Goal: Answer question/provide support

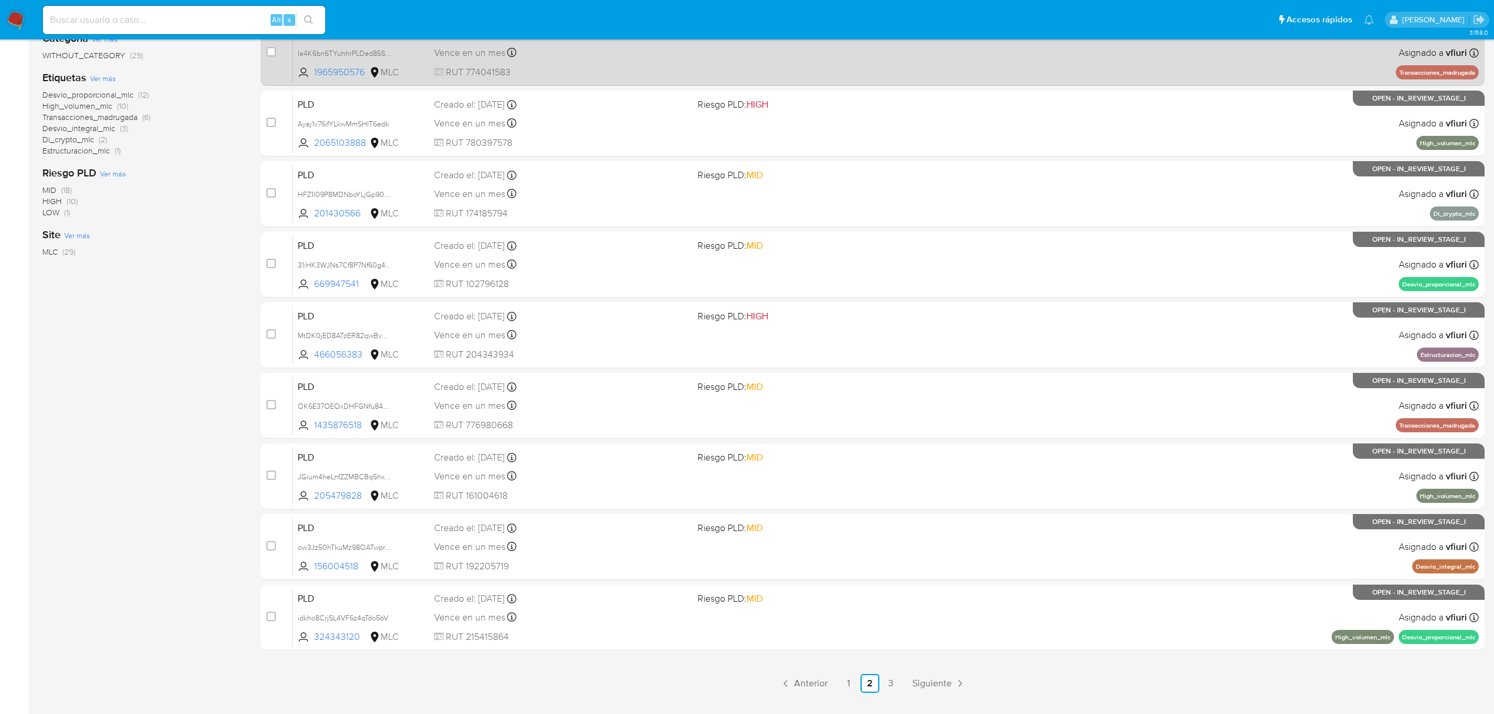
scroll to position [256, 0]
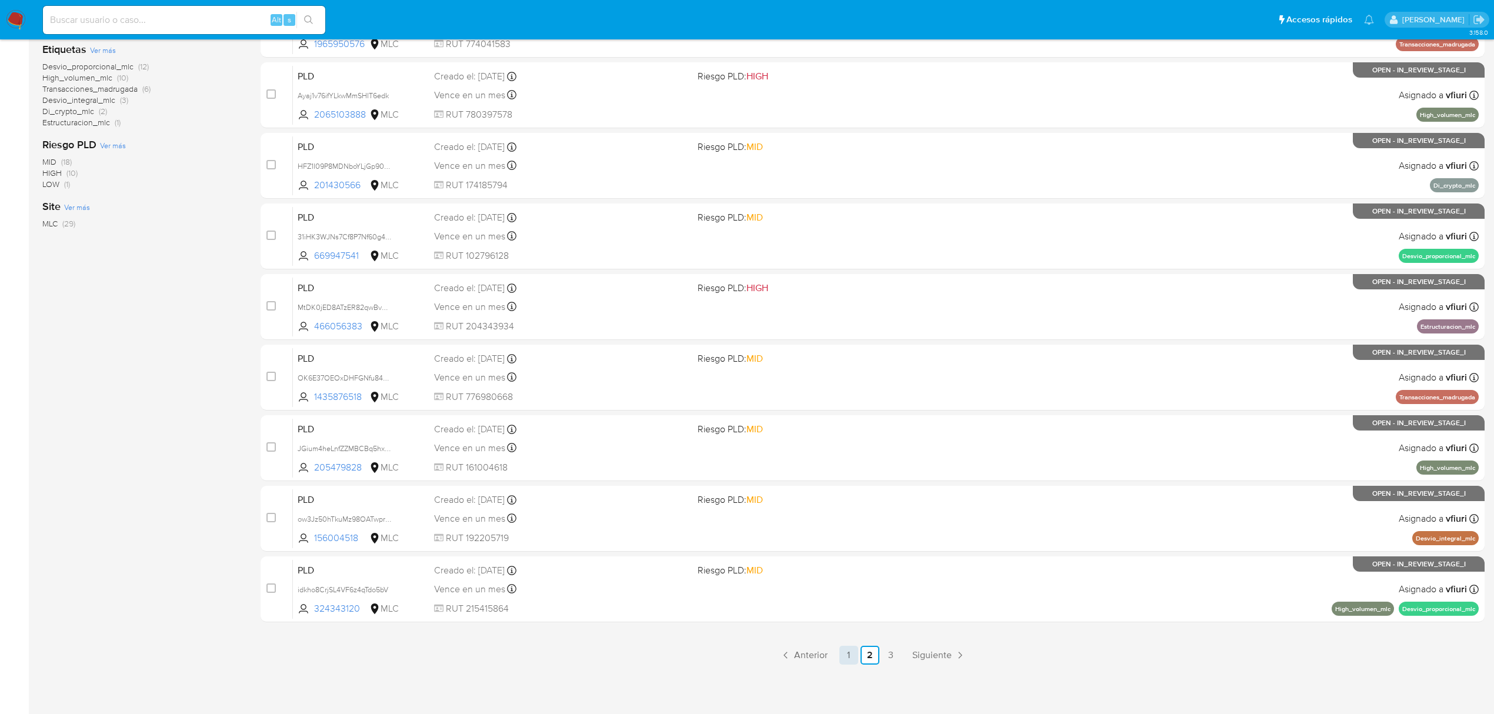
click at [856, 654] on link "1" at bounding box center [848, 655] width 19 height 19
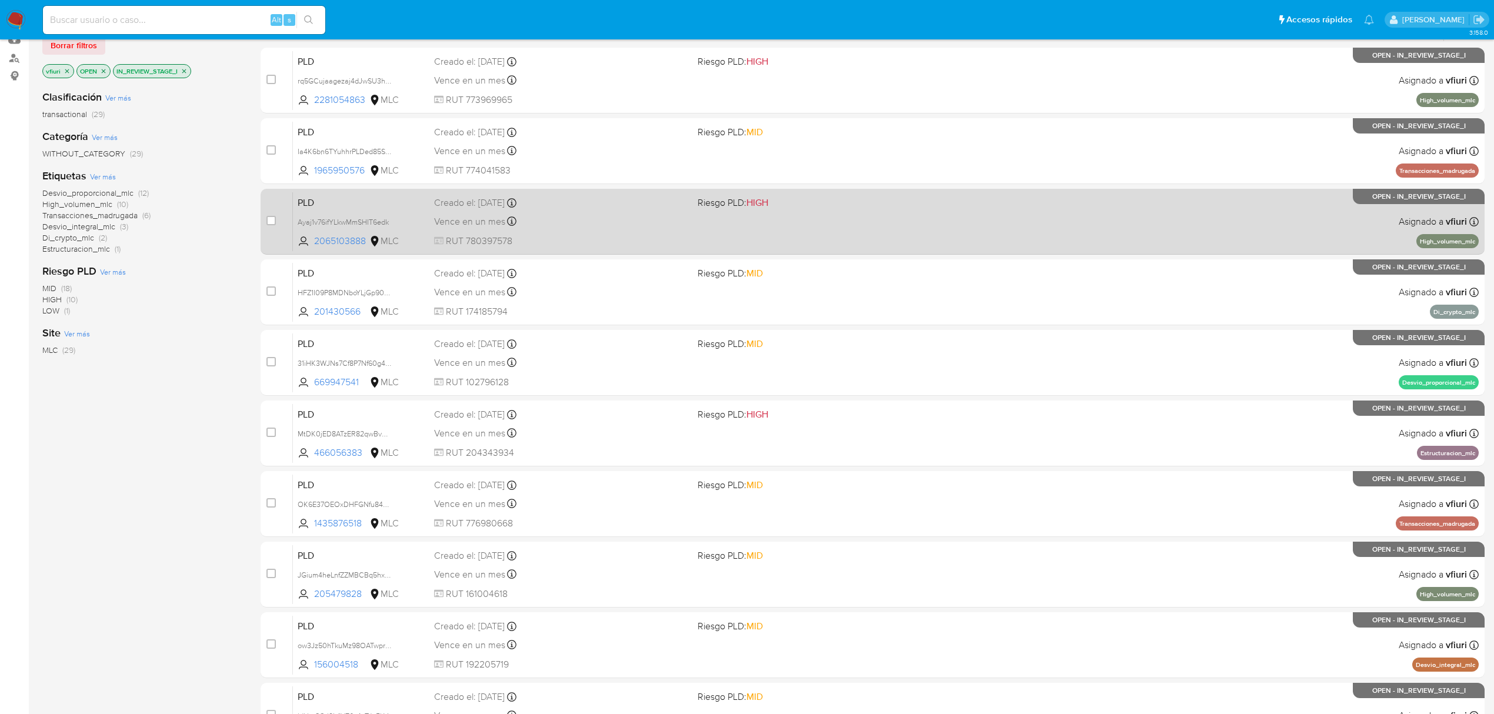
scroll to position [256, 0]
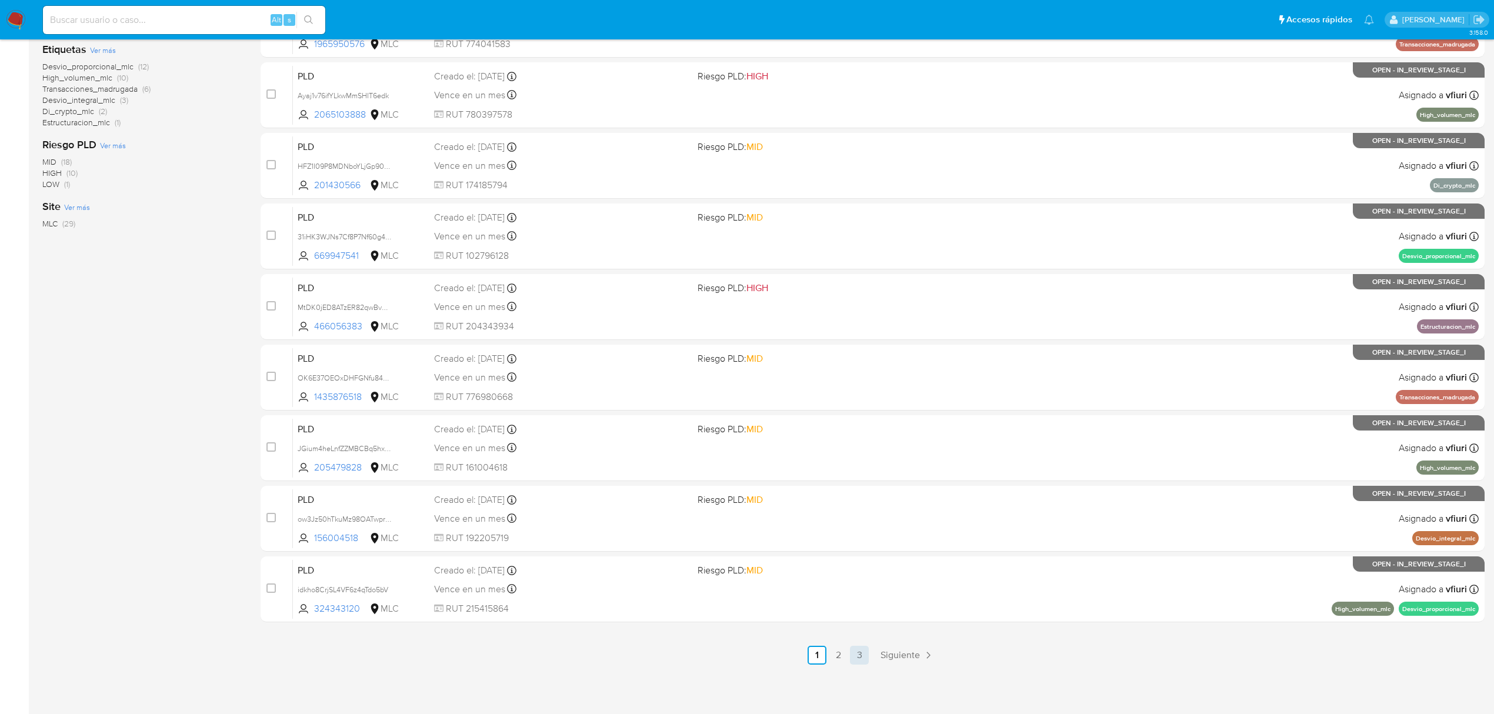
click at [864, 659] on link "3" at bounding box center [859, 655] width 19 height 19
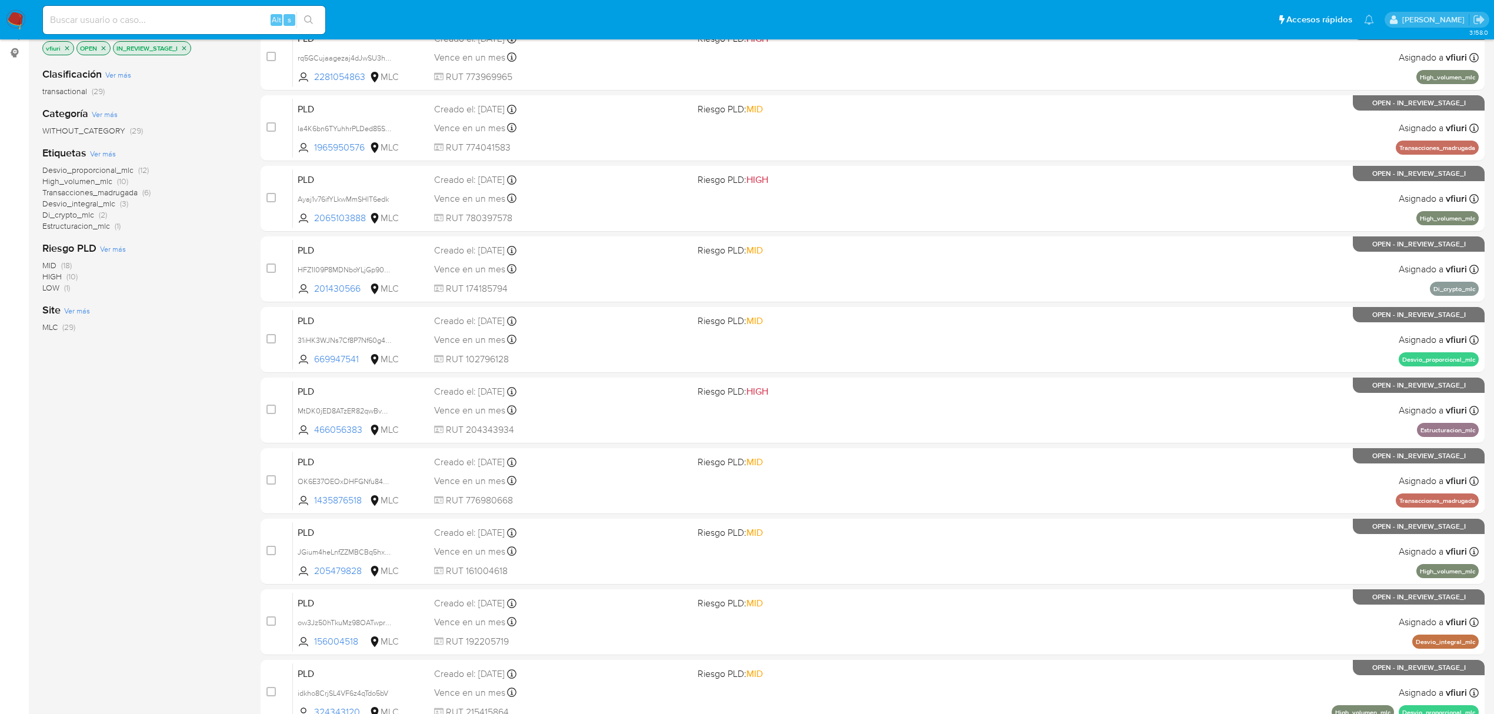
scroll to position [256, 0]
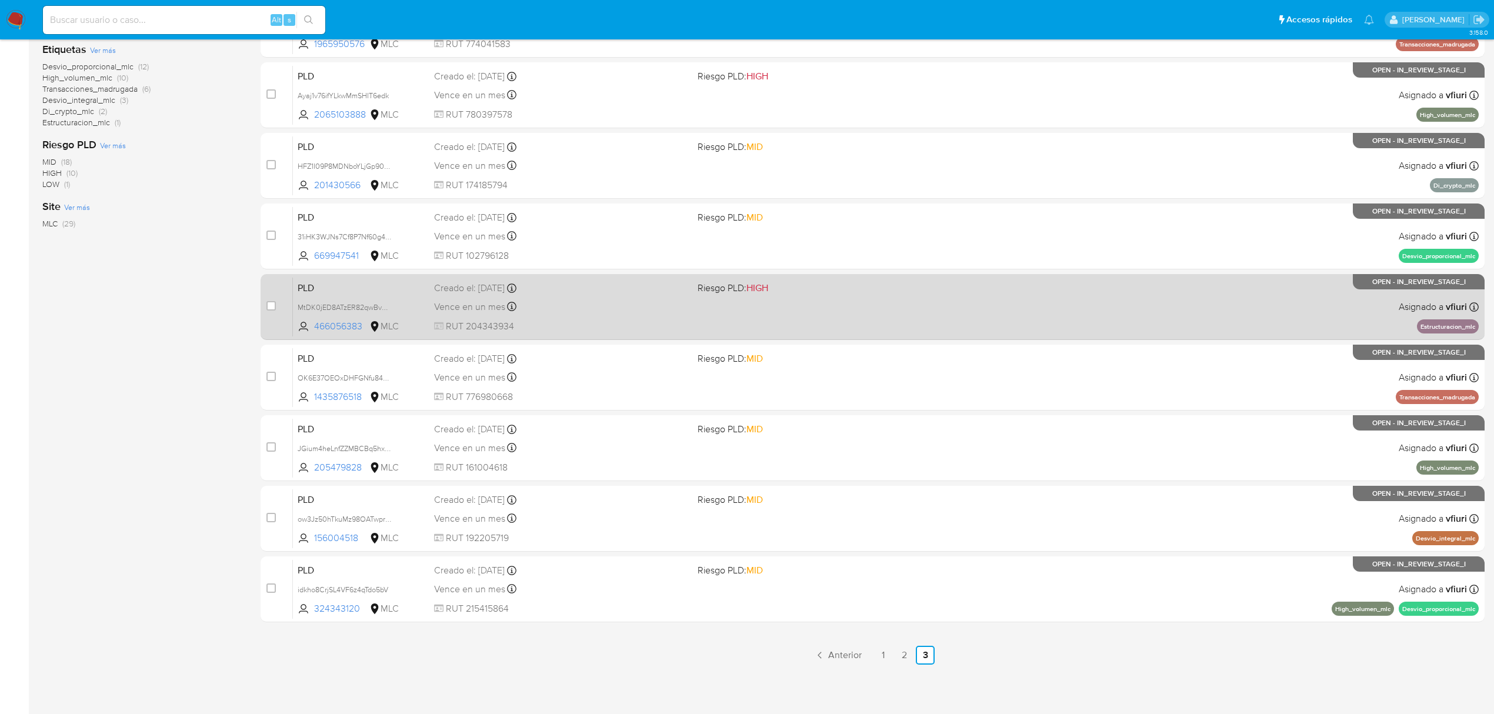
click at [885, 316] on div "PLD MtDK0jED8ATzER82qwBv6fNj 466056383 MLC Riesgo PLD: HIGH Creado el: 12/07/20…" at bounding box center [886, 306] width 1186 height 59
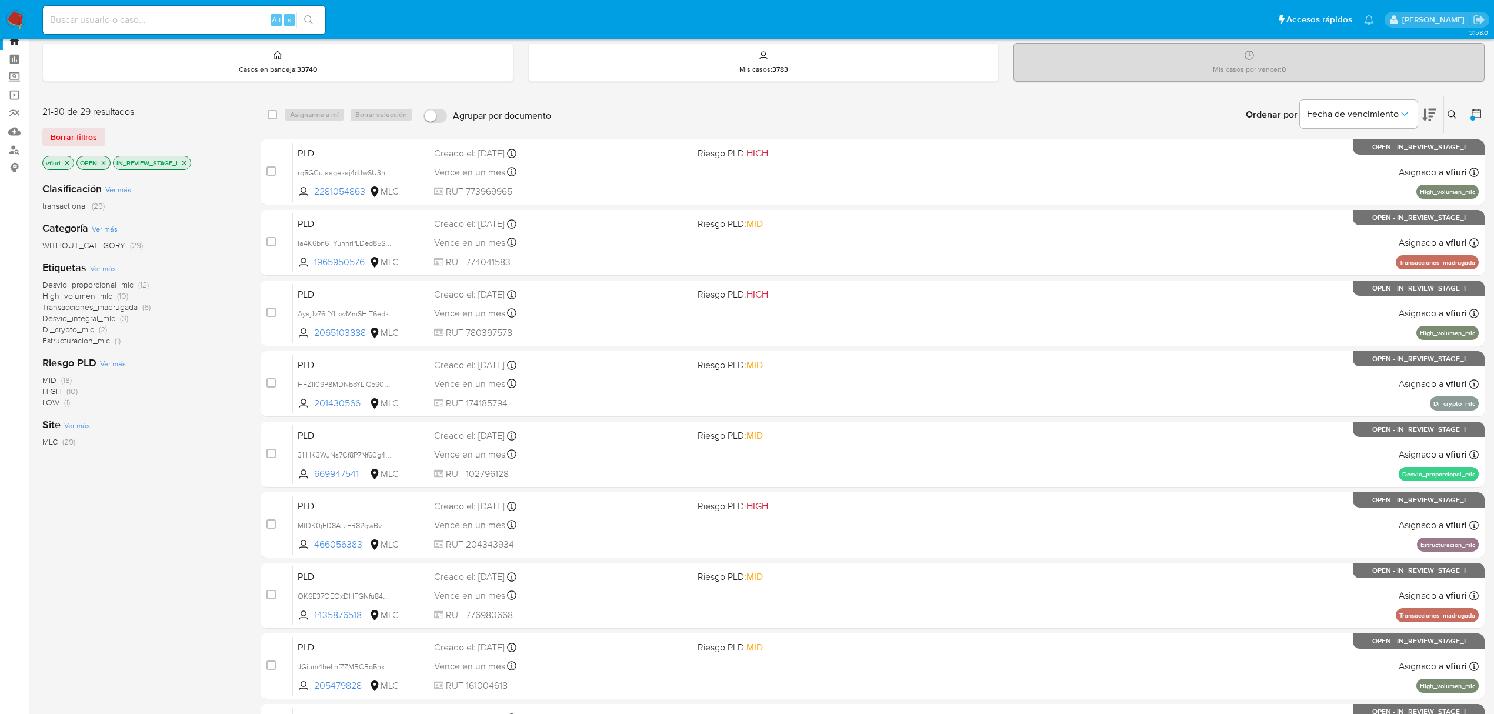
scroll to position [0, 0]
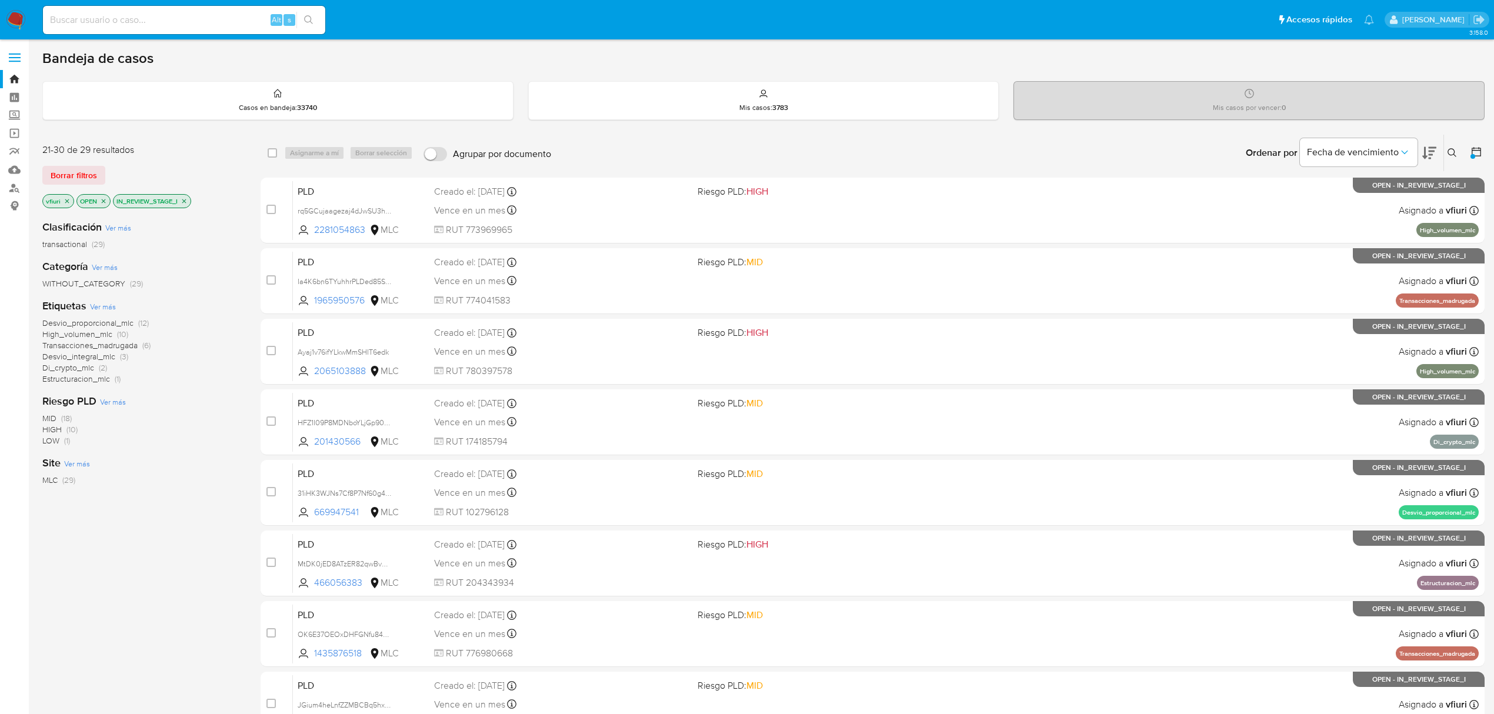
click at [1451, 146] on button at bounding box center [1453, 153] width 19 height 14
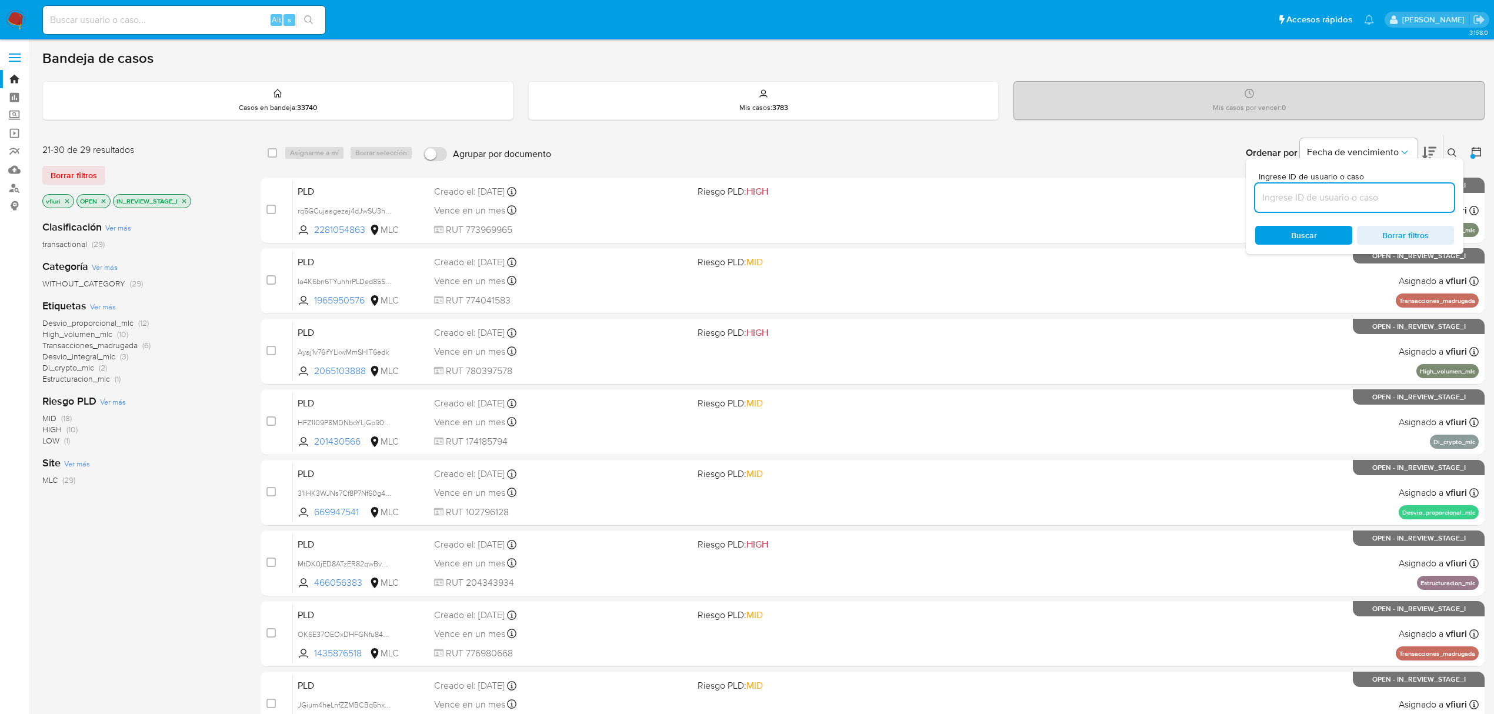
click at [1353, 201] on input at bounding box center [1354, 197] width 199 height 15
type input "466056383"
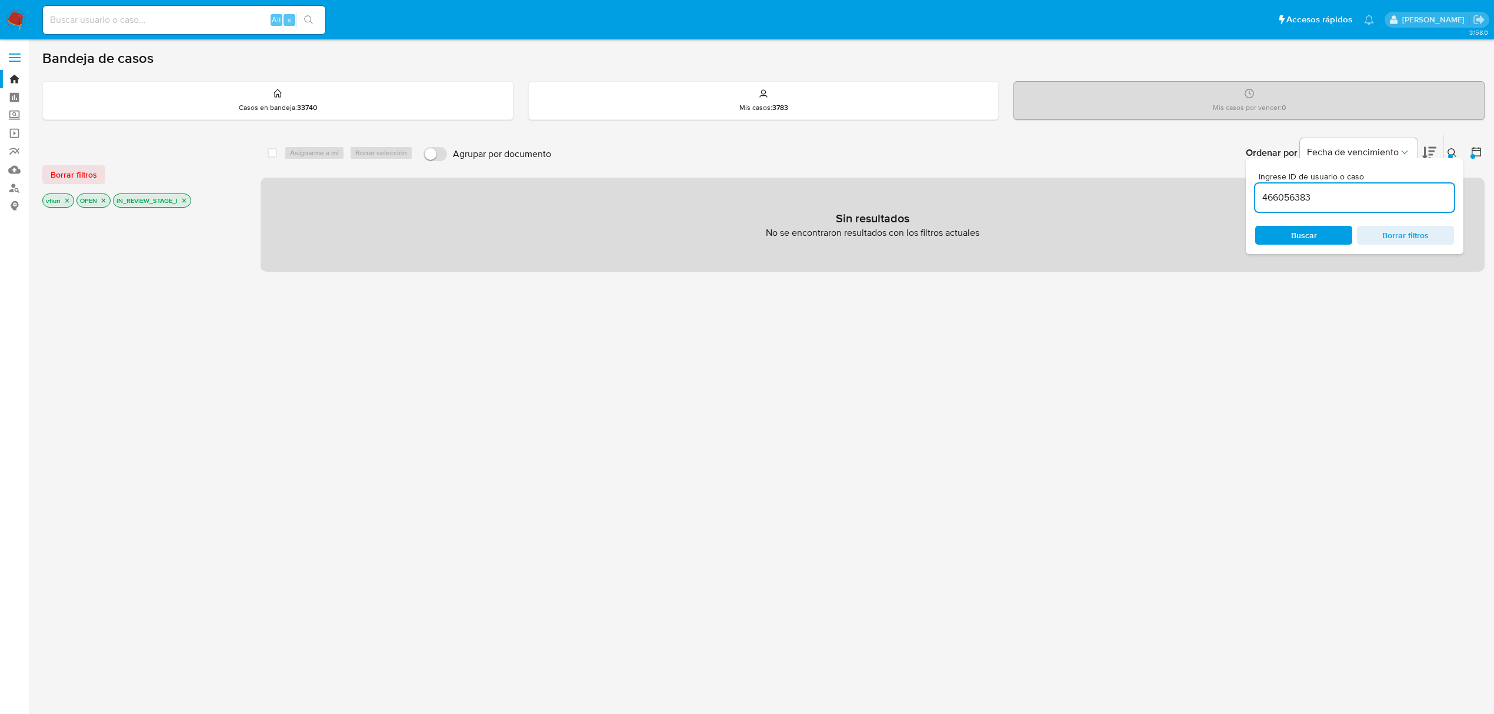
click at [186, 199] on icon "close-filter" at bounding box center [184, 201] width 4 height 4
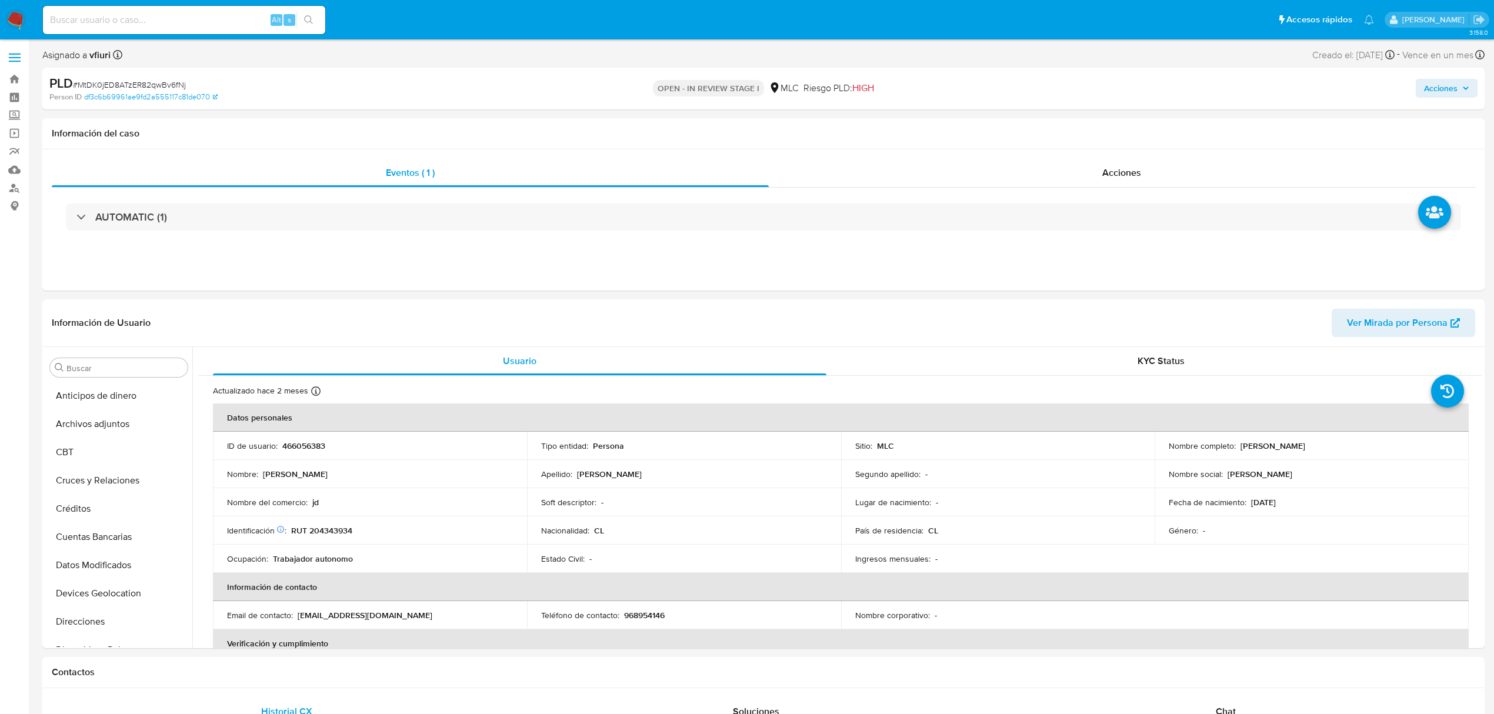
select select "10"
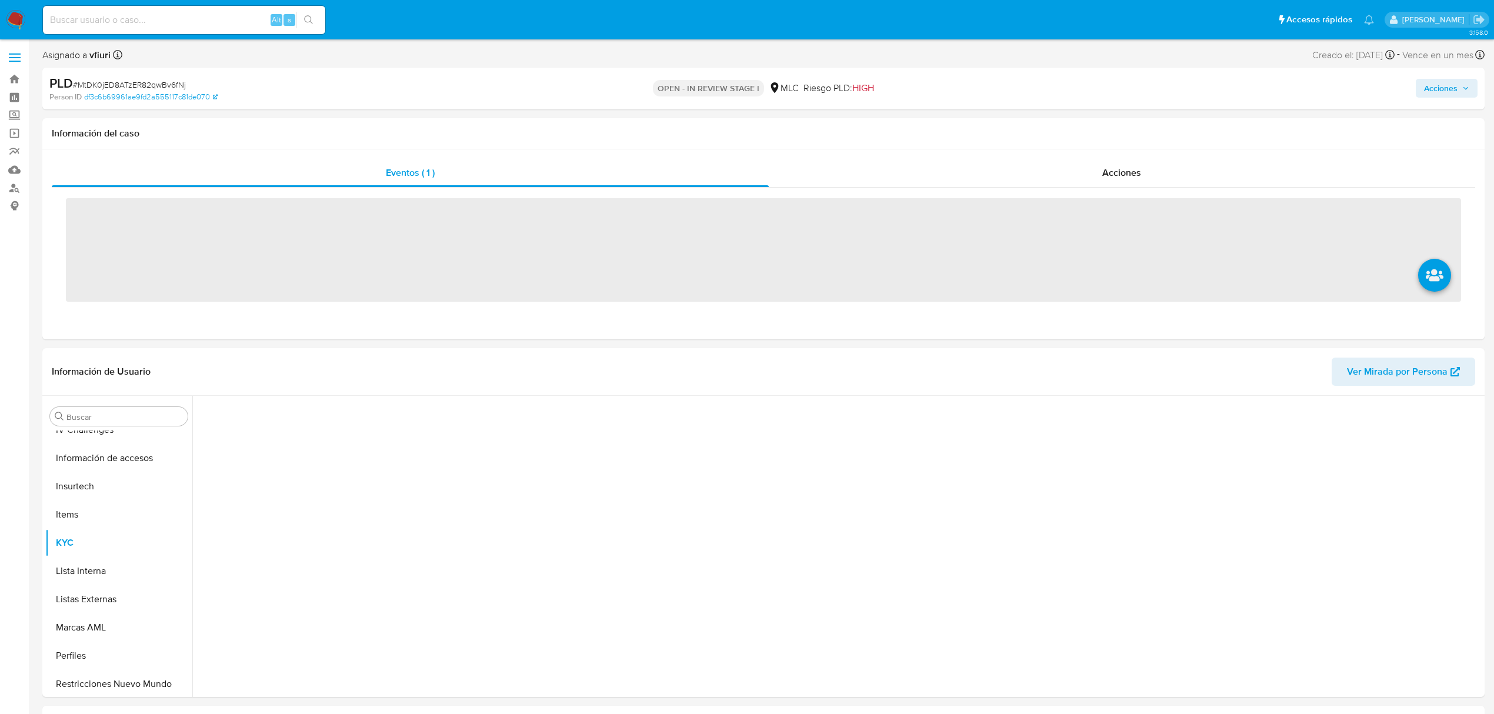
scroll to position [497, 0]
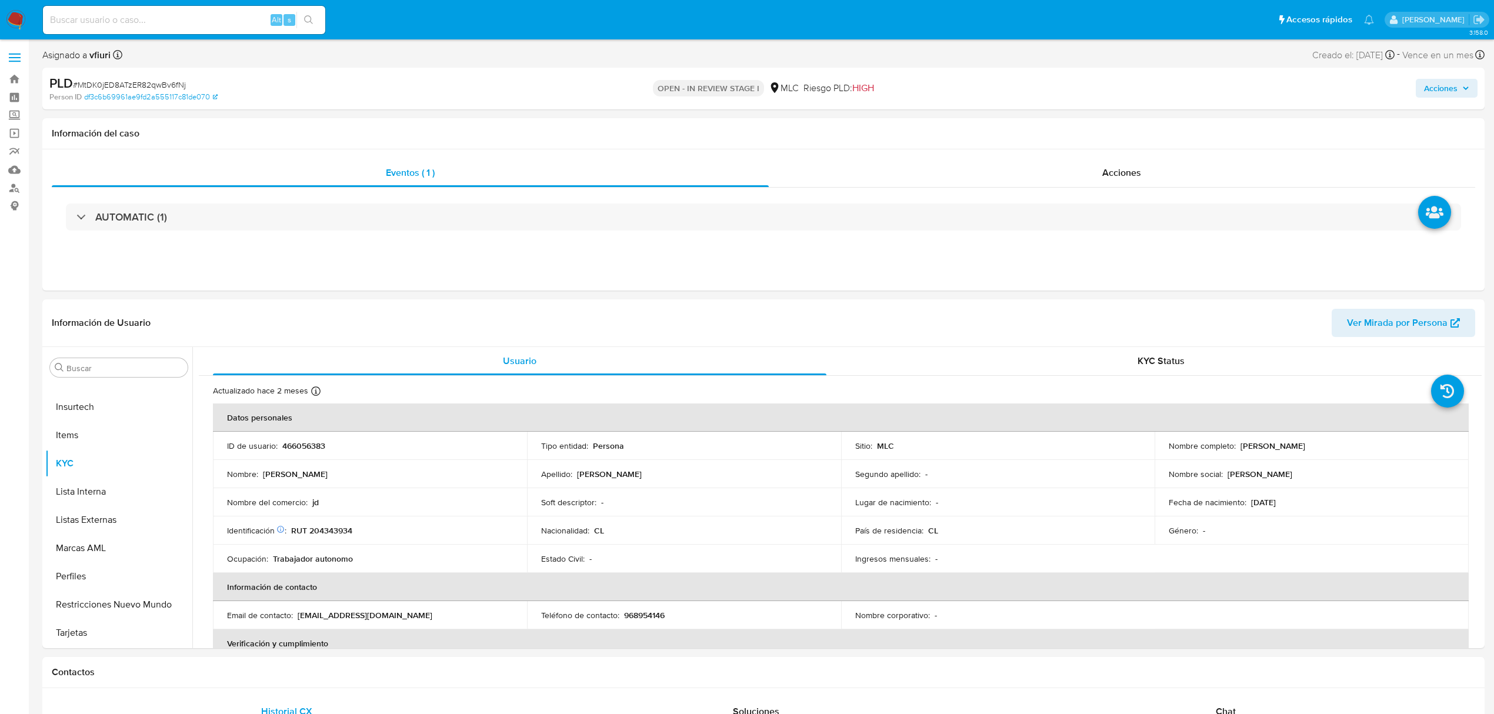
select select "10"
click at [113, 570] on button "General" at bounding box center [114, 578] width 138 height 28
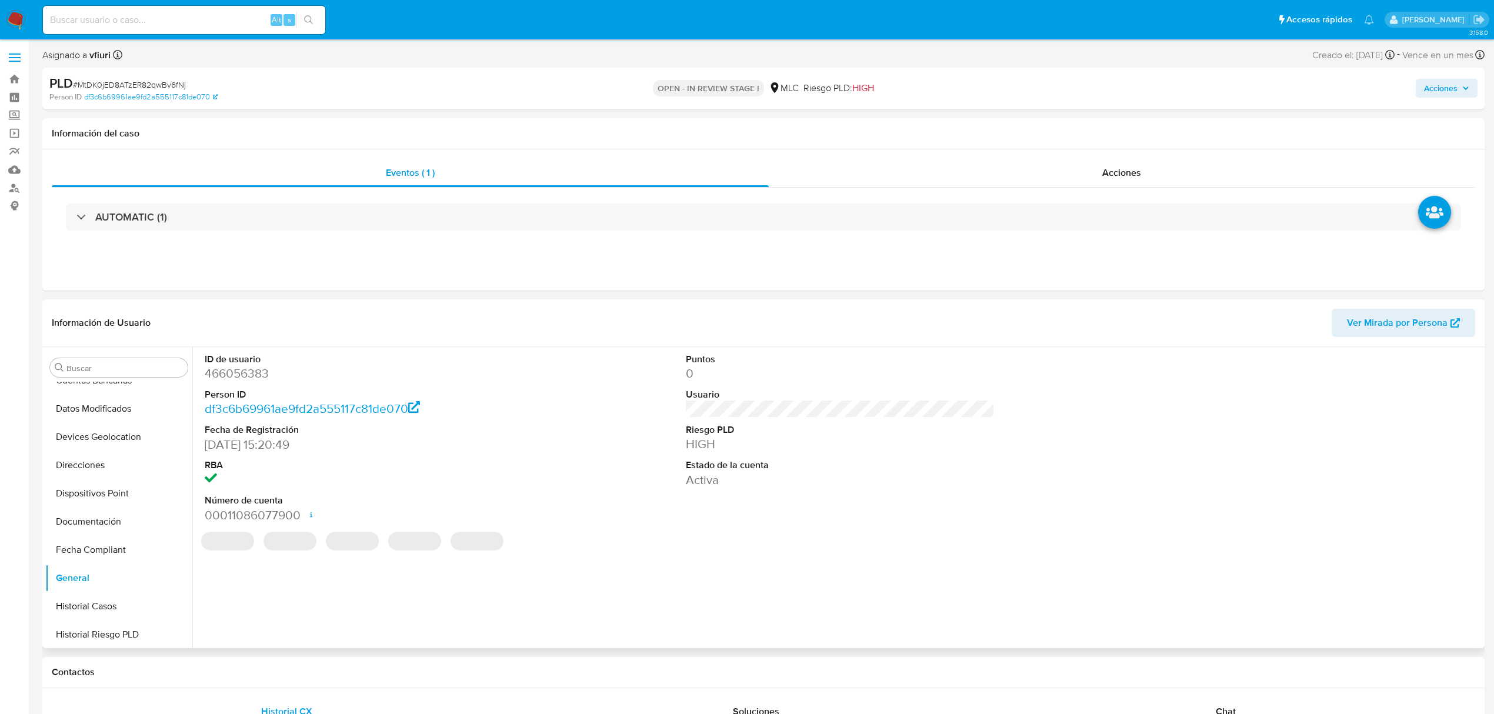
click at [252, 374] on dd "466056383" at bounding box center [359, 373] width 309 height 16
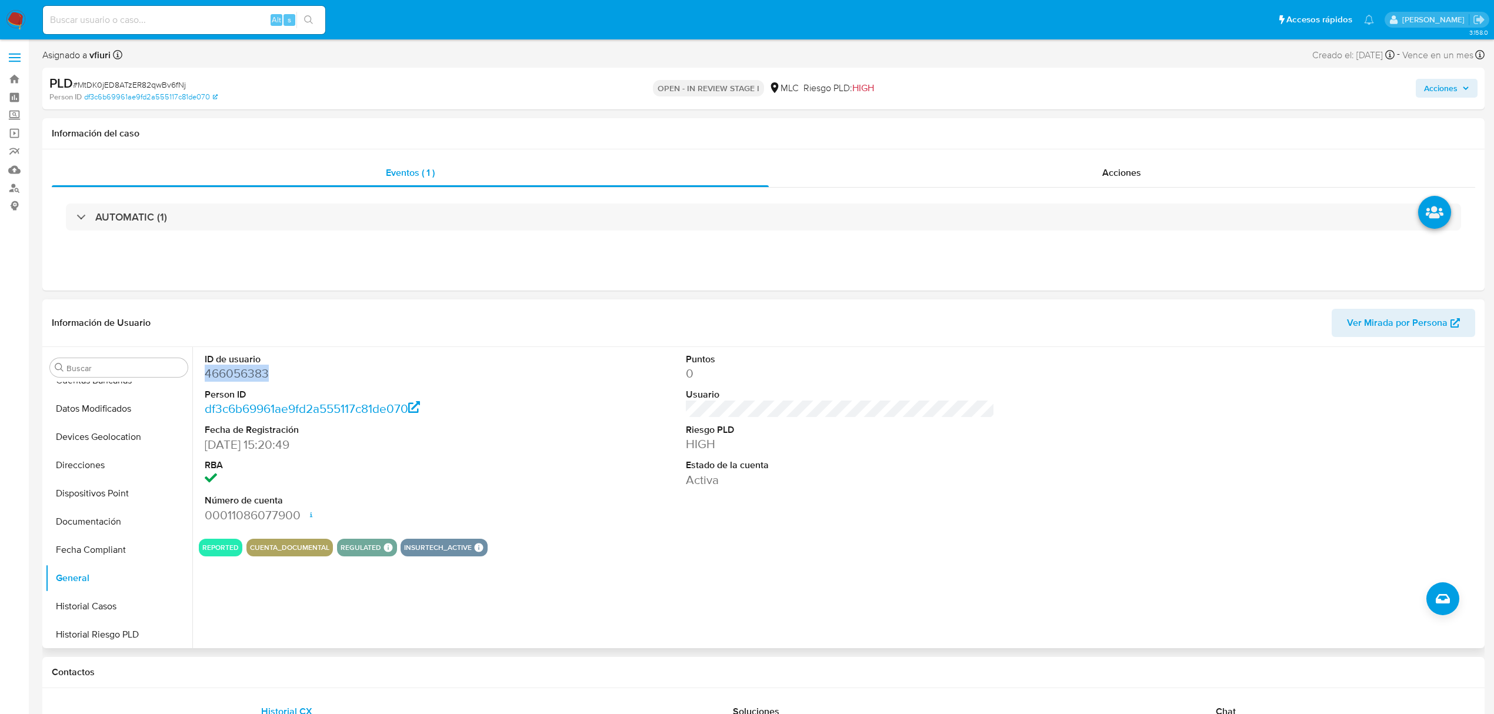
copy dd "466056383"
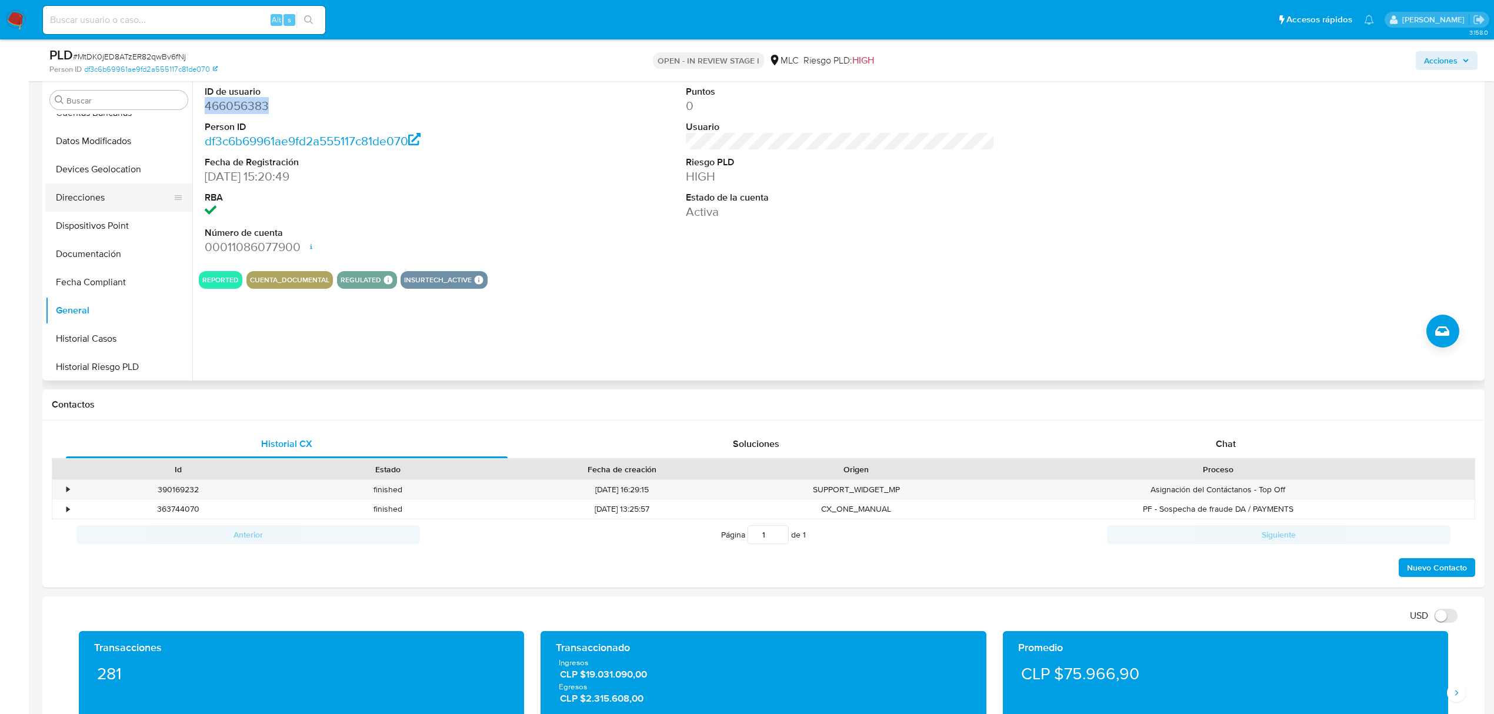
scroll to position [0, 0]
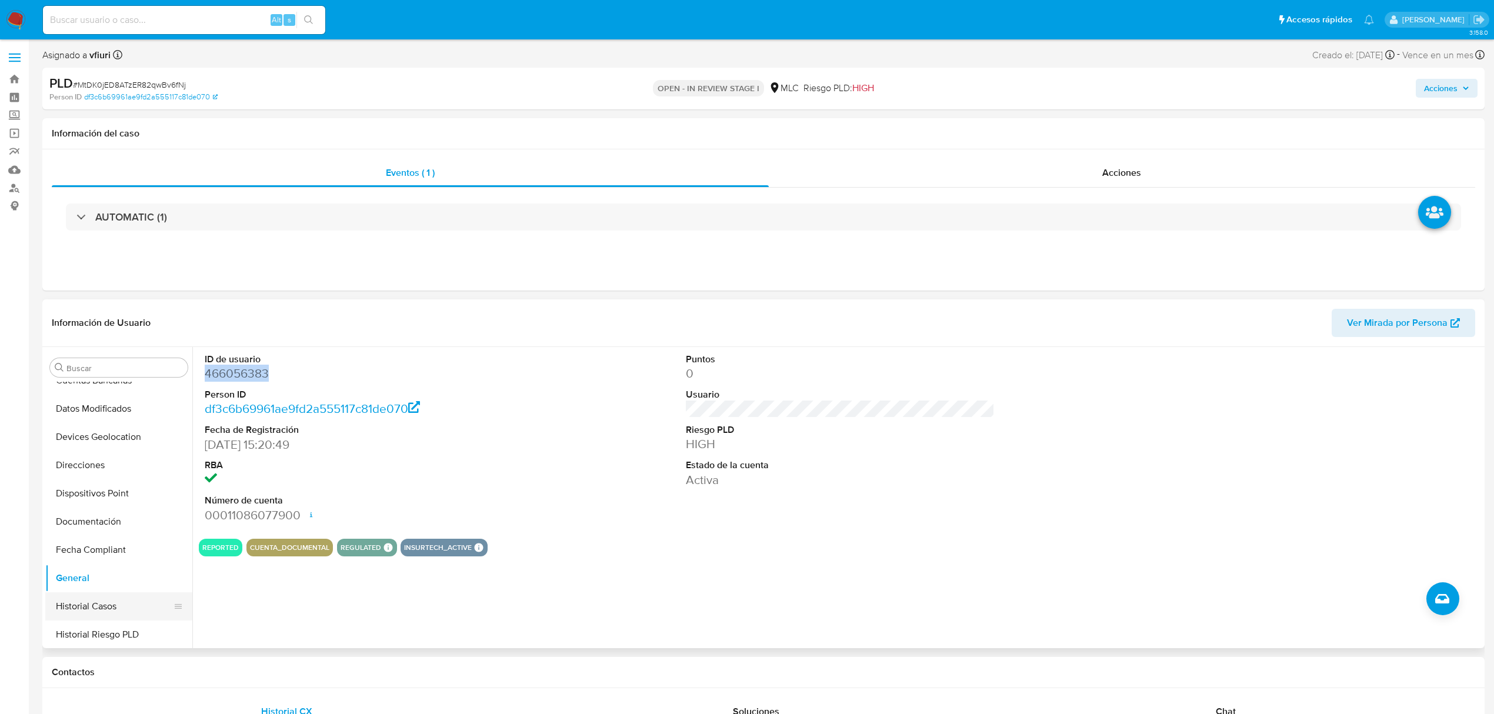
click at [105, 602] on button "Historial Casos" at bounding box center [114, 606] width 138 height 28
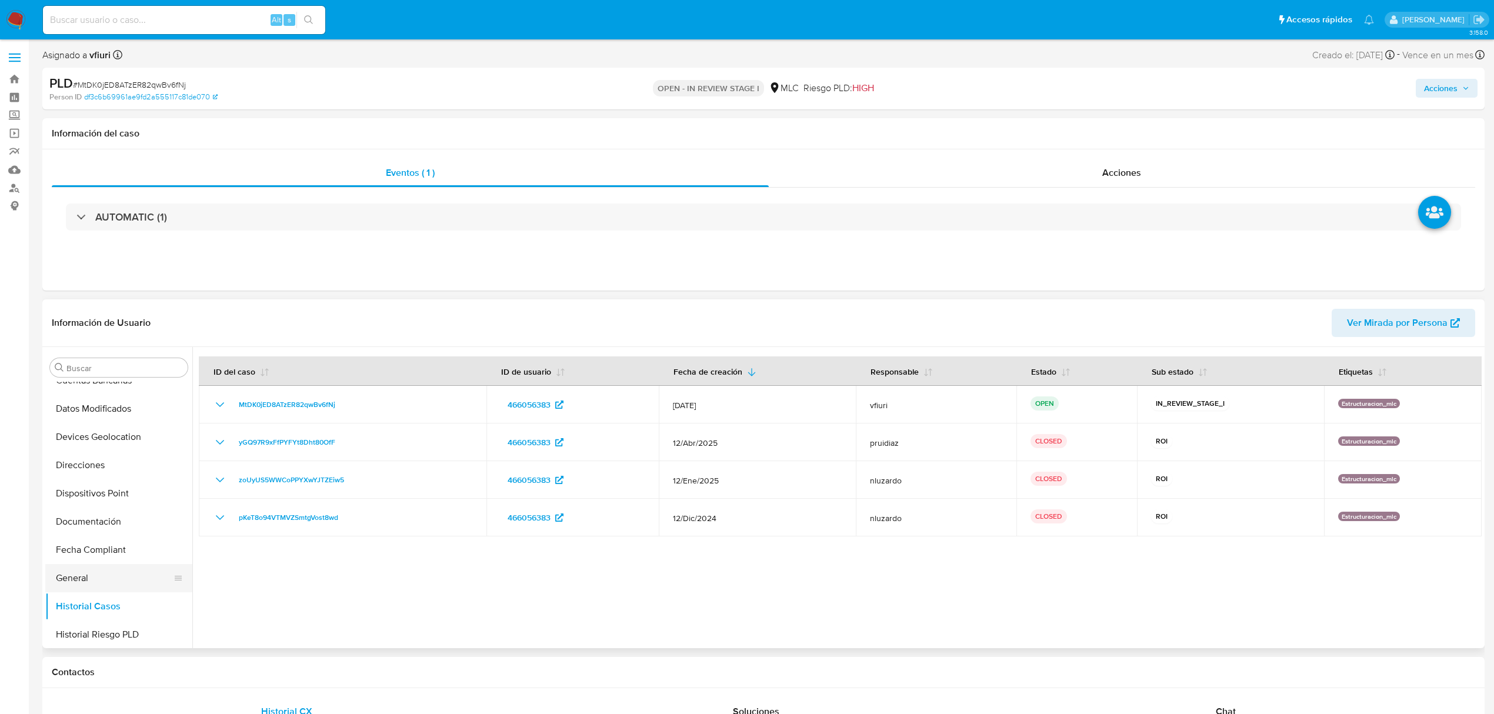
click at [86, 579] on button "General" at bounding box center [114, 578] width 138 height 28
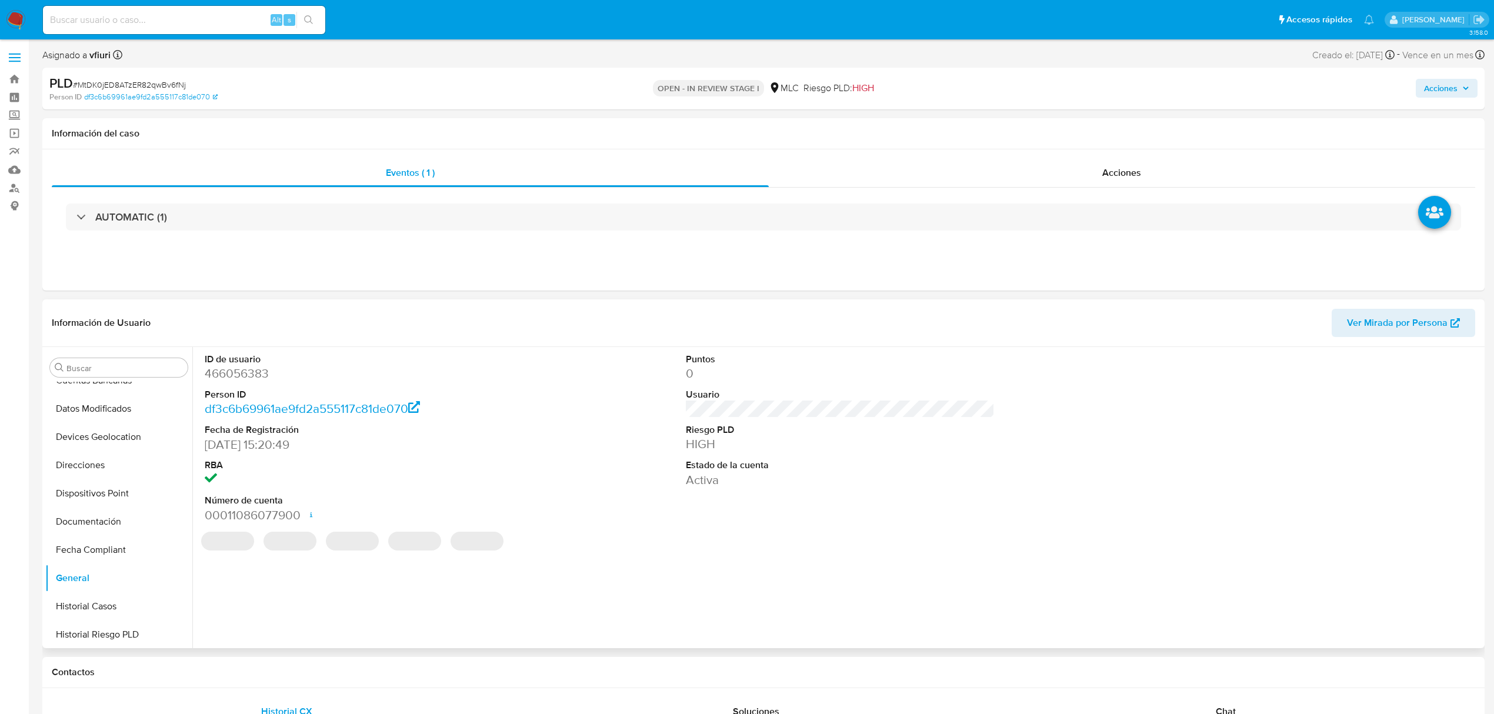
click at [231, 376] on dd "466056383" at bounding box center [359, 373] width 309 height 16
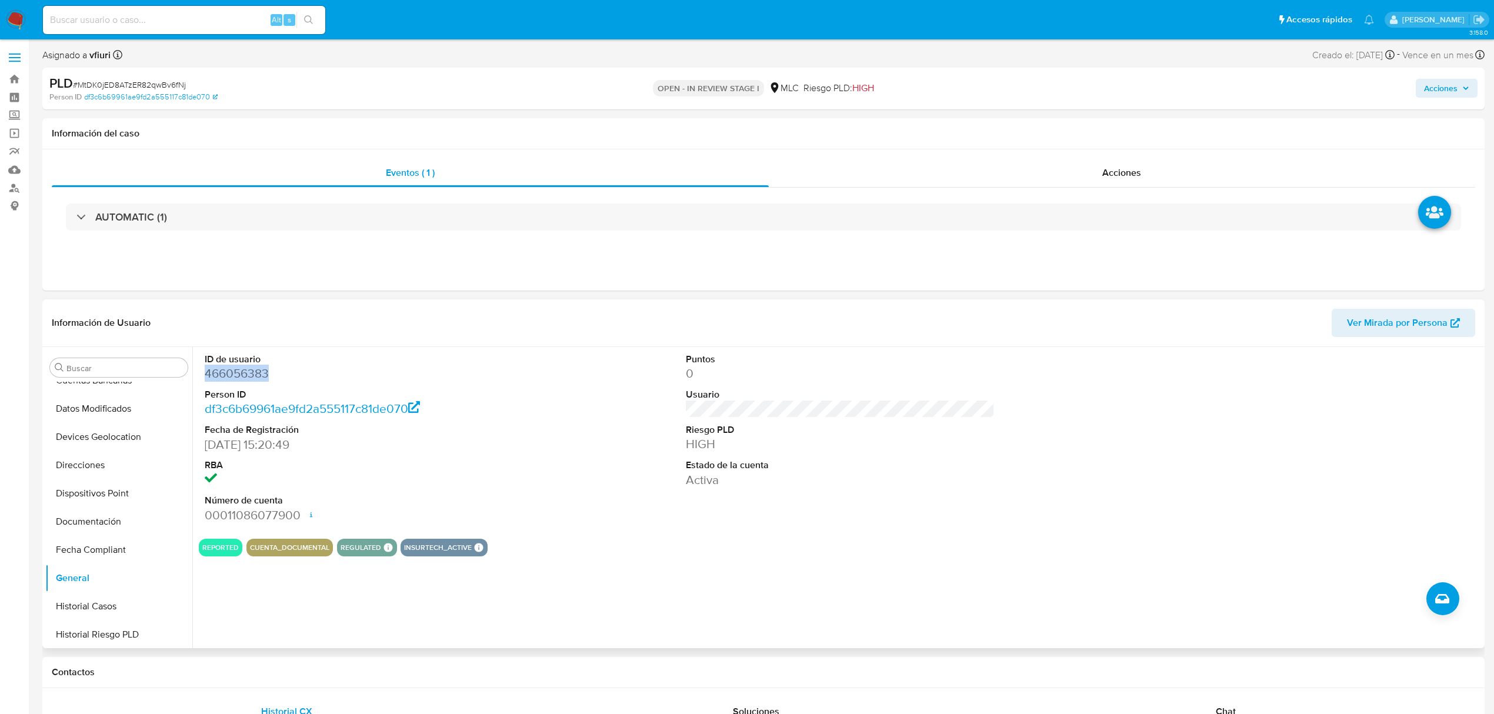
copy dd "466056383"
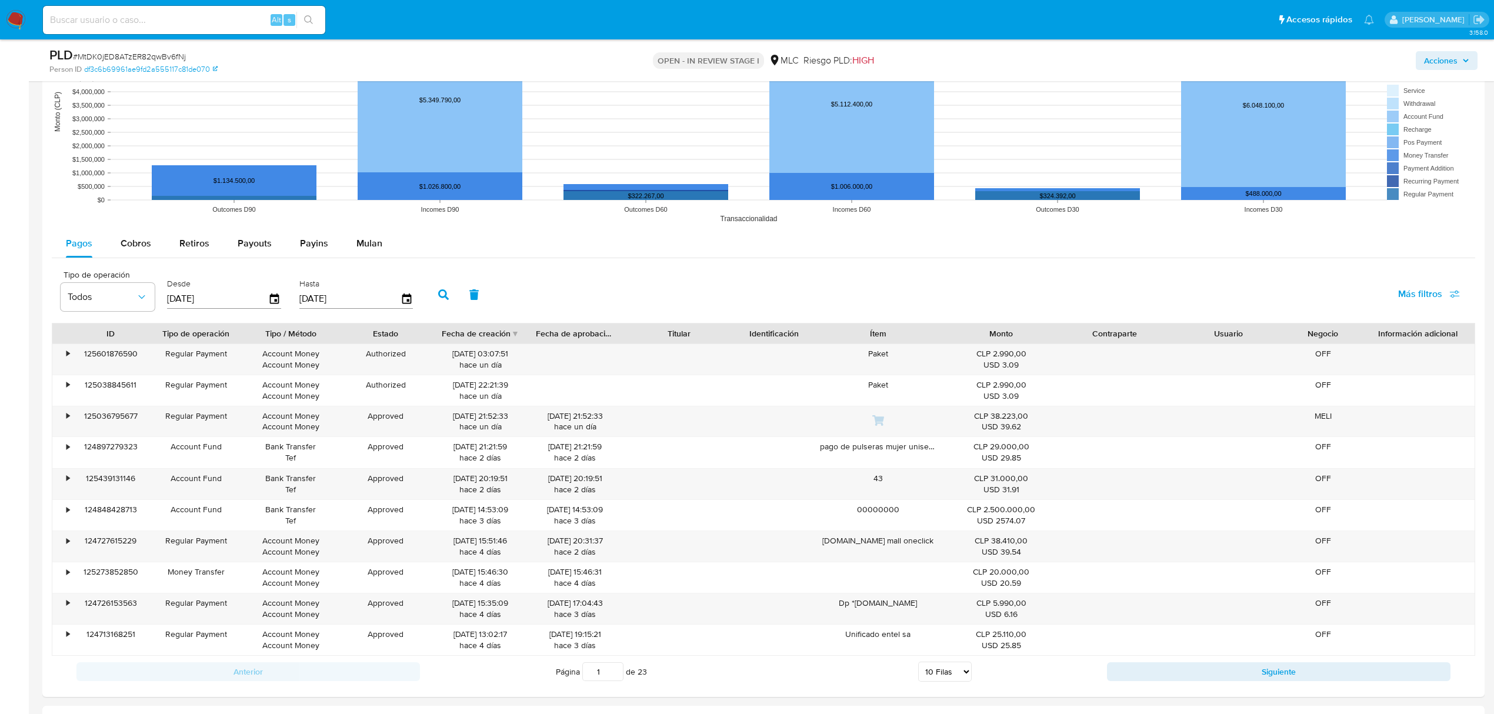
scroll to position [1097, 0]
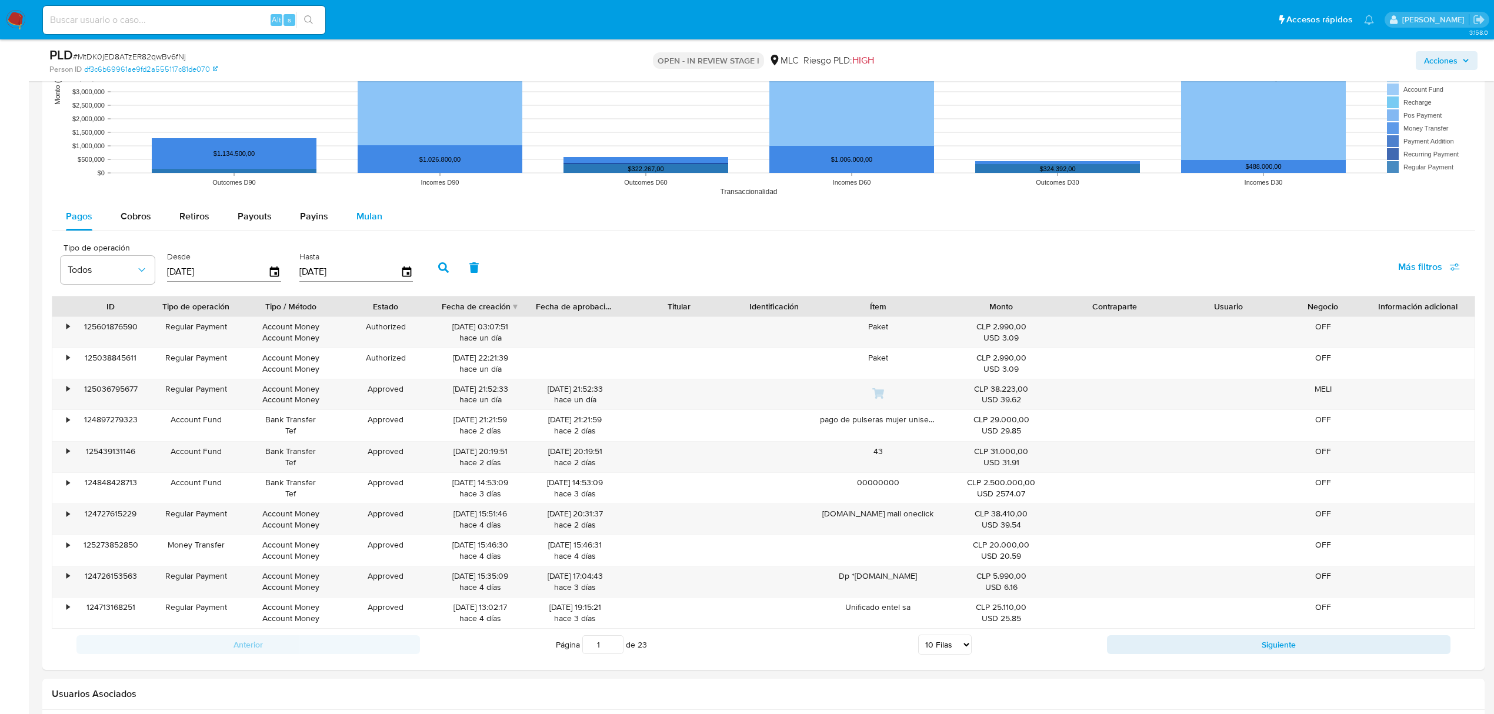
click at [367, 226] on div "Mulan" at bounding box center [369, 216] width 26 height 28
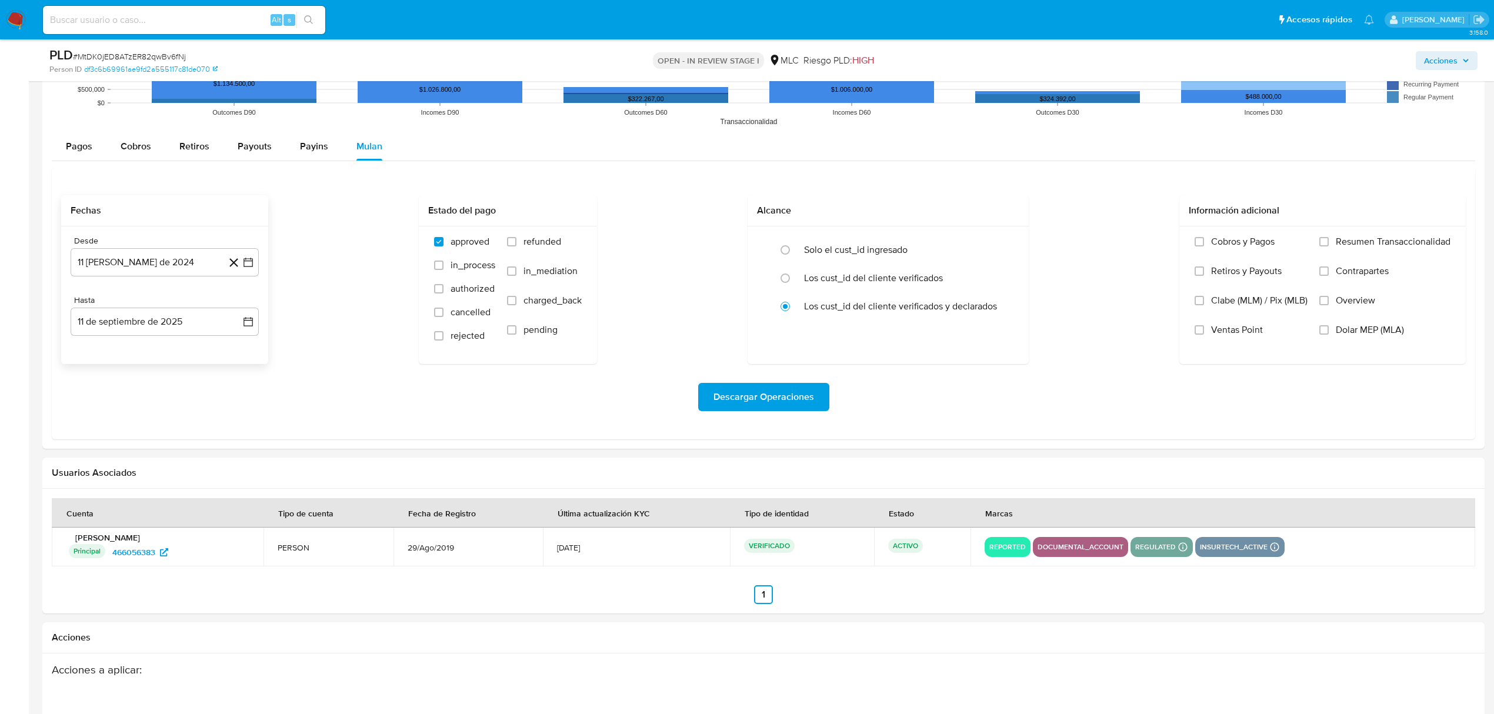
scroll to position [1176, 0]
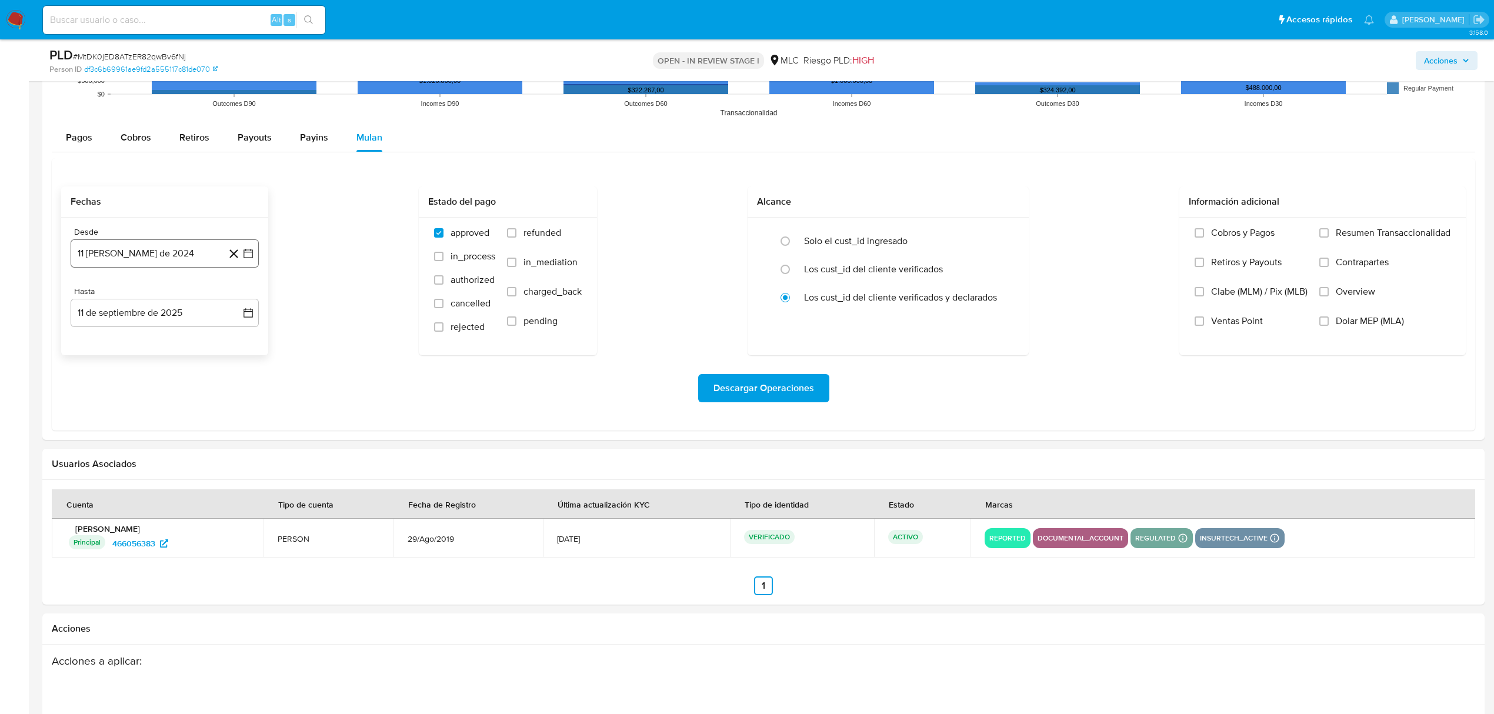
click at [253, 253] on icon "button" at bounding box center [248, 254] width 12 height 12
click at [238, 299] on icon "Mes siguiente" at bounding box center [238, 296] width 14 height 14
click at [121, 389] on button "10" at bounding box center [117, 387] width 19 height 19
click at [249, 309] on icon "button" at bounding box center [248, 313] width 12 height 12
click at [126, 423] on button "9" at bounding box center [117, 422] width 19 height 19
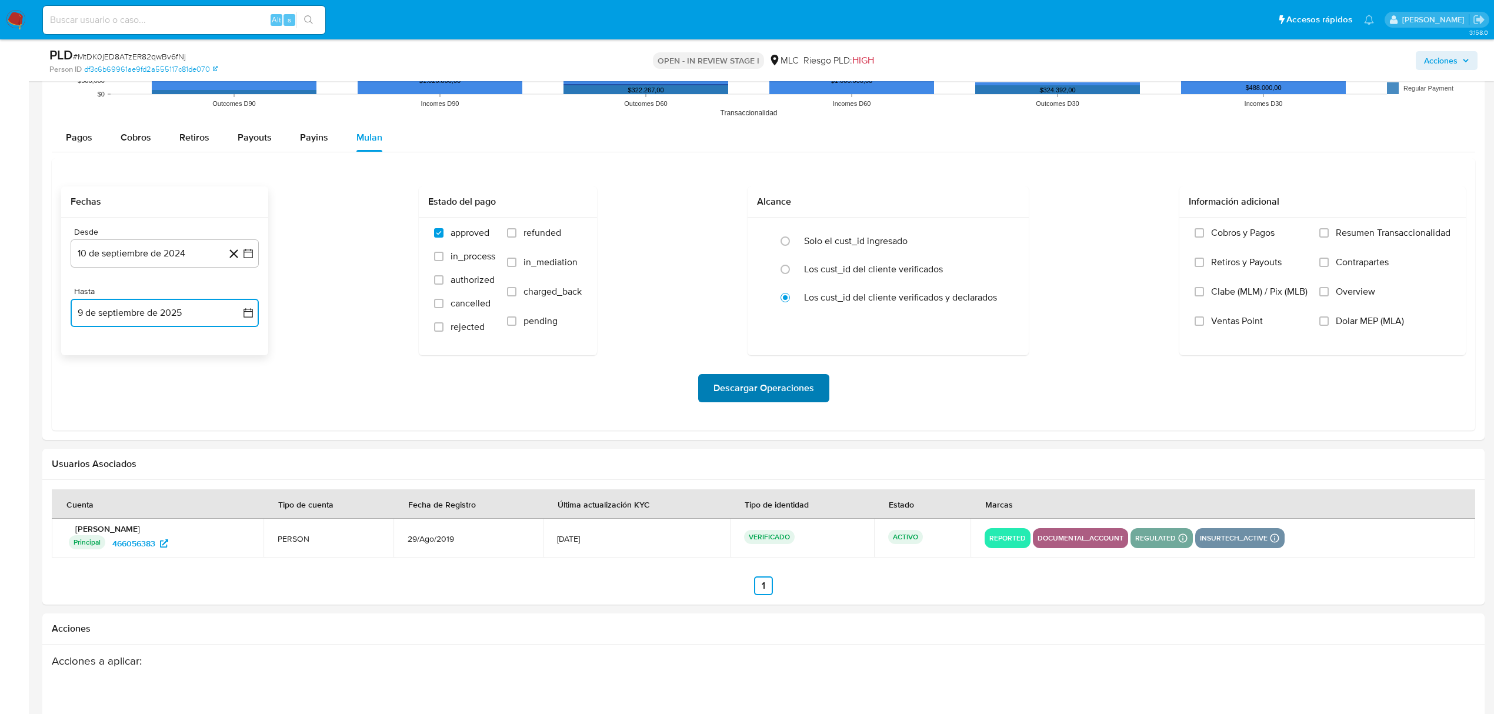
click at [741, 395] on span "Descargar Operaciones" at bounding box center [763, 388] width 101 height 26
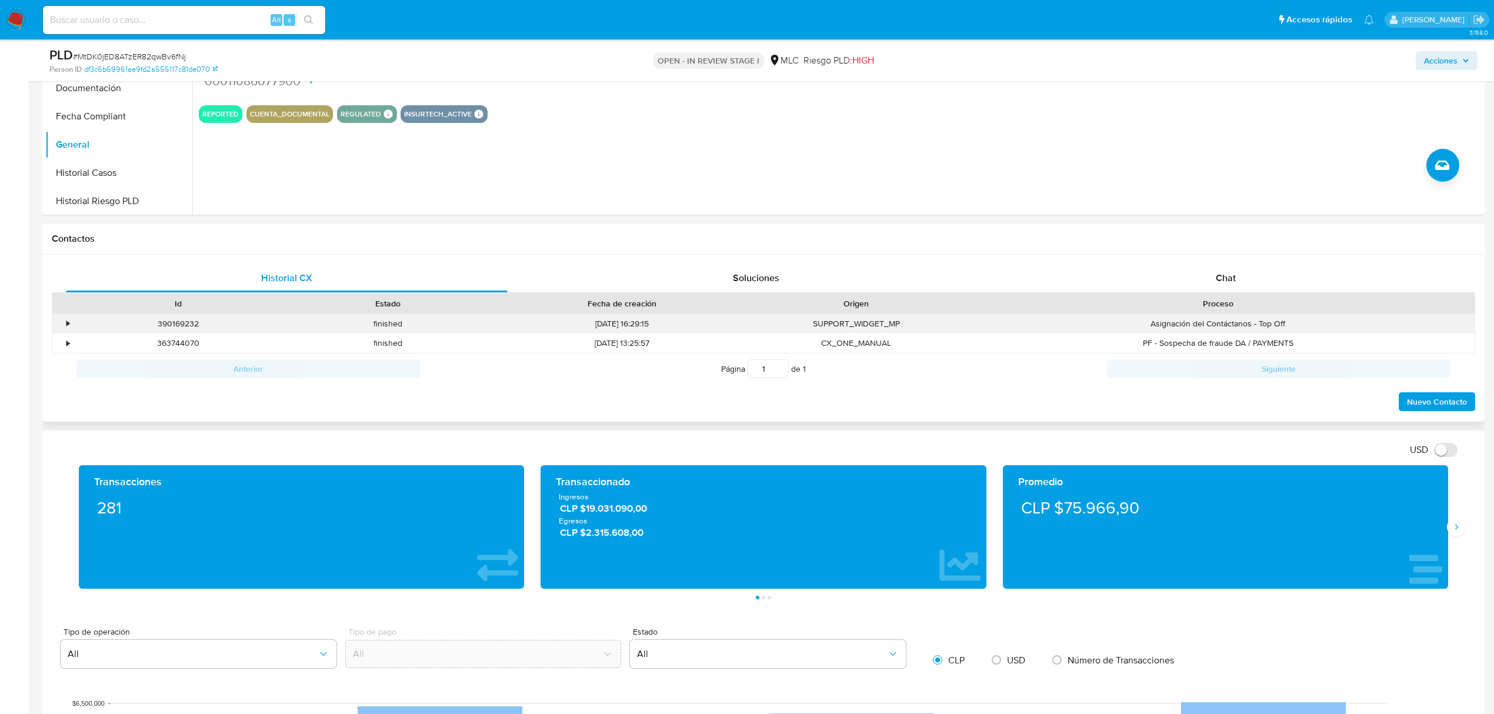
scroll to position [0, 0]
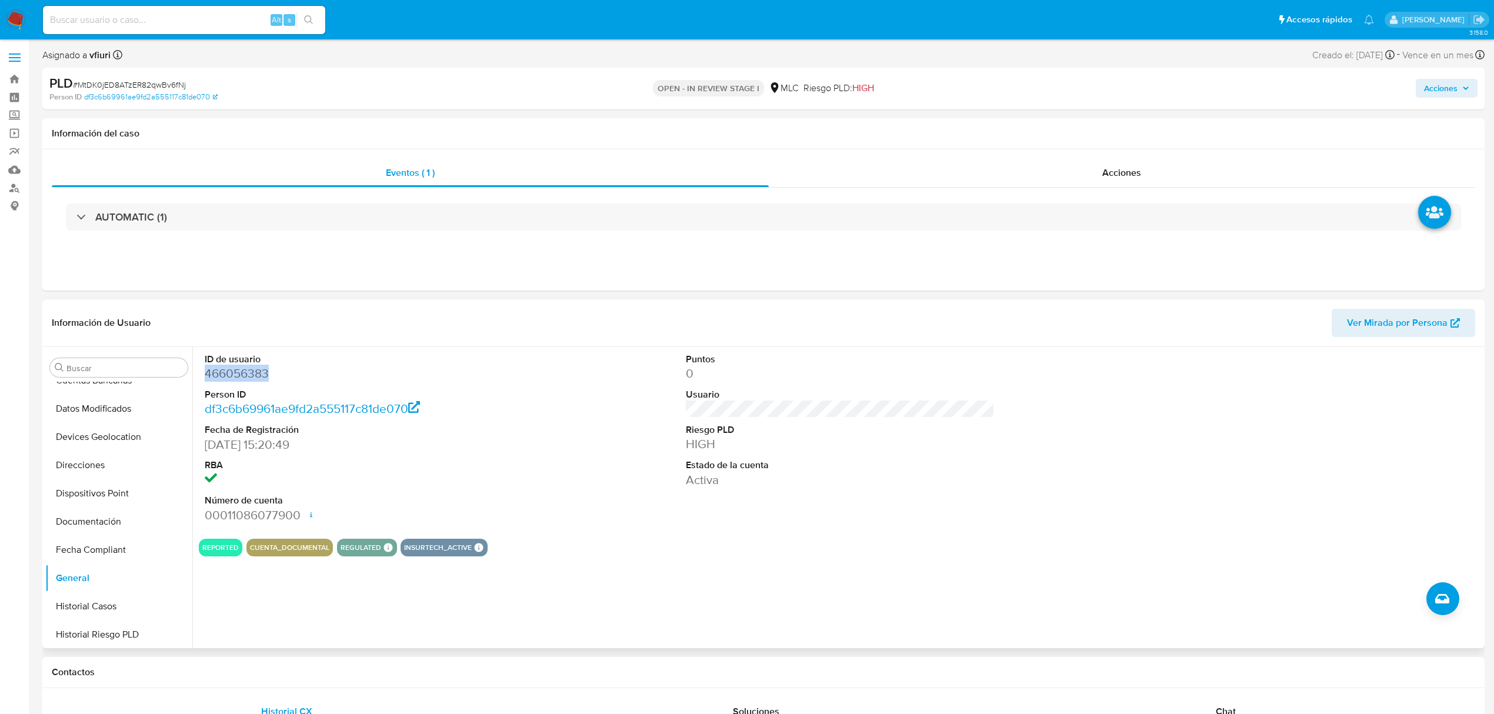
copy dd "466056383"
drag, startPoint x: 224, startPoint y: 385, endPoint x: 212, endPoint y: 372, distance: 17.5
click at [212, 372] on dd "466056383" at bounding box center [359, 373] width 309 height 16
copy dd "466056383"
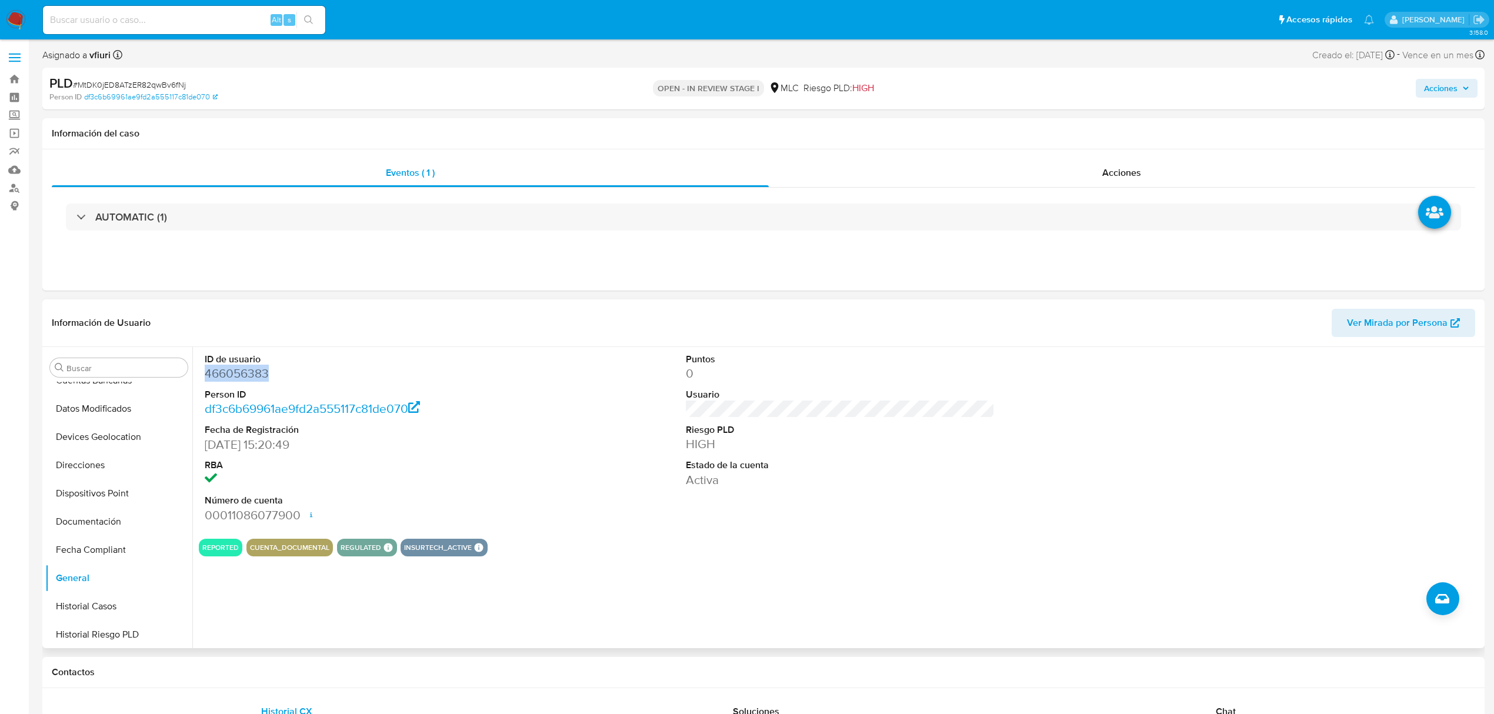
copy dd "466056383"
click at [180, 81] on span "# MtDK0jED8ATzER82qwBv6fNj" at bounding box center [129, 85] width 113 height 12
copy span "MtDK0jED8ATzER82qwBv6fNj"
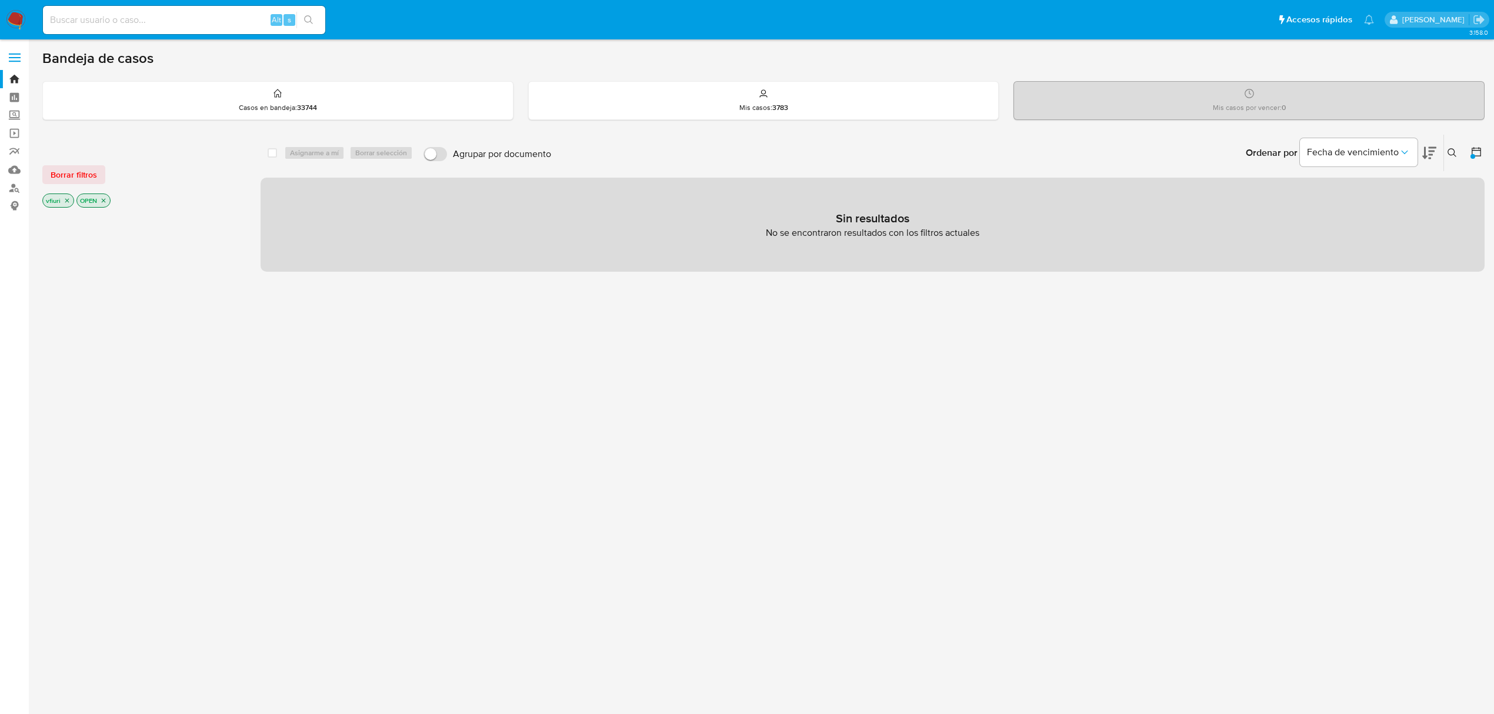
click at [1456, 146] on button at bounding box center [1453, 153] width 19 height 14
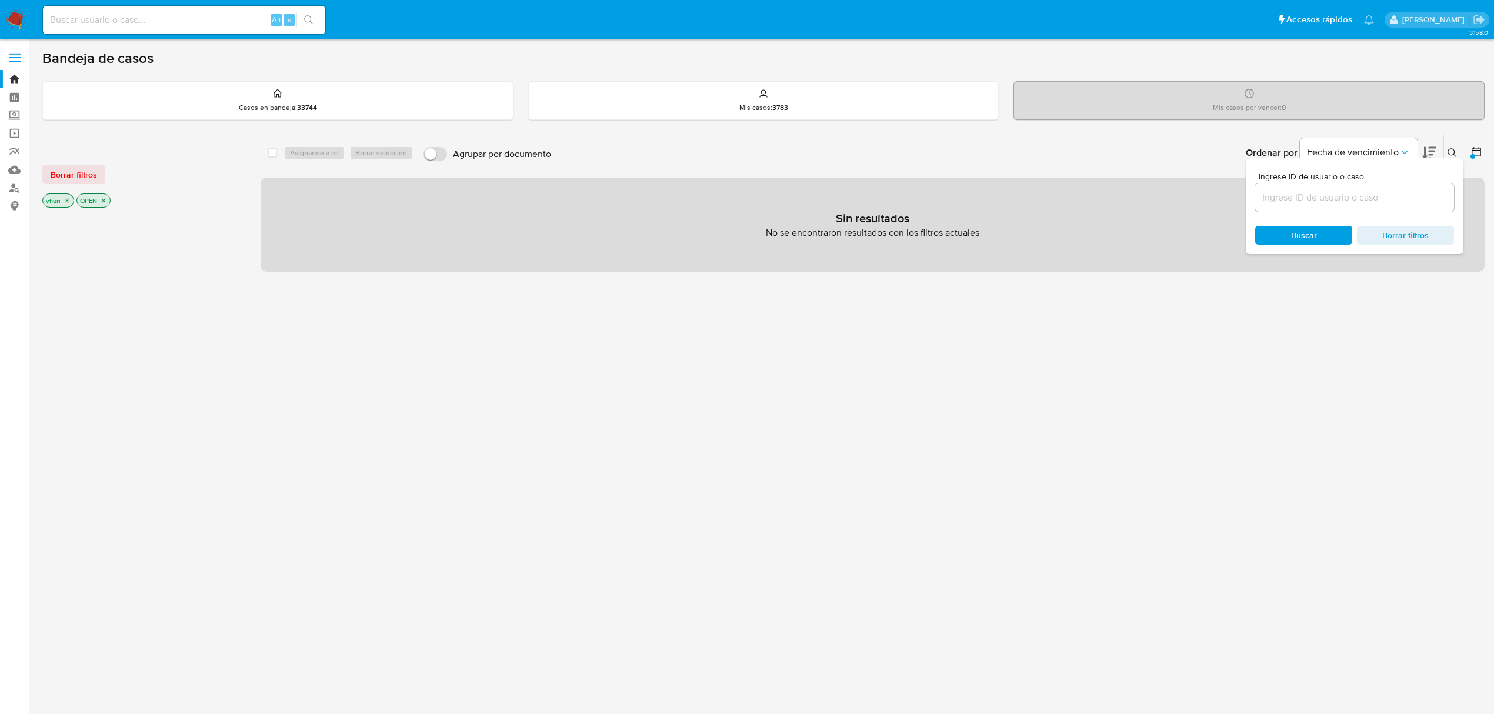
click at [1346, 198] on input at bounding box center [1354, 197] width 199 height 15
click at [1348, 193] on input "466056383" at bounding box center [1354, 197] width 199 height 15
type input "466056383"
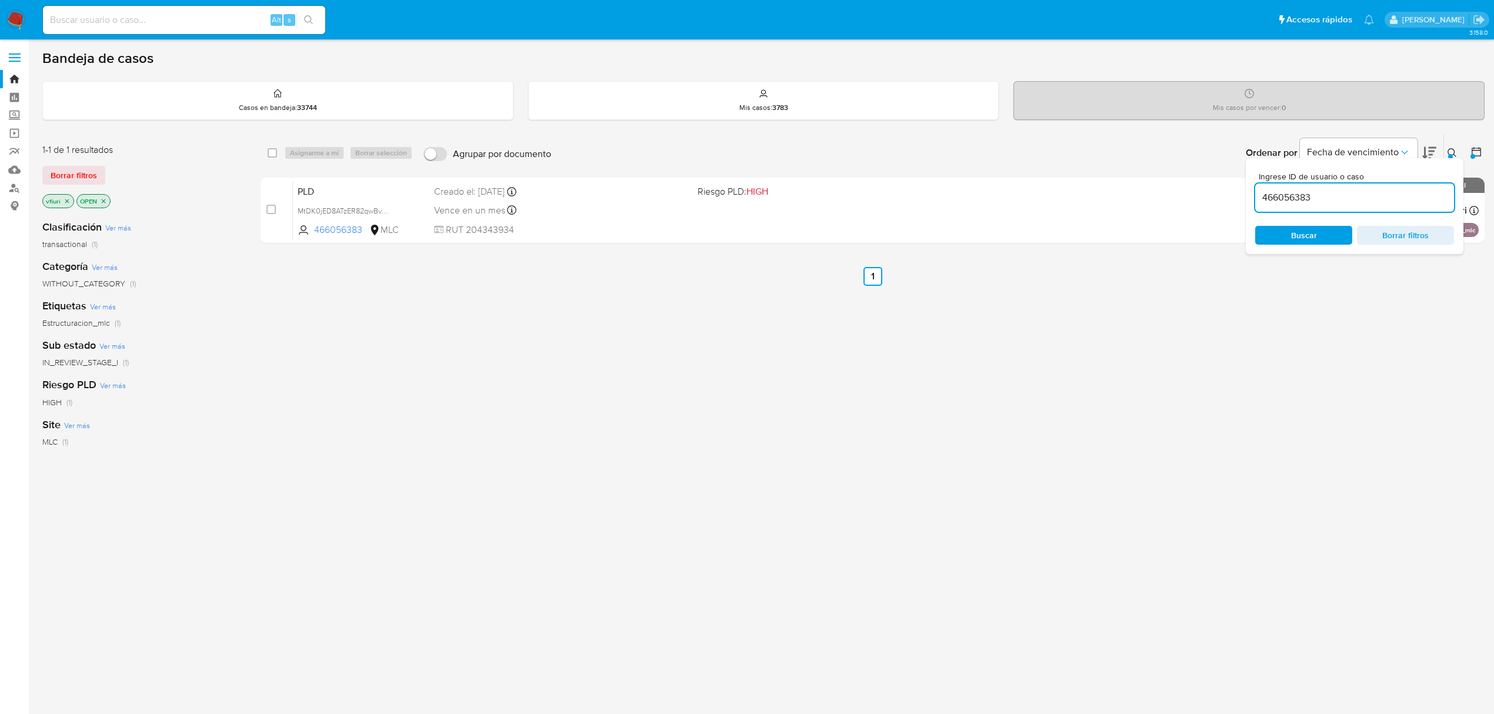
click at [1451, 152] on icon at bounding box center [1451, 152] width 9 height 9
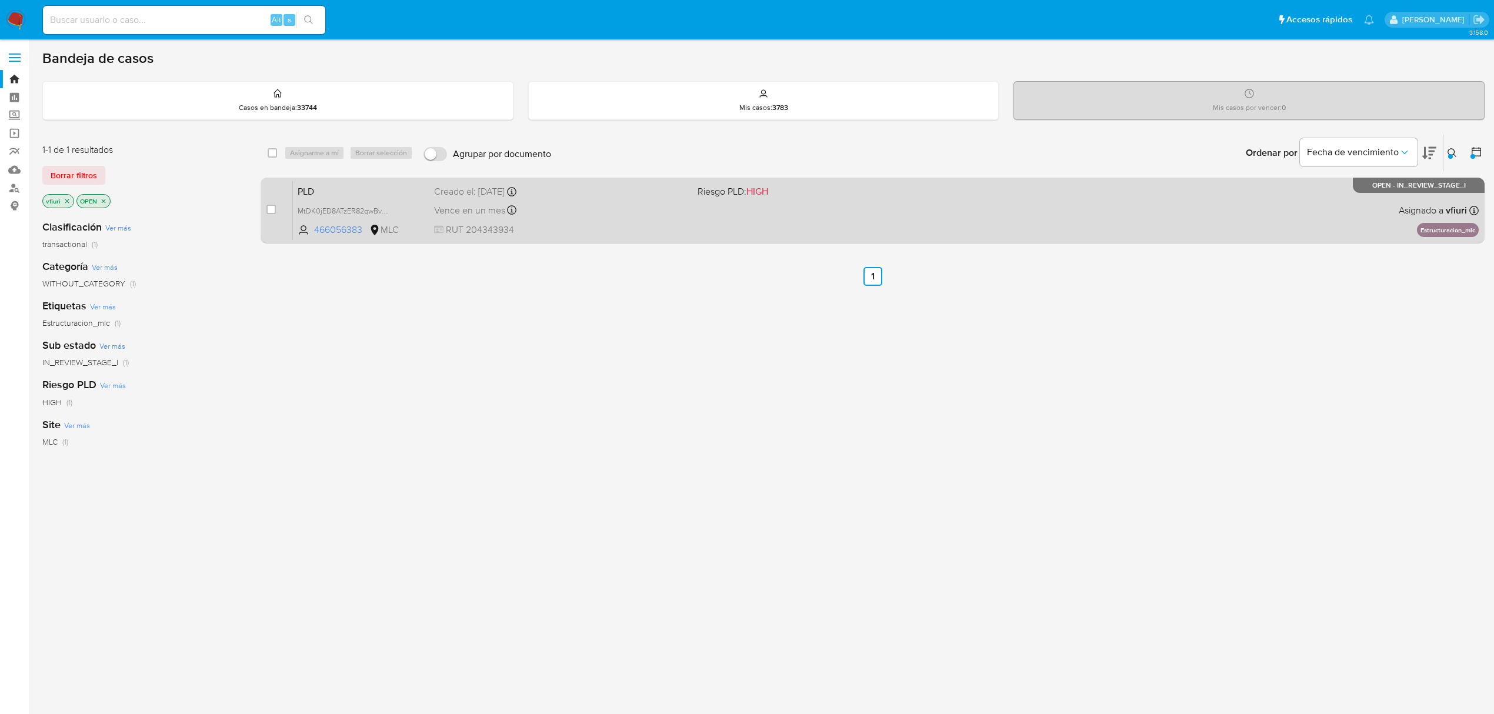
click at [1233, 205] on div "PLD MtDK0jED8ATzER82qwBv6fNj 466056383 MLC Riesgo PLD: HIGH Creado el: 12/07/20…" at bounding box center [886, 210] width 1186 height 59
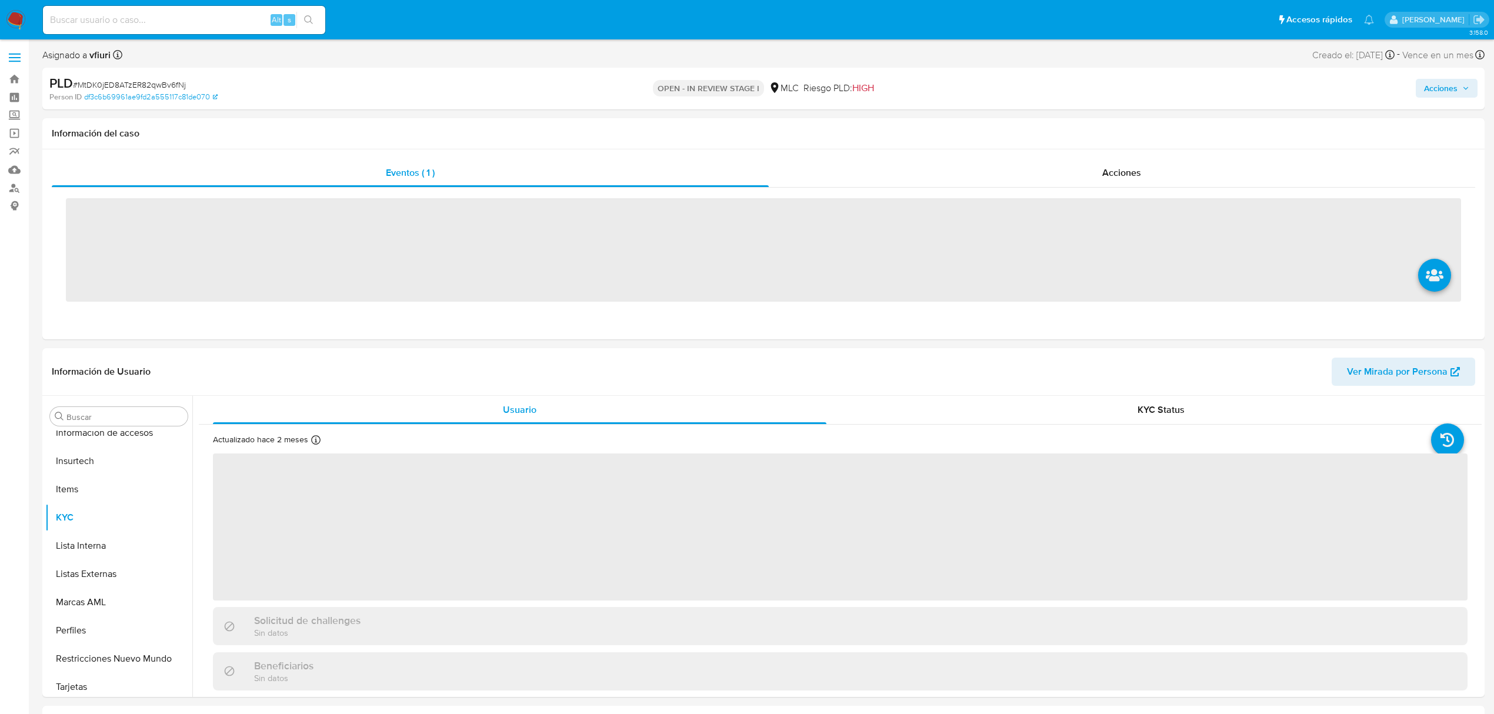
scroll to position [497, 0]
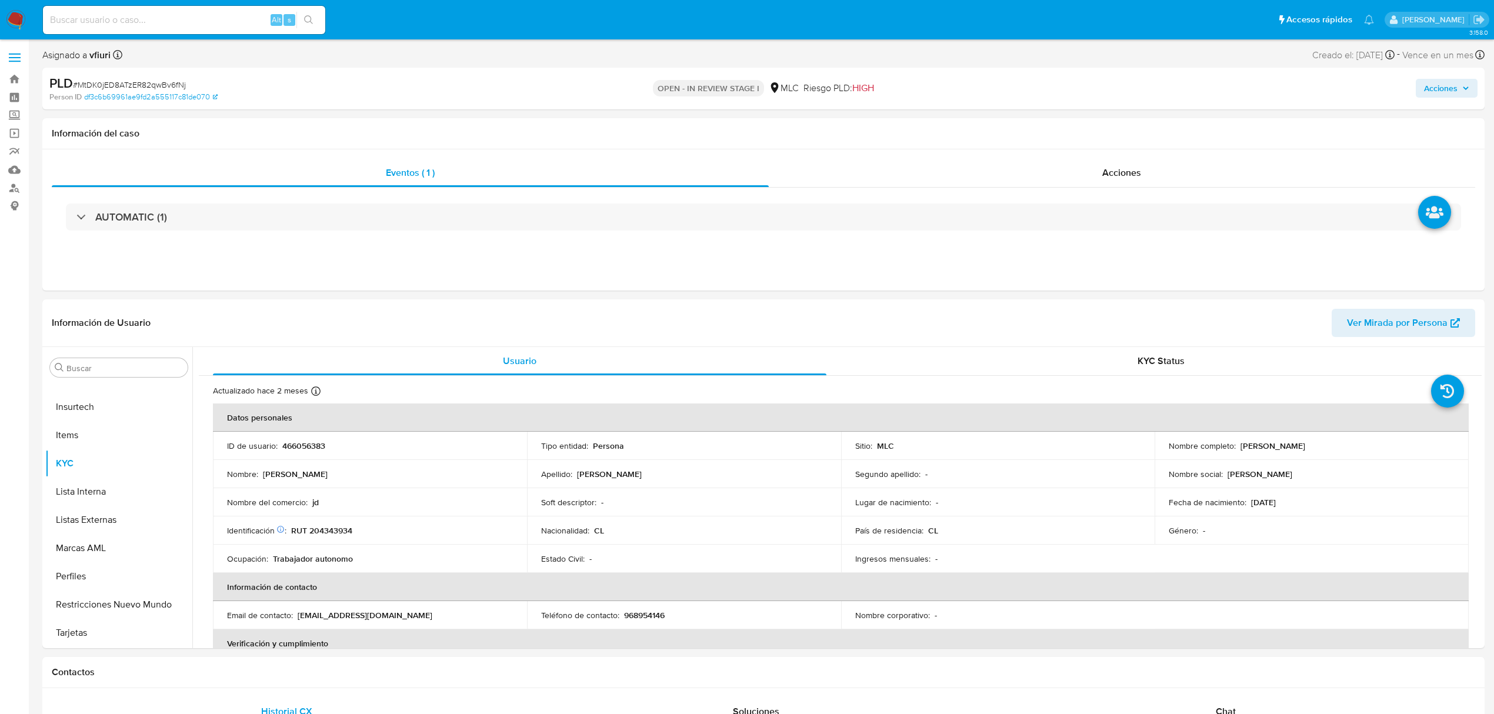
select select "10"
click at [12, 167] on link "Mulan" at bounding box center [70, 170] width 140 height 18
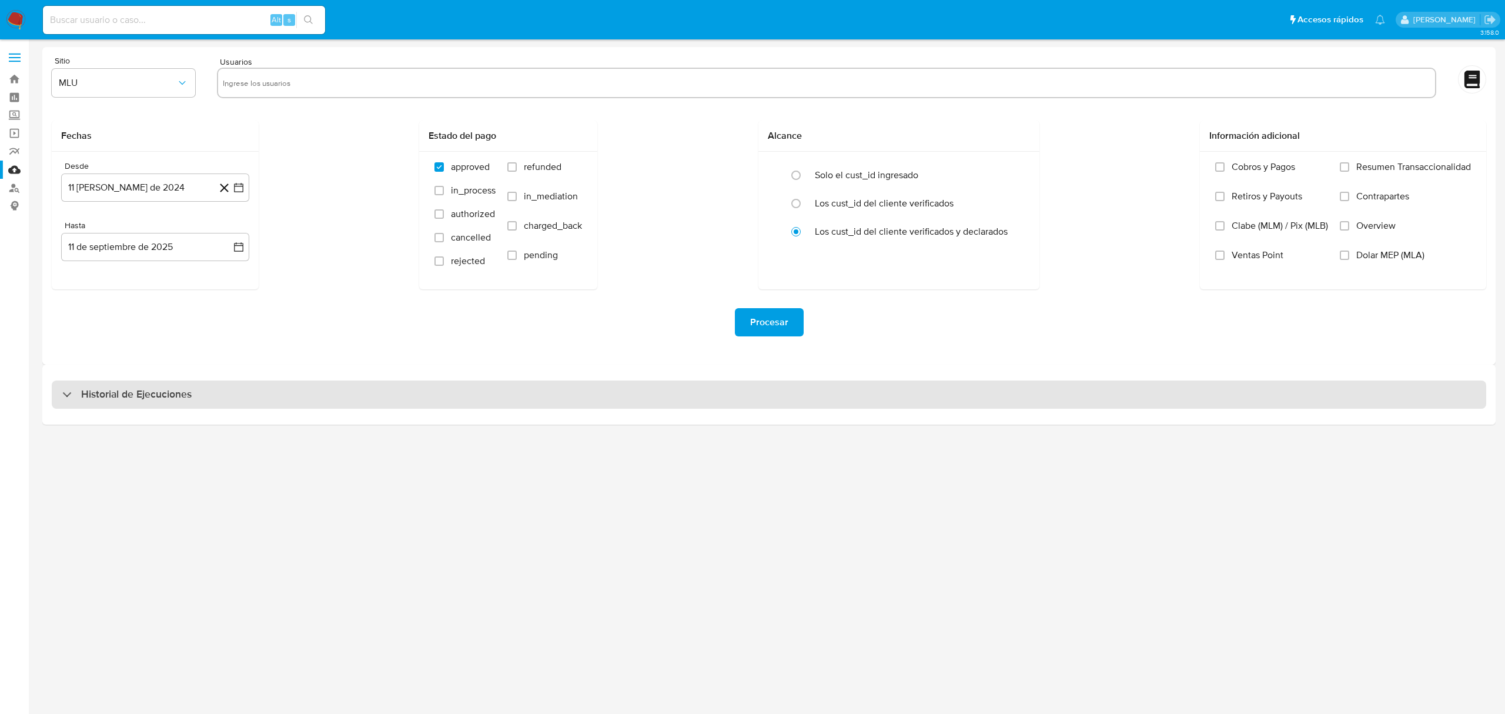
click at [116, 403] on div "Historial de Ejecuciones" at bounding box center [769, 394] width 1435 height 28
select select "10"
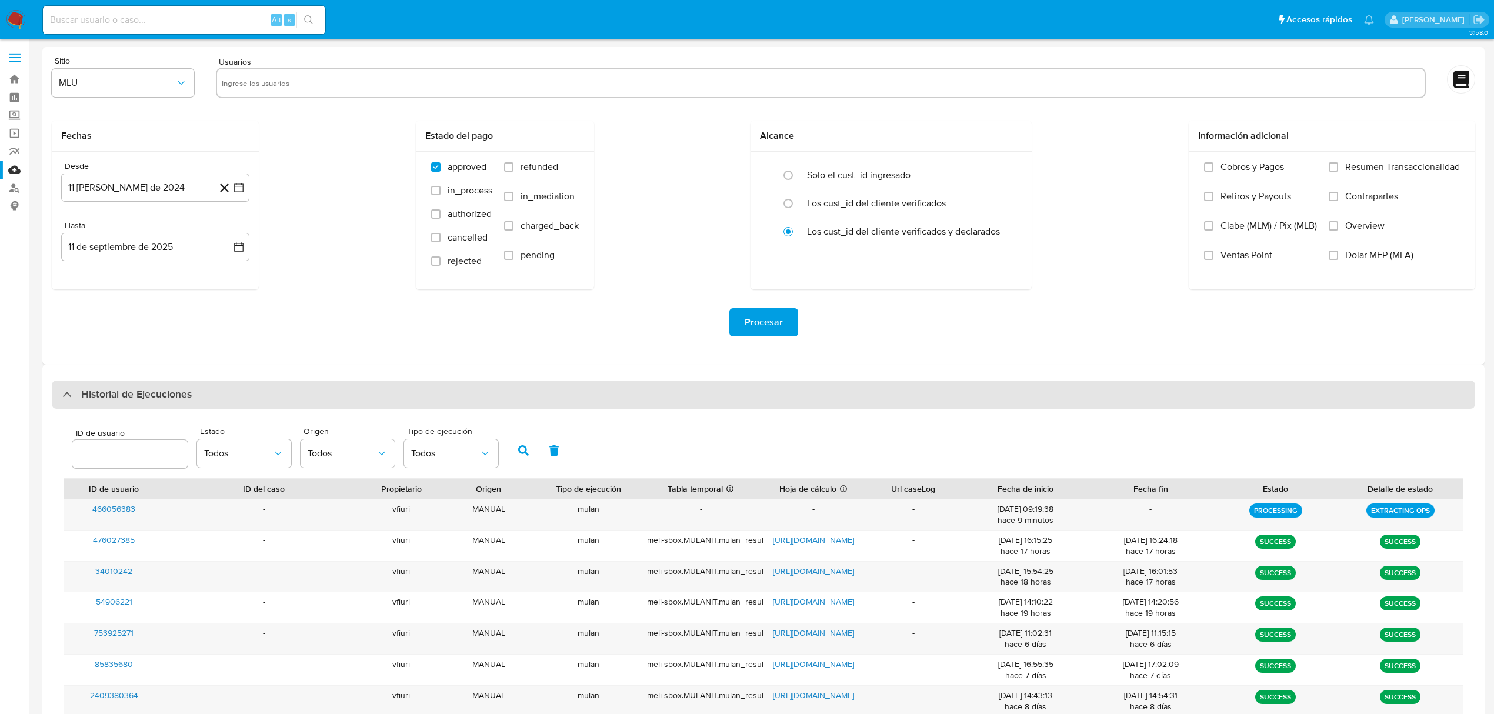
click at [113, 403] on div "Historial de Ejecuciones" at bounding box center [763, 394] width 1423 height 28
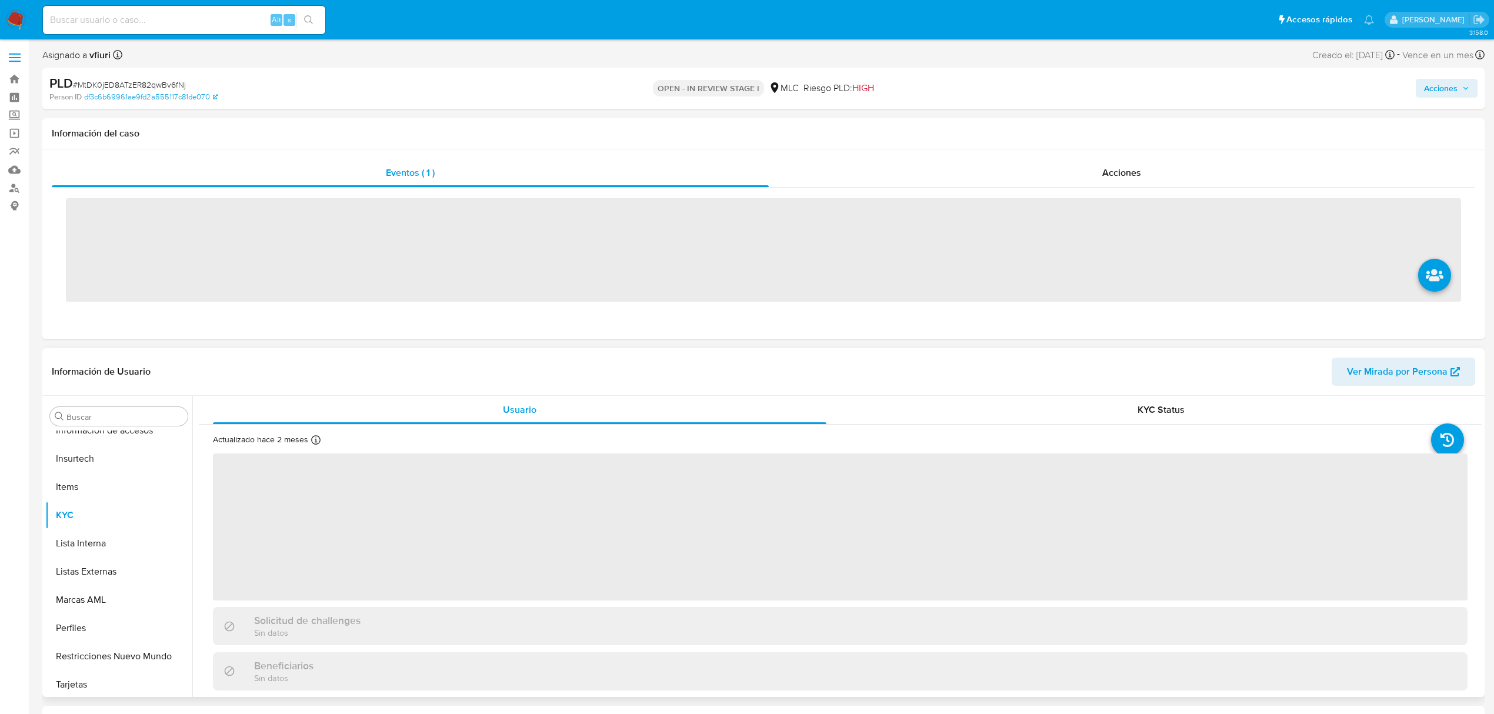
scroll to position [497, 0]
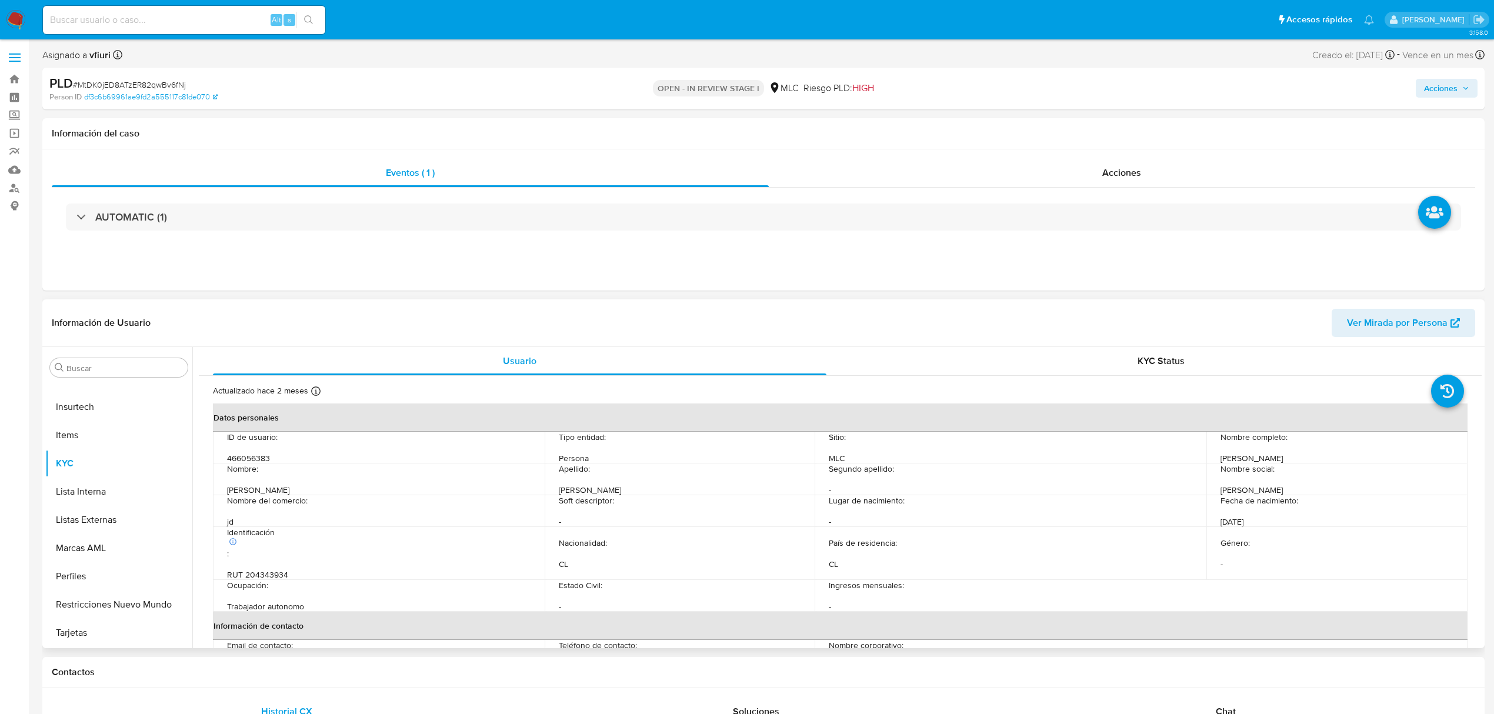
select select "10"
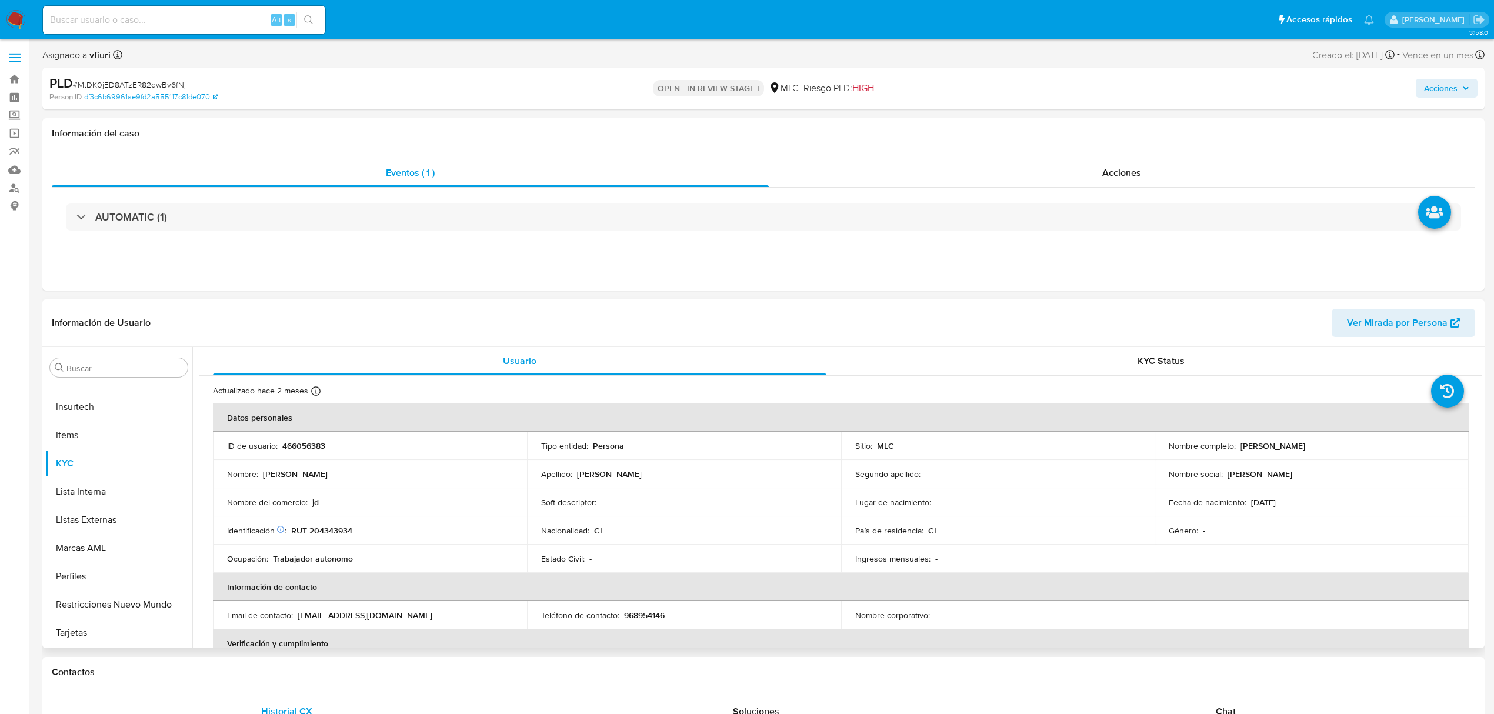
click at [332, 529] on p "RUT 204343934" at bounding box center [321, 530] width 61 height 11
copy p "204343934"
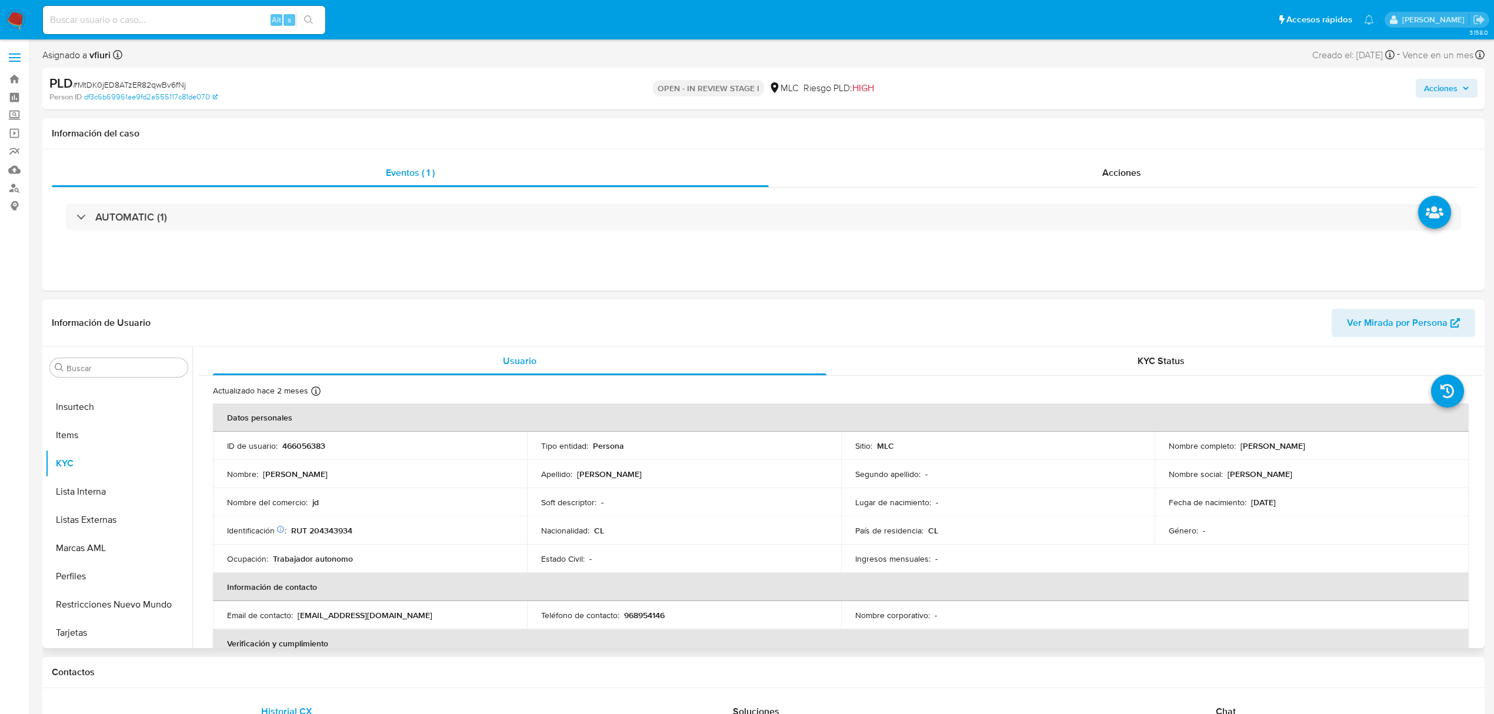
click at [308, 442] on p "466056383" at bounding box center [303, 445] width 43 height 11
copy p "466056383"
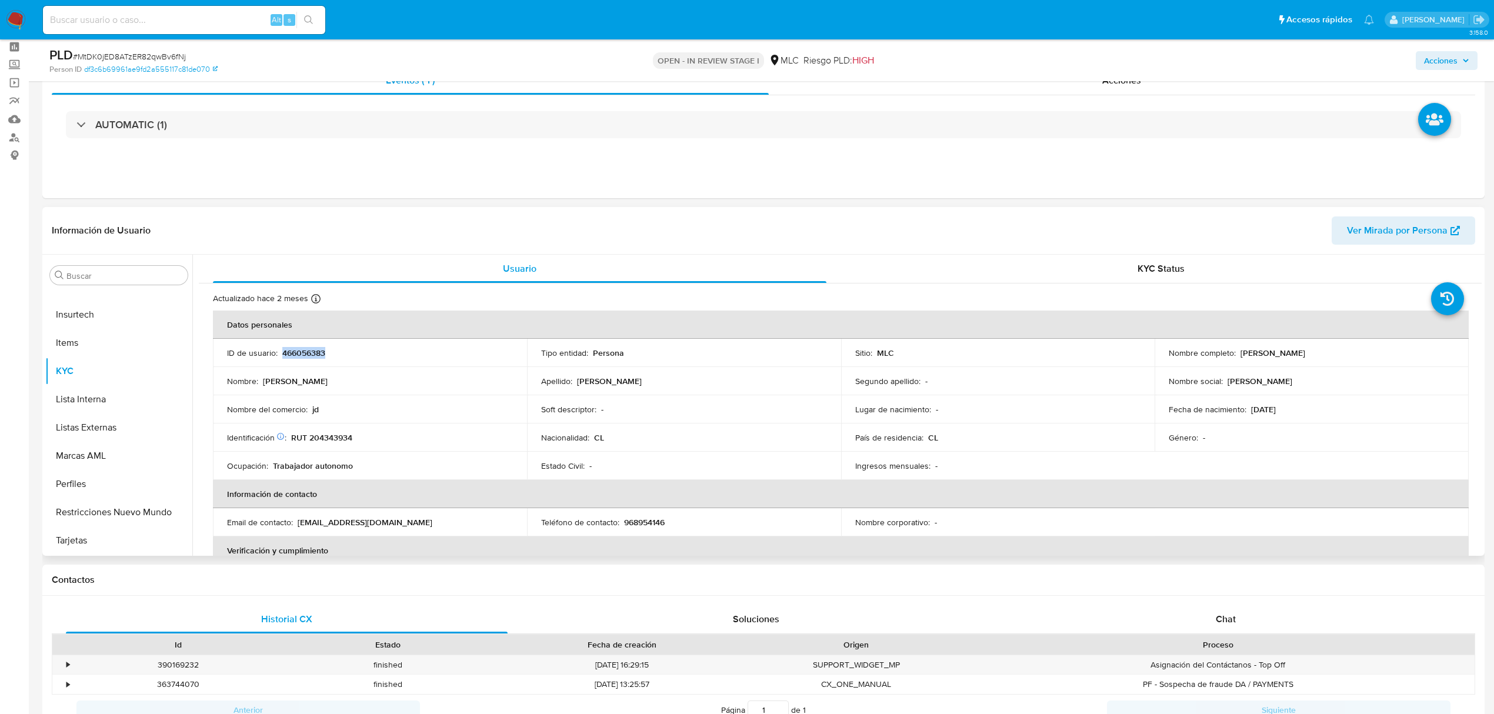
scroll to position [78, 0]
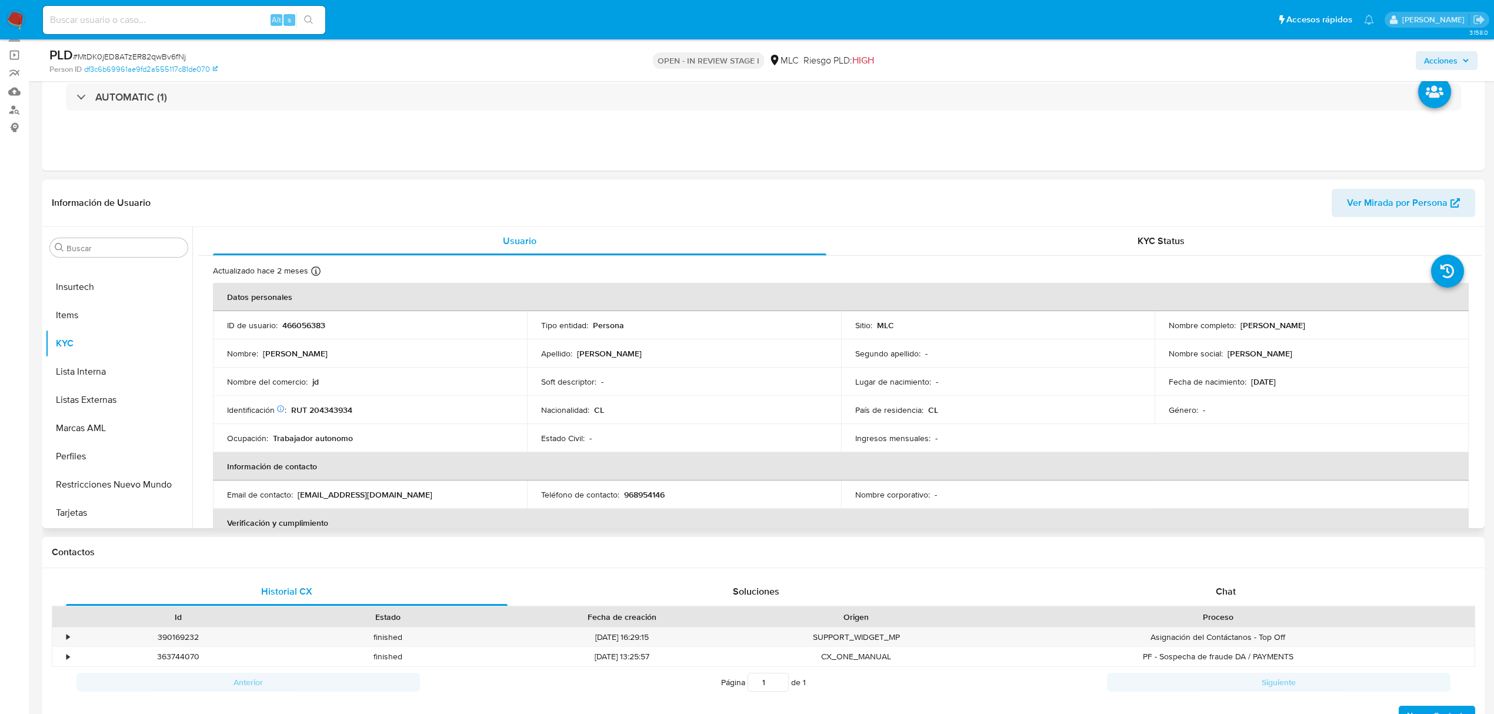
click at [1077, 339] on td "Segundo apellido : -" at bounding box center [998, 353] width 314 height 28
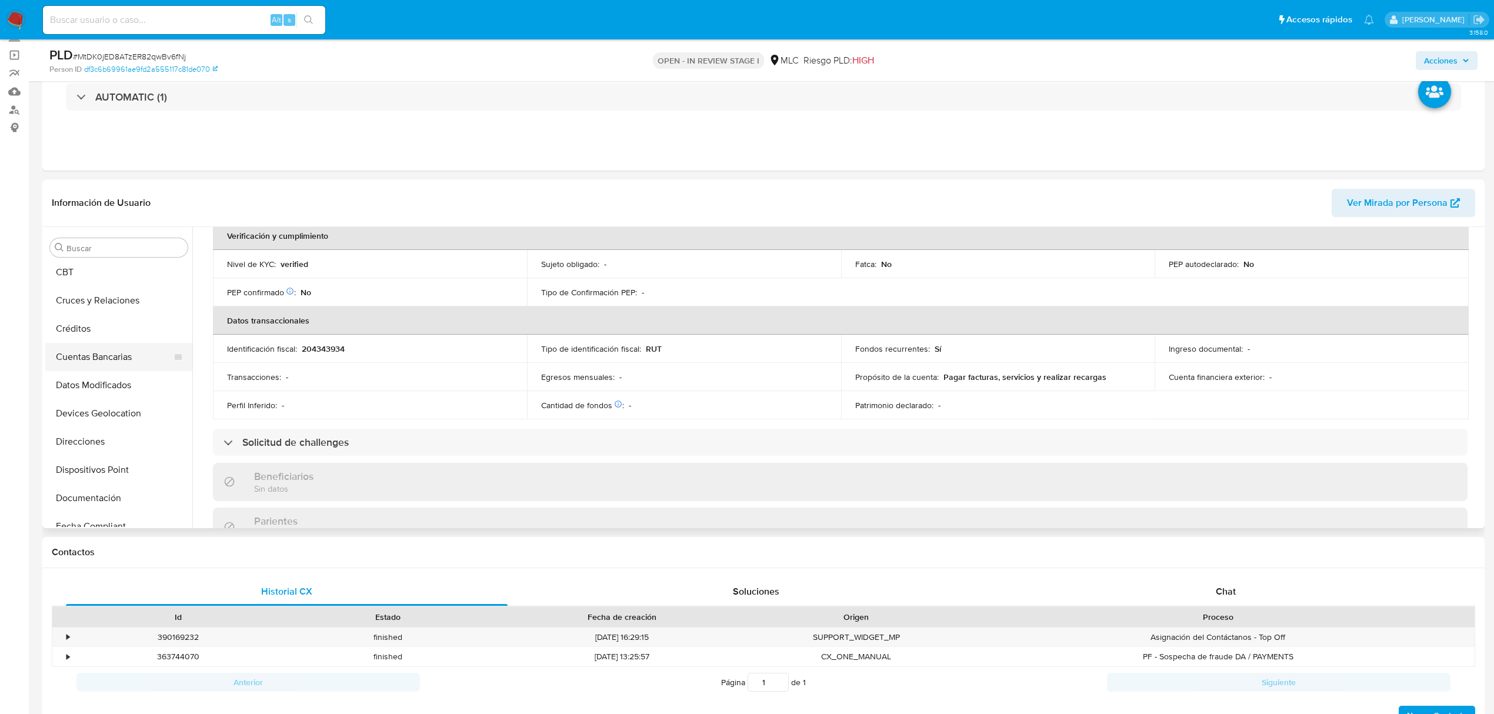
scroll to position [26, 0]
click at [121, 340] on button "Cruces y Relaciones" at bounding box center [114, 334] width 138 height 28
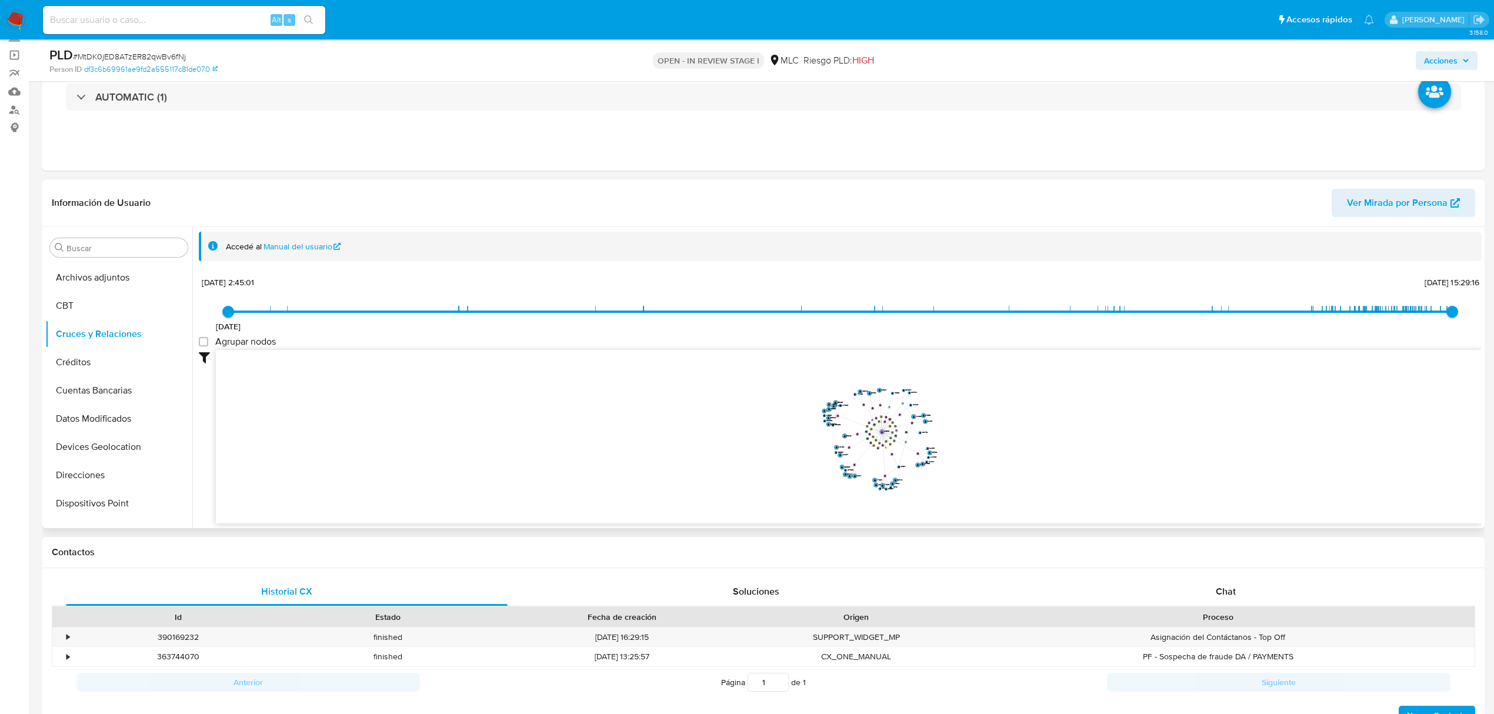
drag, startPoint x: 1026, startPoint y: 447, endPoint x: 1019, endPoint y: 445, distance: 6.7
click at [1020, 445] on icon "device-673e971b78a1e26fb667dcae  user-466056383  466056383 device-6506293a32f…" at bounding box center [849, 435] width 1266 height 171
drag, startPoint x: 999, startPoint y: 445, endPoint x: 984, endPoint y: 445, distance: 14.7
click at [990, 441] on icon "device-673e971b78a1e26fb667dcae  user-466056383  466056383 device-6506293a32f…" at bounding box center [849, 435] width 1266 height 171
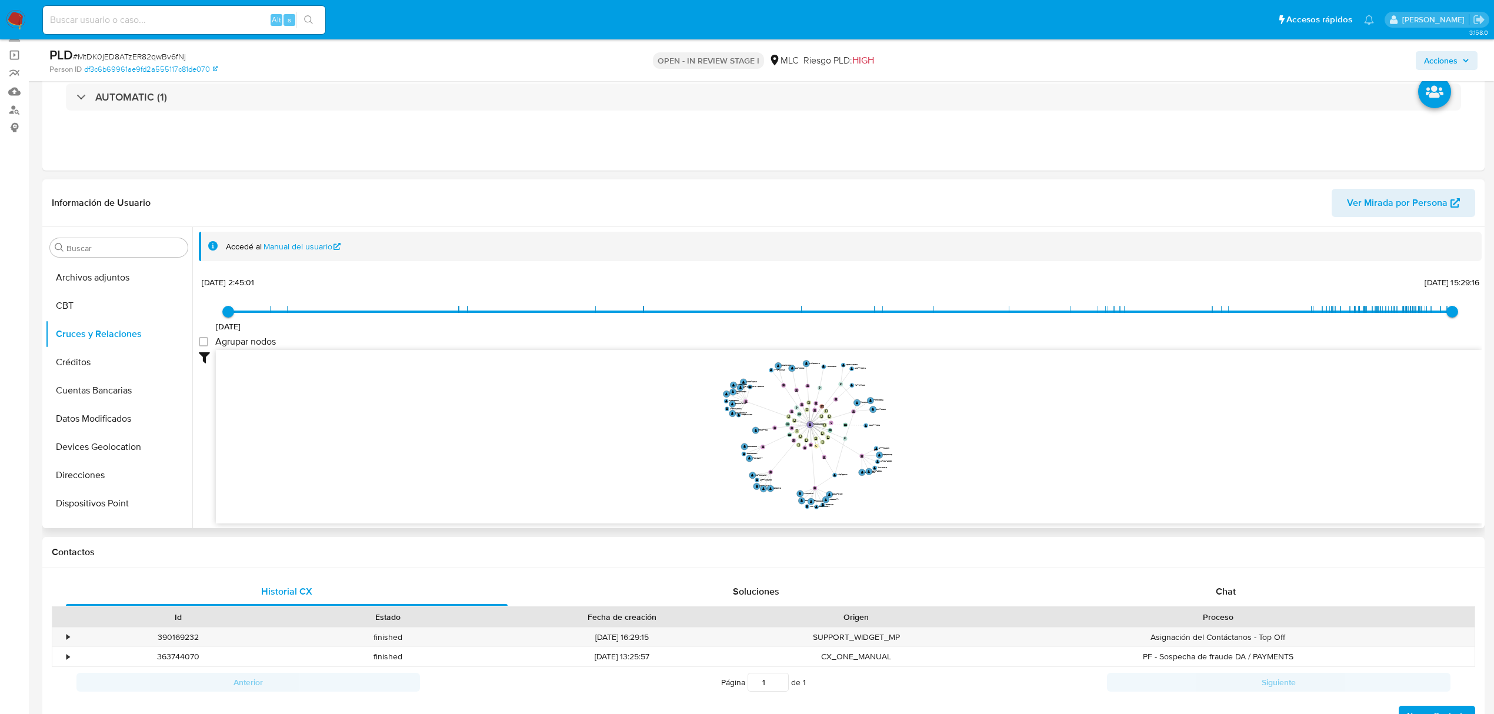
click at [983, 449] on icon "device-673e971b78a1e26fb667dcae  user-466056383  466056383 device-6506293a32f…" at bounding box center [849, 435] width 1266 height 171
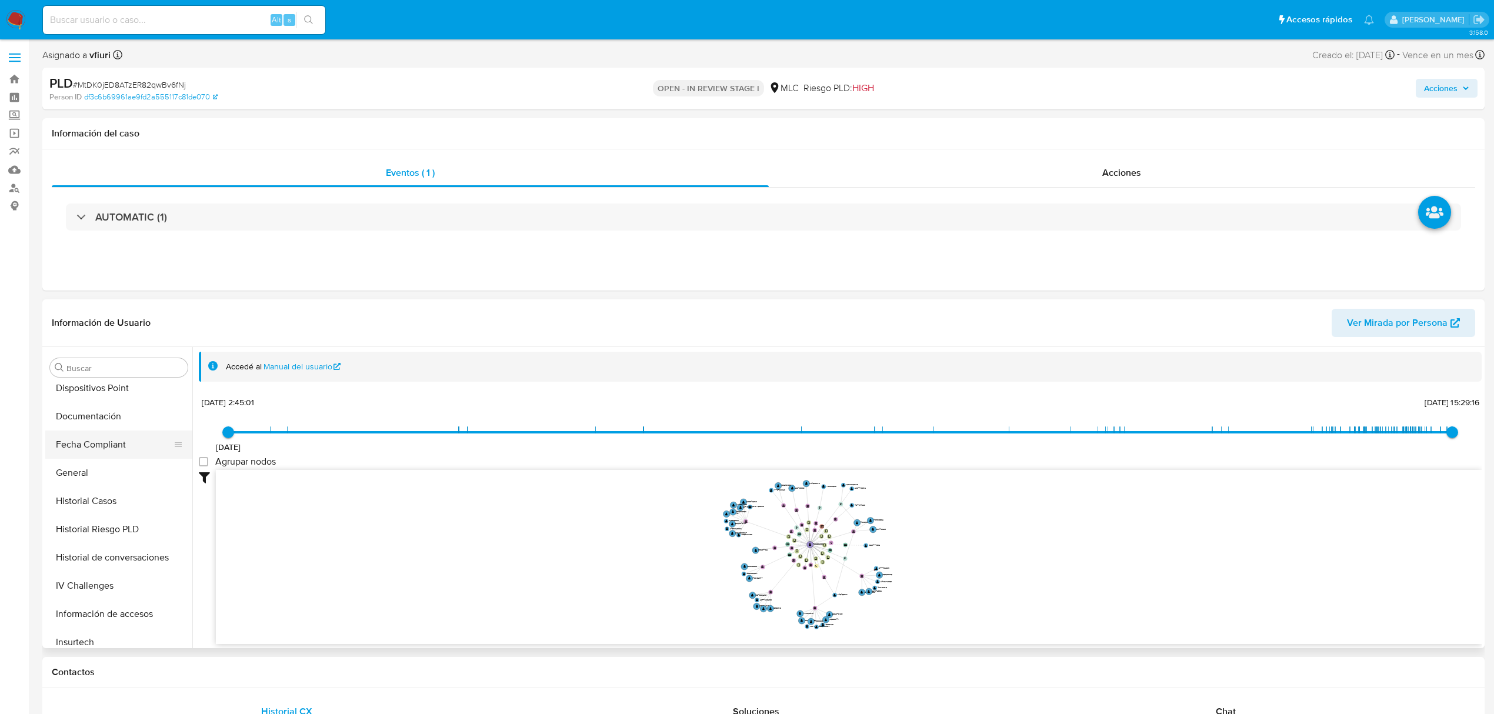
scroll to position [340, 0]
click at [99, 620] on button "KYC" at bounding box center [114, 620] width 138 height 28
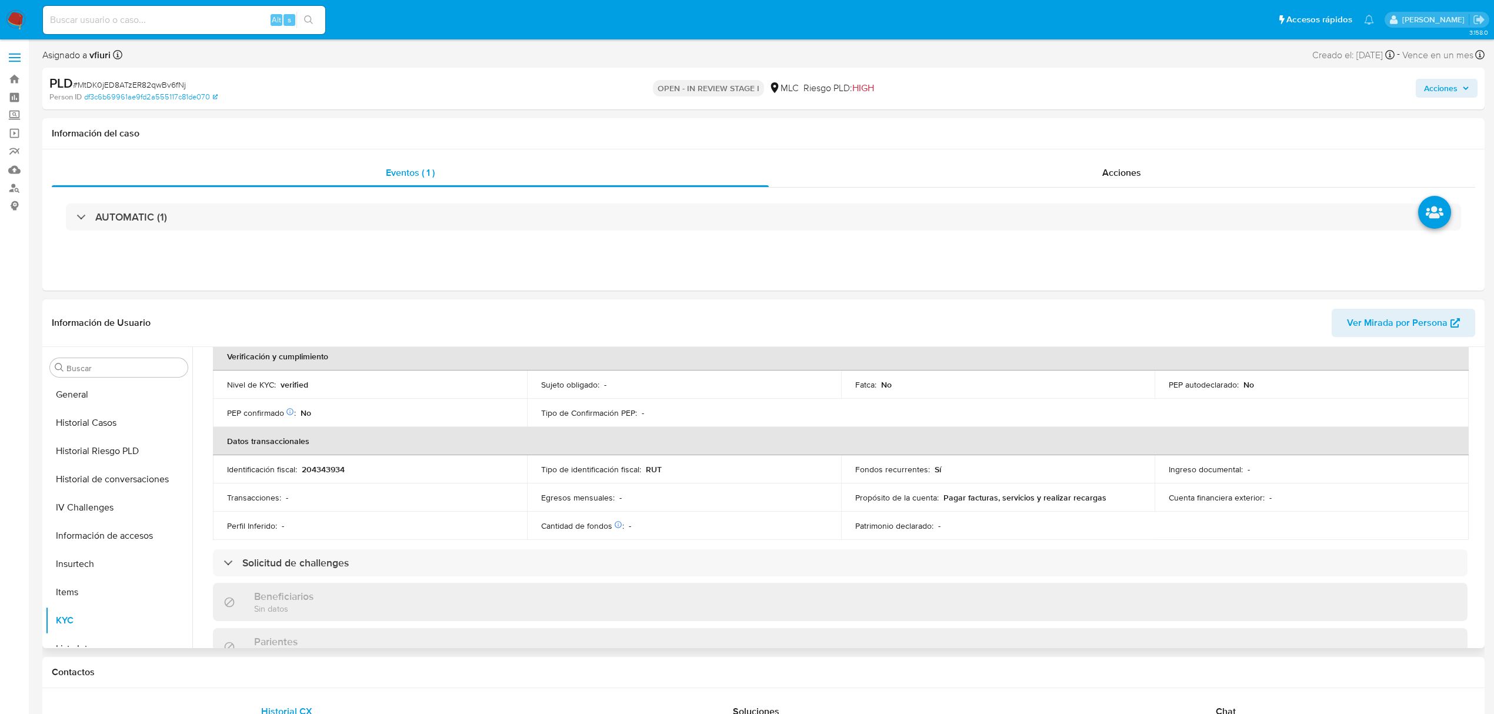
scroll to position [313, 0]
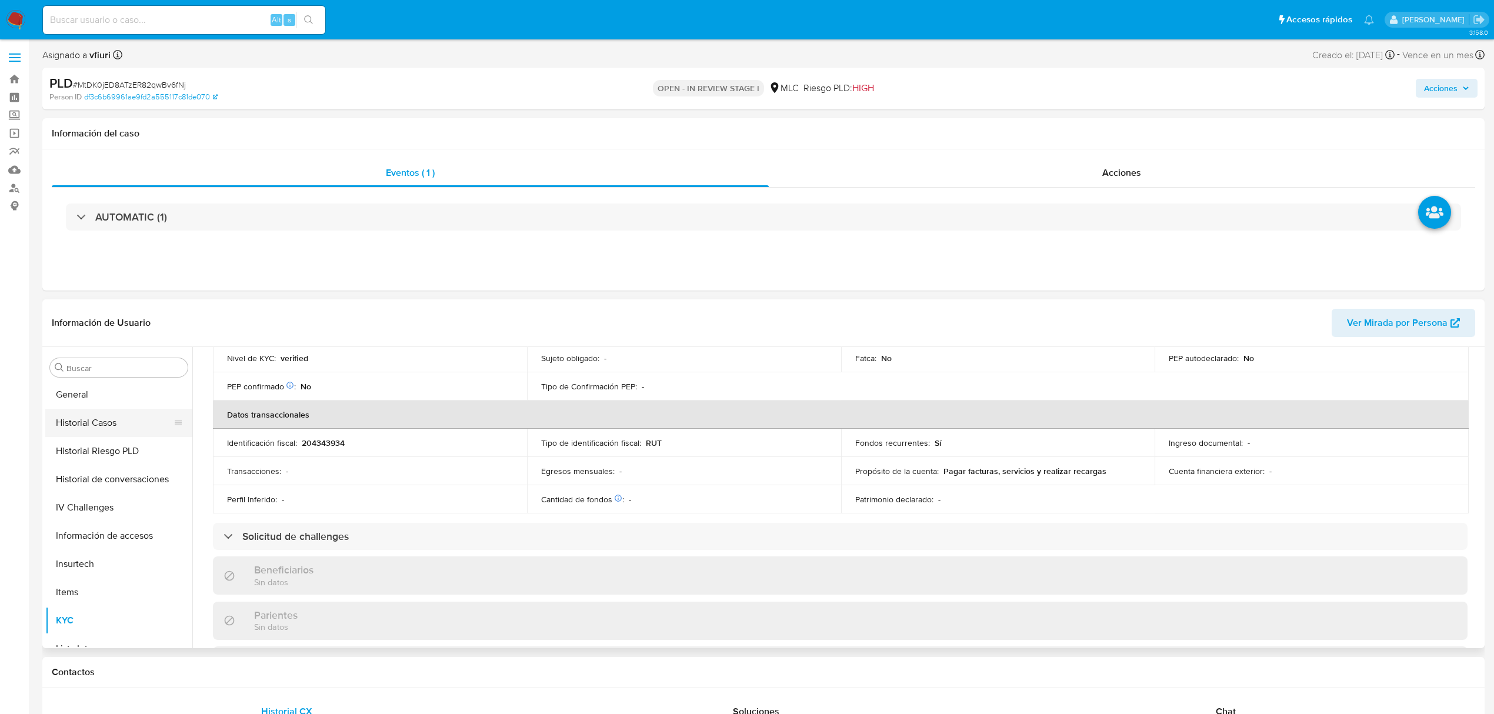
click at [118, 430] on button "Historial Casos" at bounding box center [114, 423] width 138 height 28
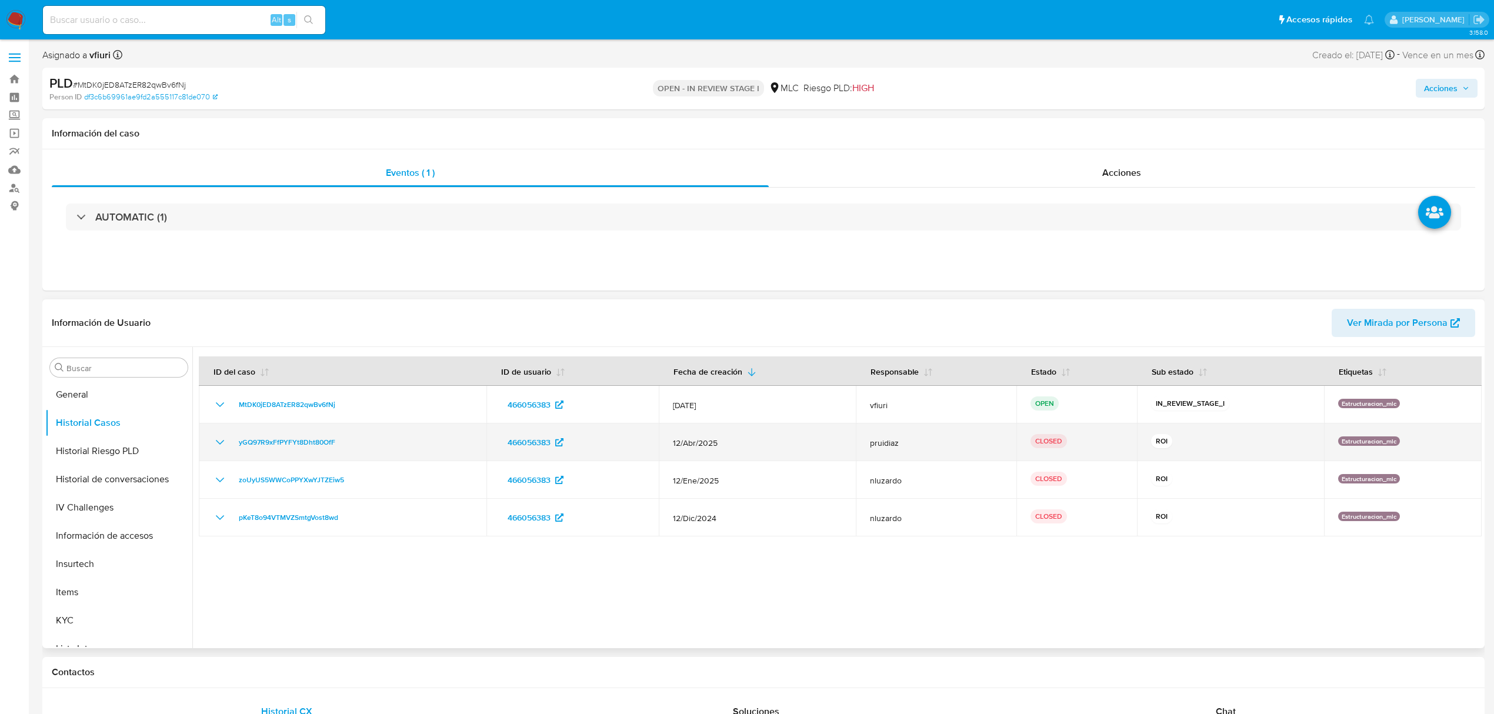
click at [219, 443] on icon "Mostrar/Ocultar" at bounding box center [220, 442] width 14 height 14
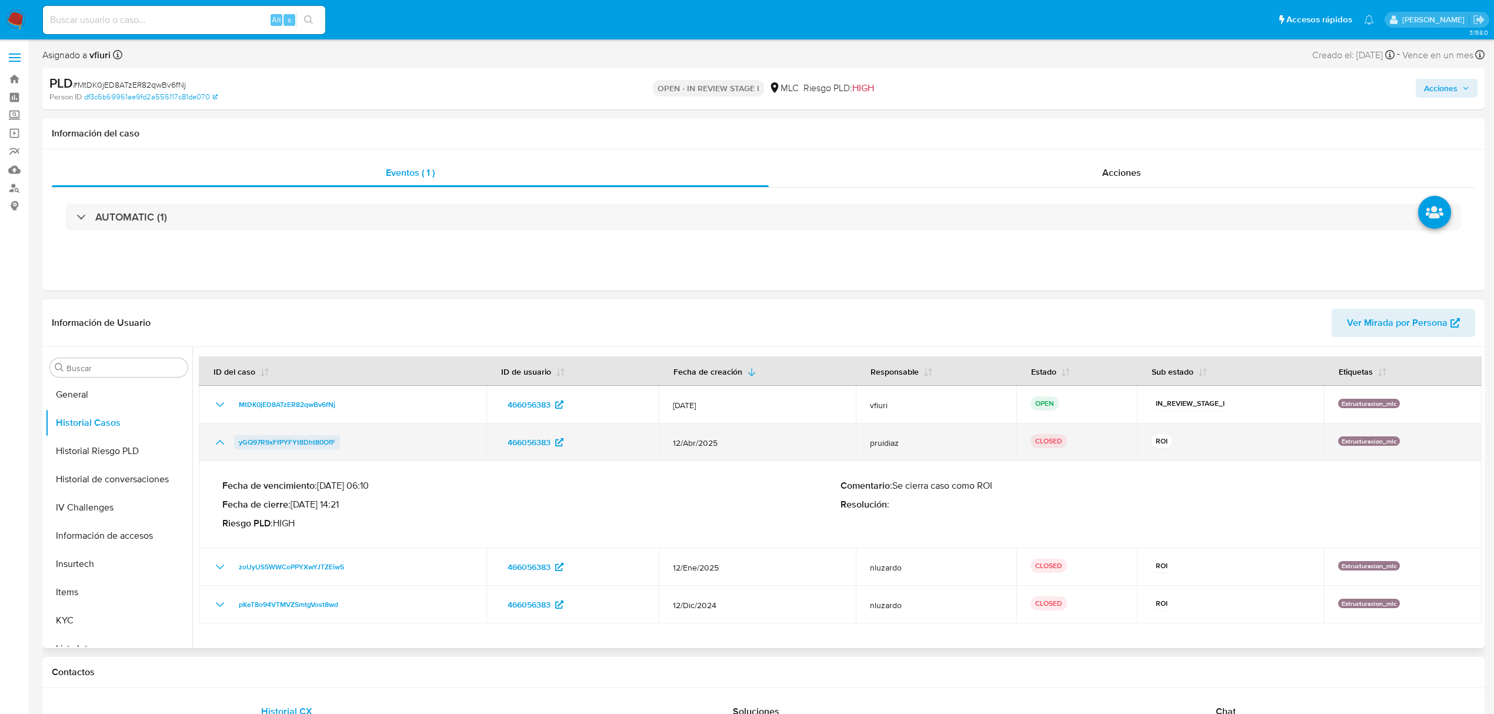
click at [281, 445] on span "yGQ97R9xFfPYFYt8Dht80OfF" at bounding box center [287, 442] width 96 height 14
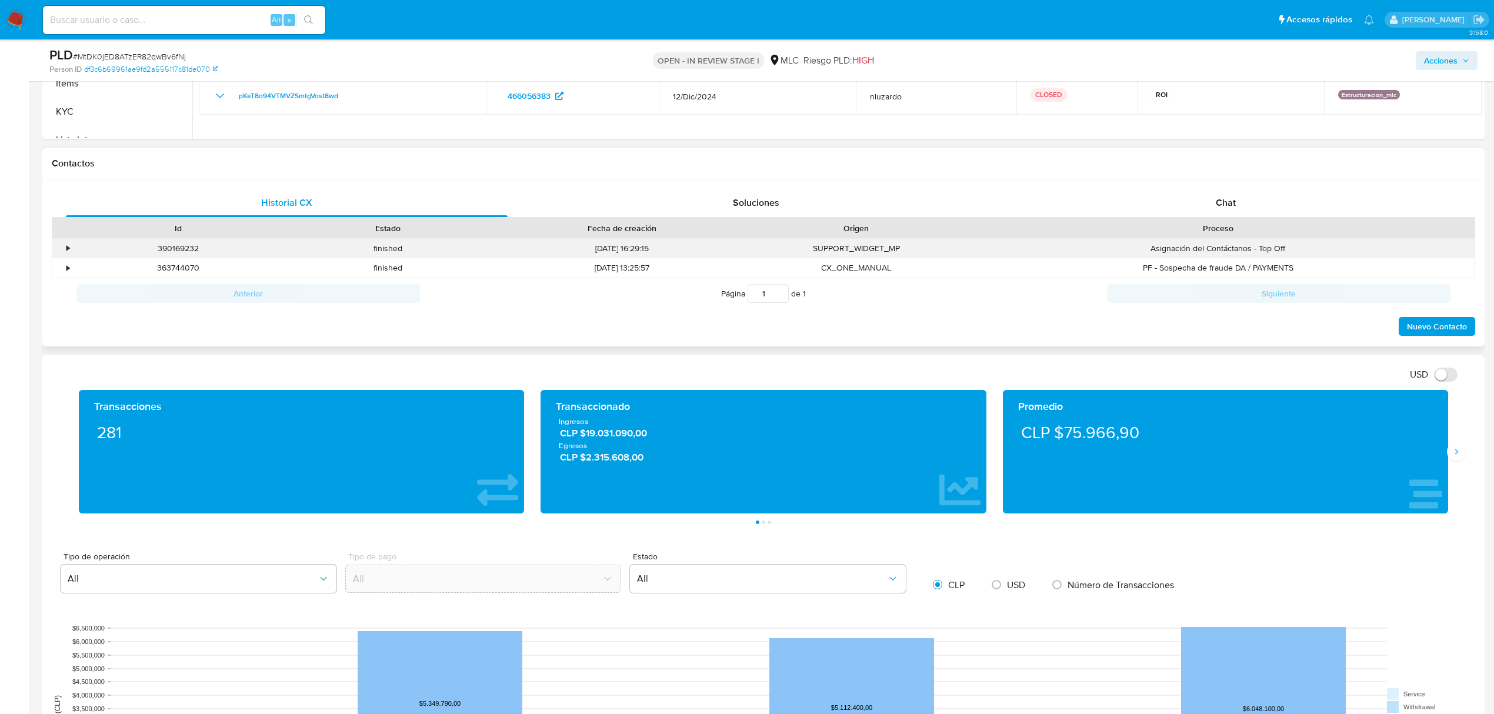
scroll to position [392, 0]
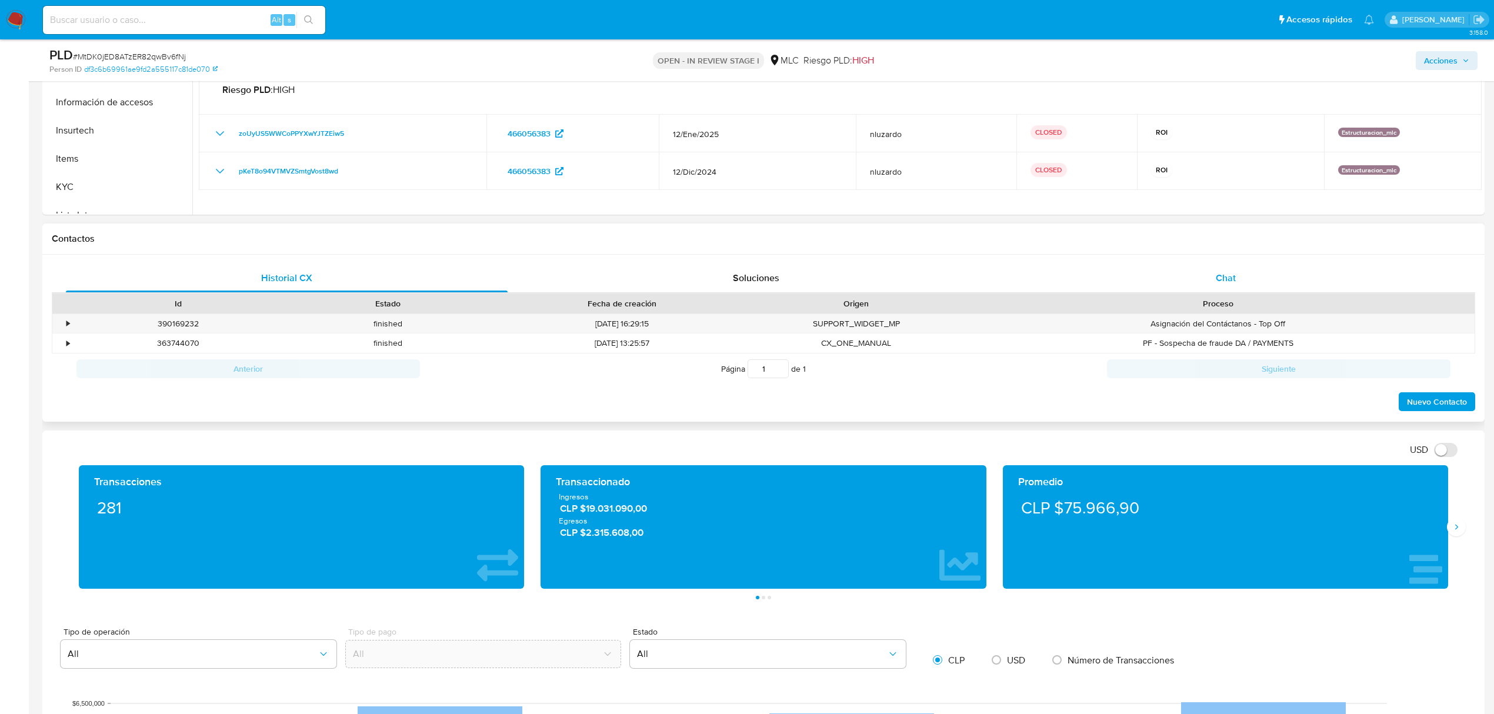
click at [1228, 282] on span "Chat" at bounding box center [1226, 278] width 20 height 14
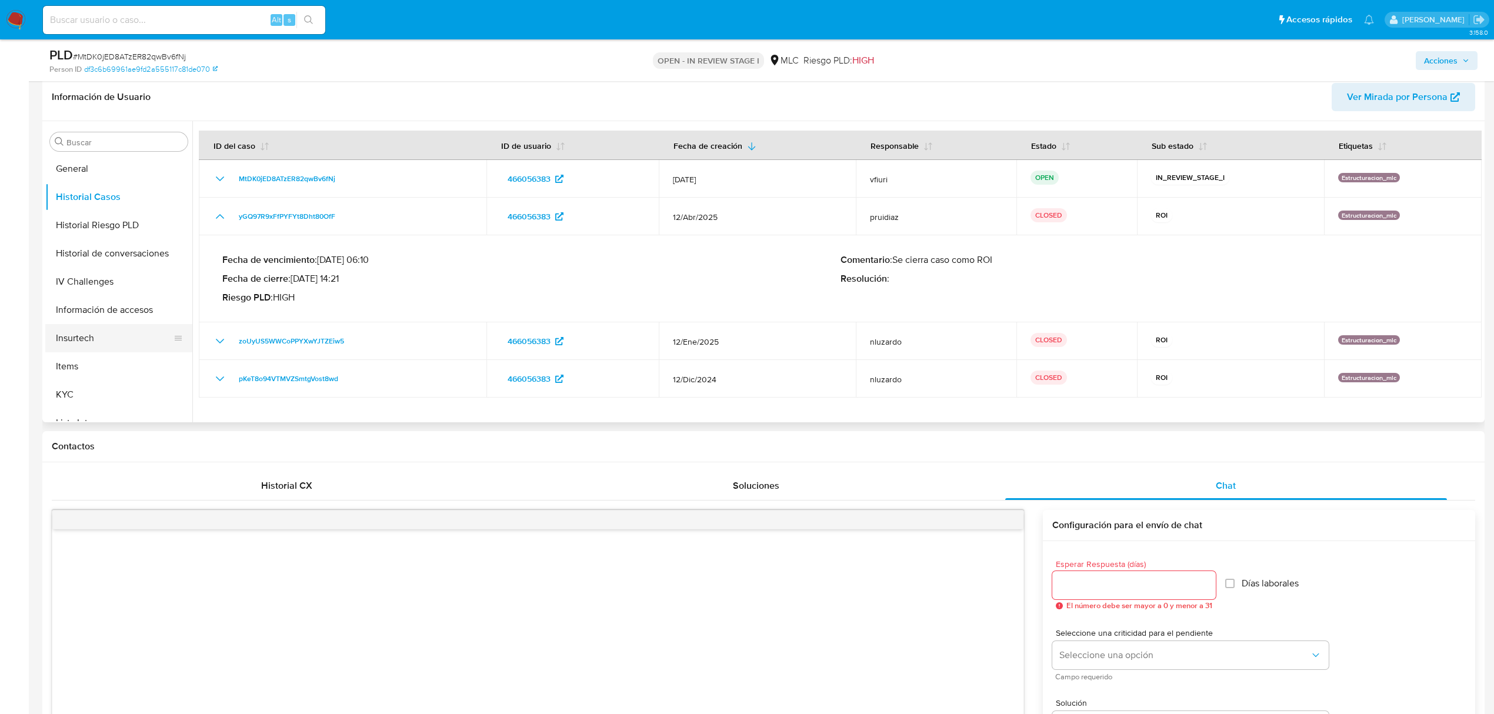
scroll to position [156, 0]
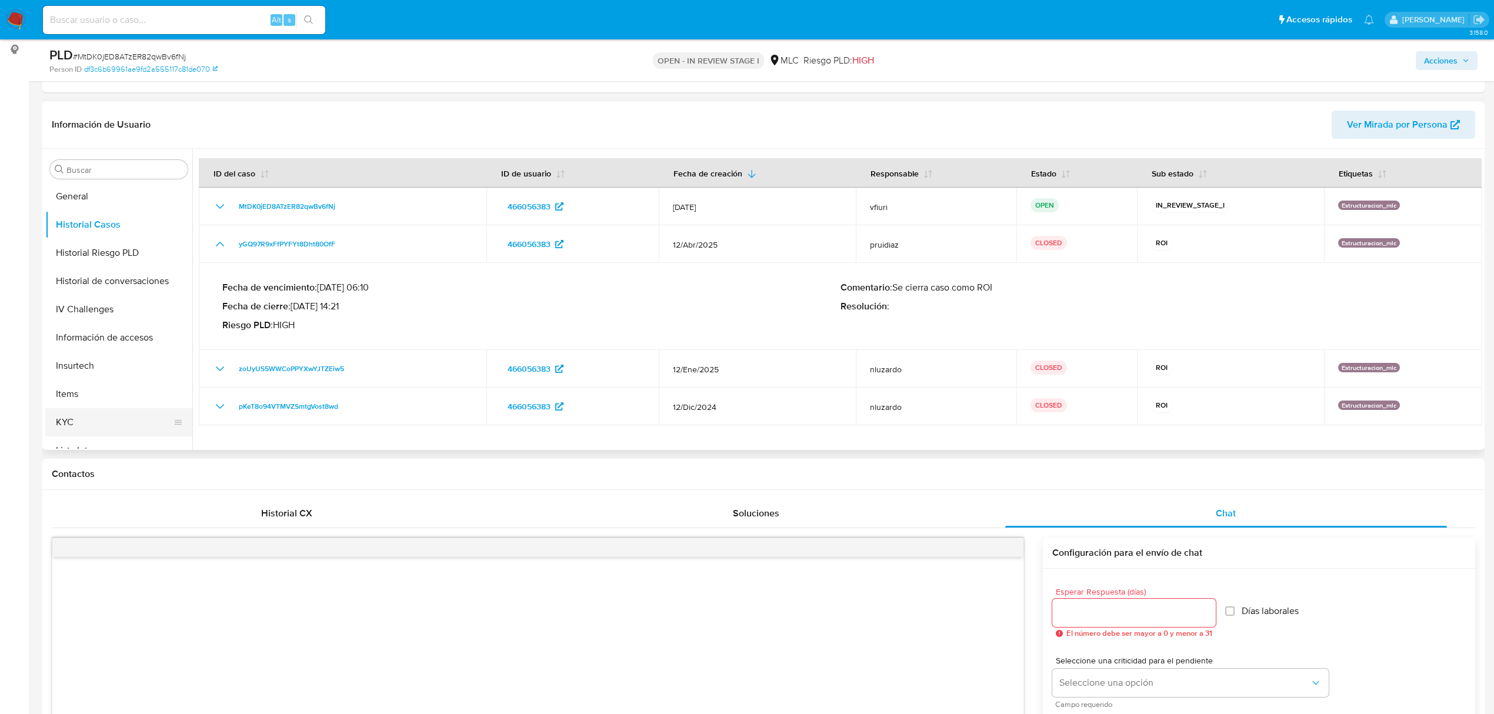
click at [116, 426] on button "KYC" at bounding box center [114, 422] width 138 height 28
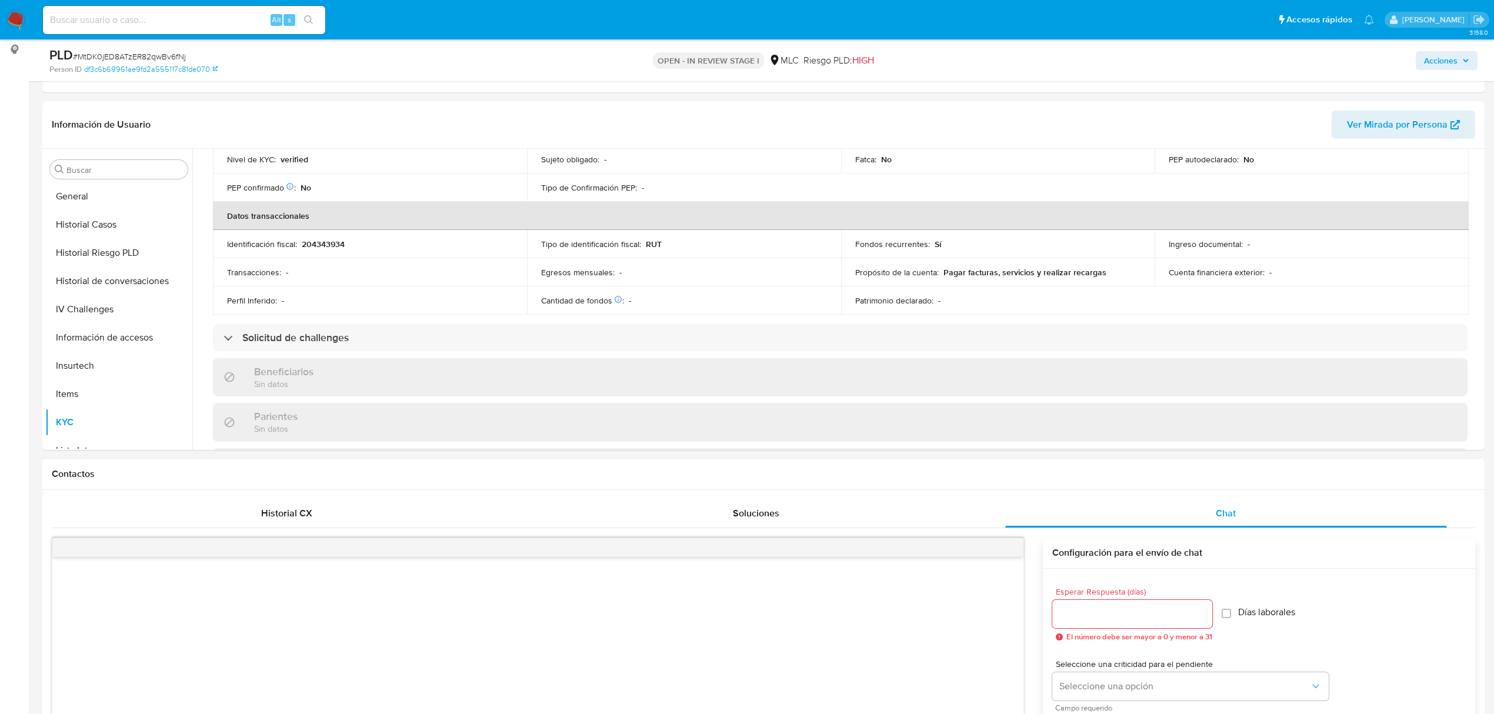
scroll to position [470, 0]
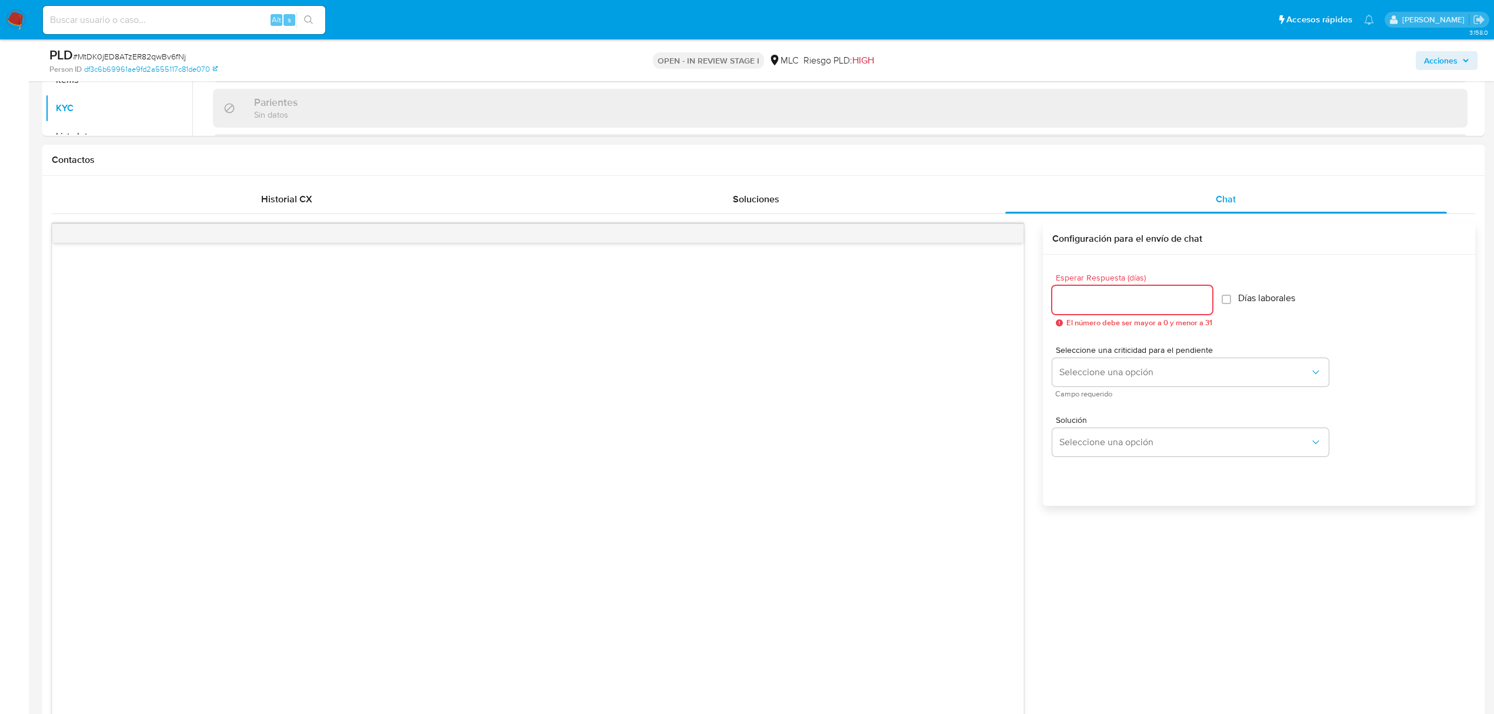
click at [1069, 296] on input "Esperar Respuesta (días)" at bounding box center [1132, 299] width 160 height 15
type input "2"
click at [1095, 378] on span "Seleccione una opción" at bounding box center [1184, 372] width 251 height 12
click at [1101, 378] on div "LOW" at bounding box center [1188, 374] width 258 height 24
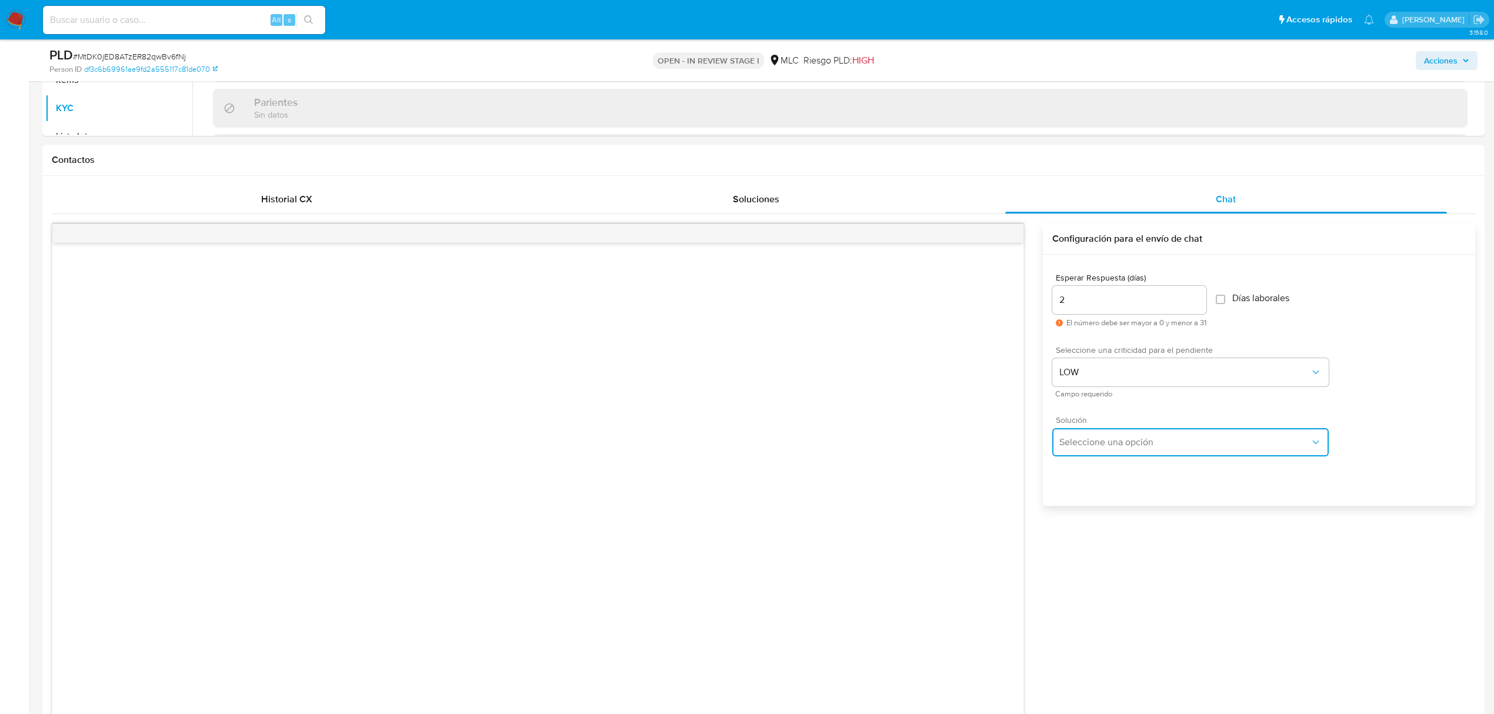
click at [1133, 442] on span "Seleccione una opción" at bounding box center [1184, 442] width 251 height 12
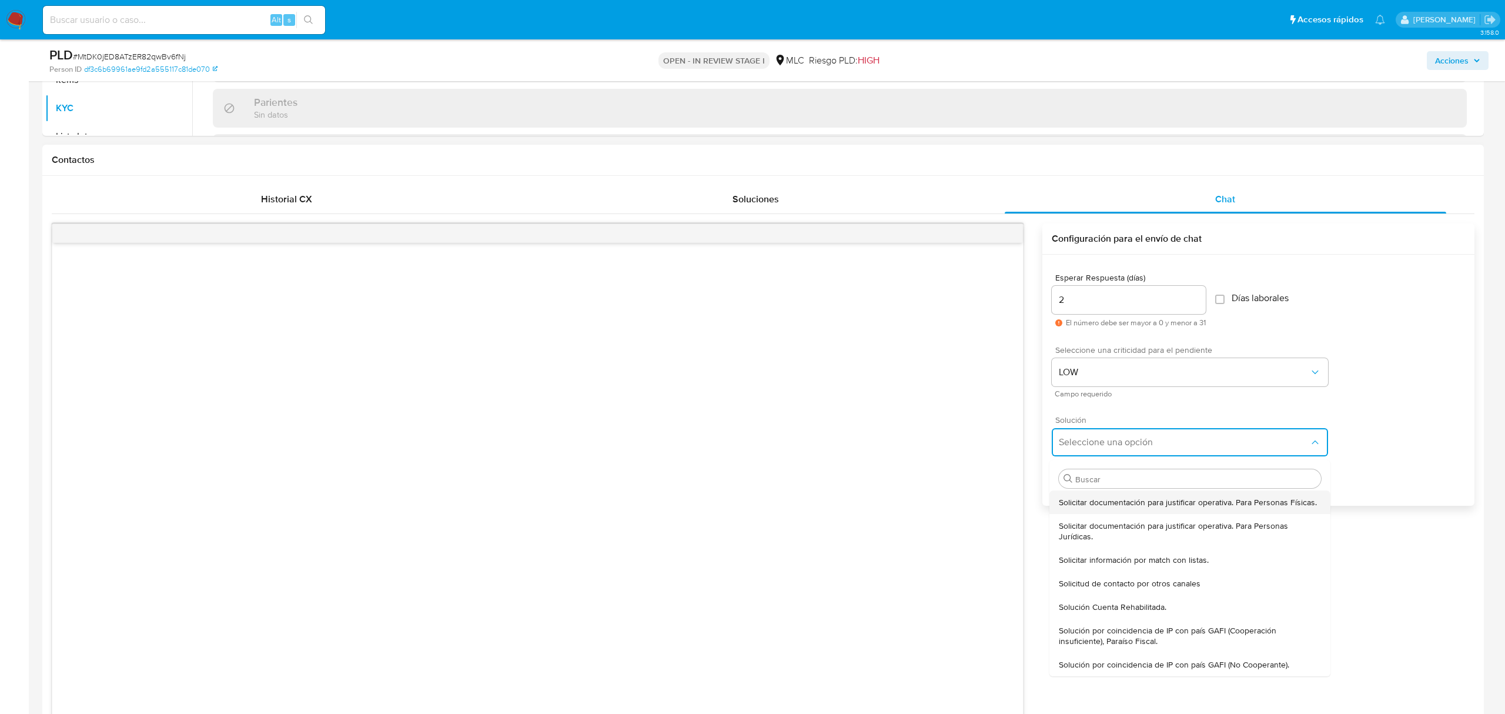
click at [1127, 506] on span "Solicitar documentación para justificar operativa. Para Personas Físicas." at bounding box center [1188, 502] width 258 height 11
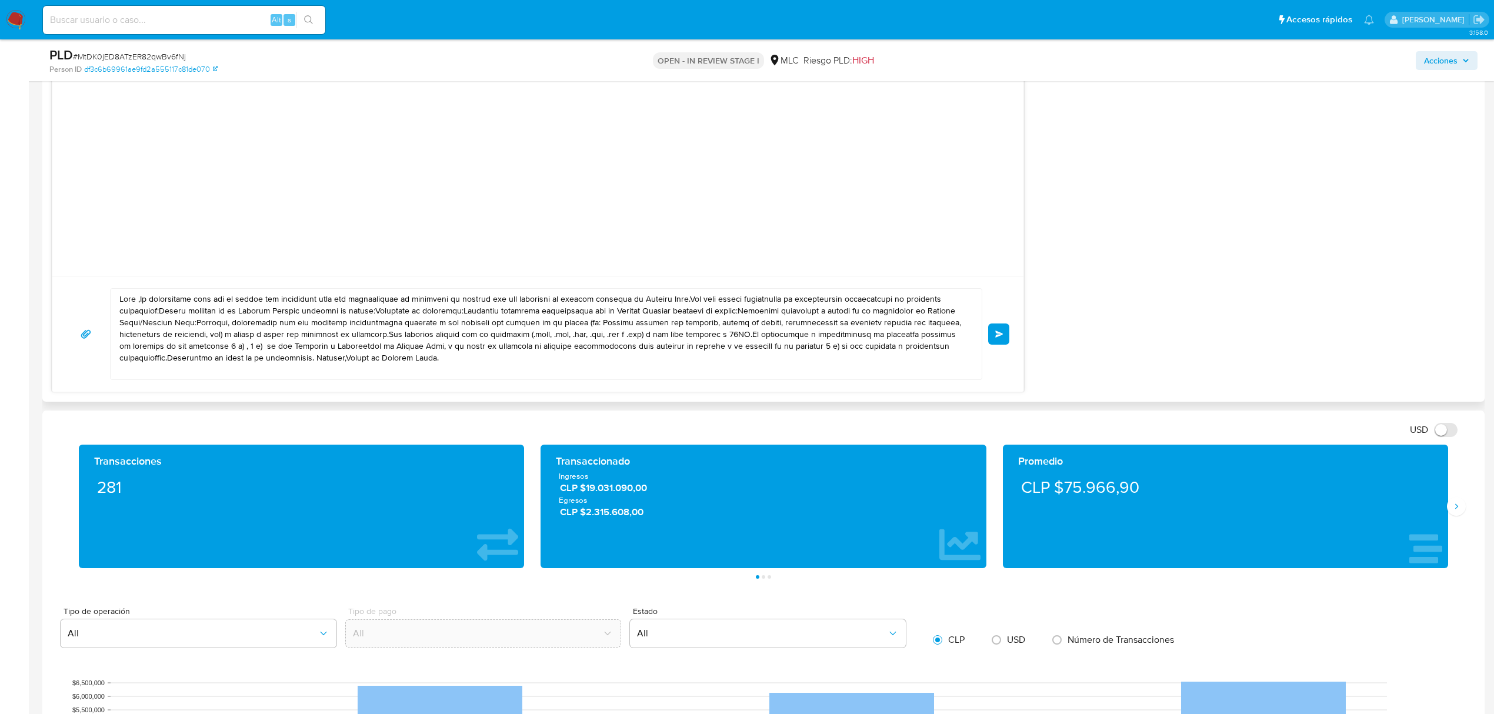
scroll to position [941, 0]
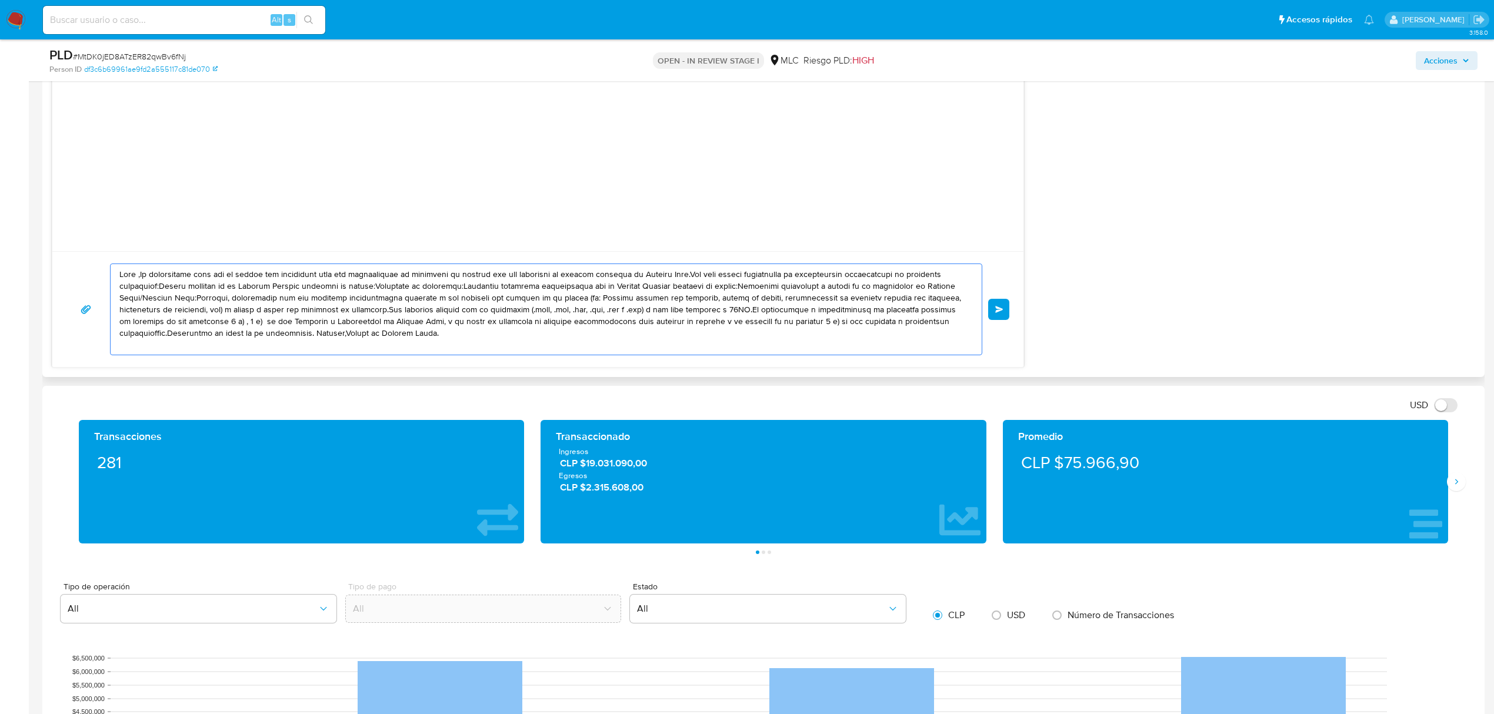
drag, startPoint x: 461, startPoint y: 341, endPoint x: 49, endPoint y: 262, distance: 419.2
click at [49, 262] on div "Historial CX Soluciones Chat Id Estado Fecha de creación Origen Proceso • 39016…" at bounding box center [763, 41] width 1442 height 672
paste textarea "XXX, Te contactamos desde el Equipo de Mercado Pago para verificar tus datos co…"
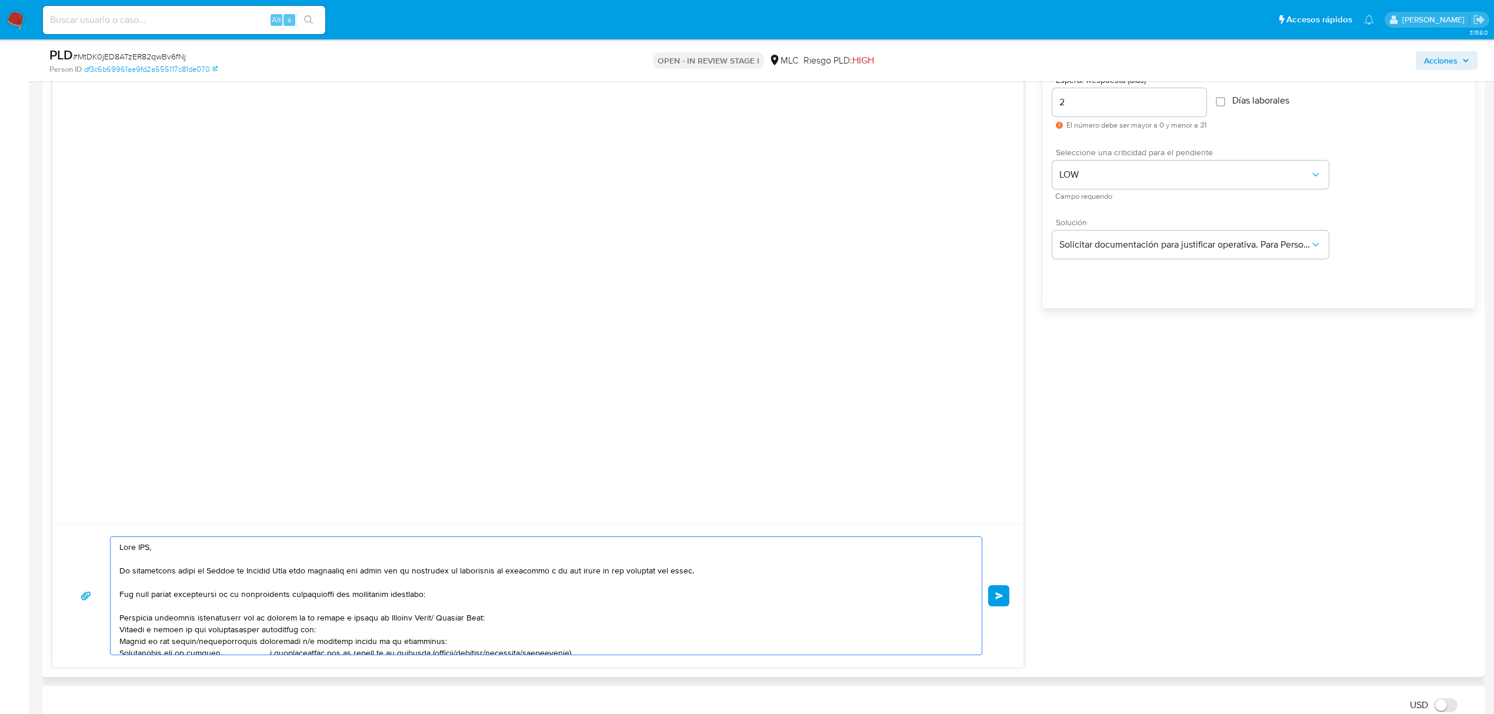
scroll to position [862, 0]
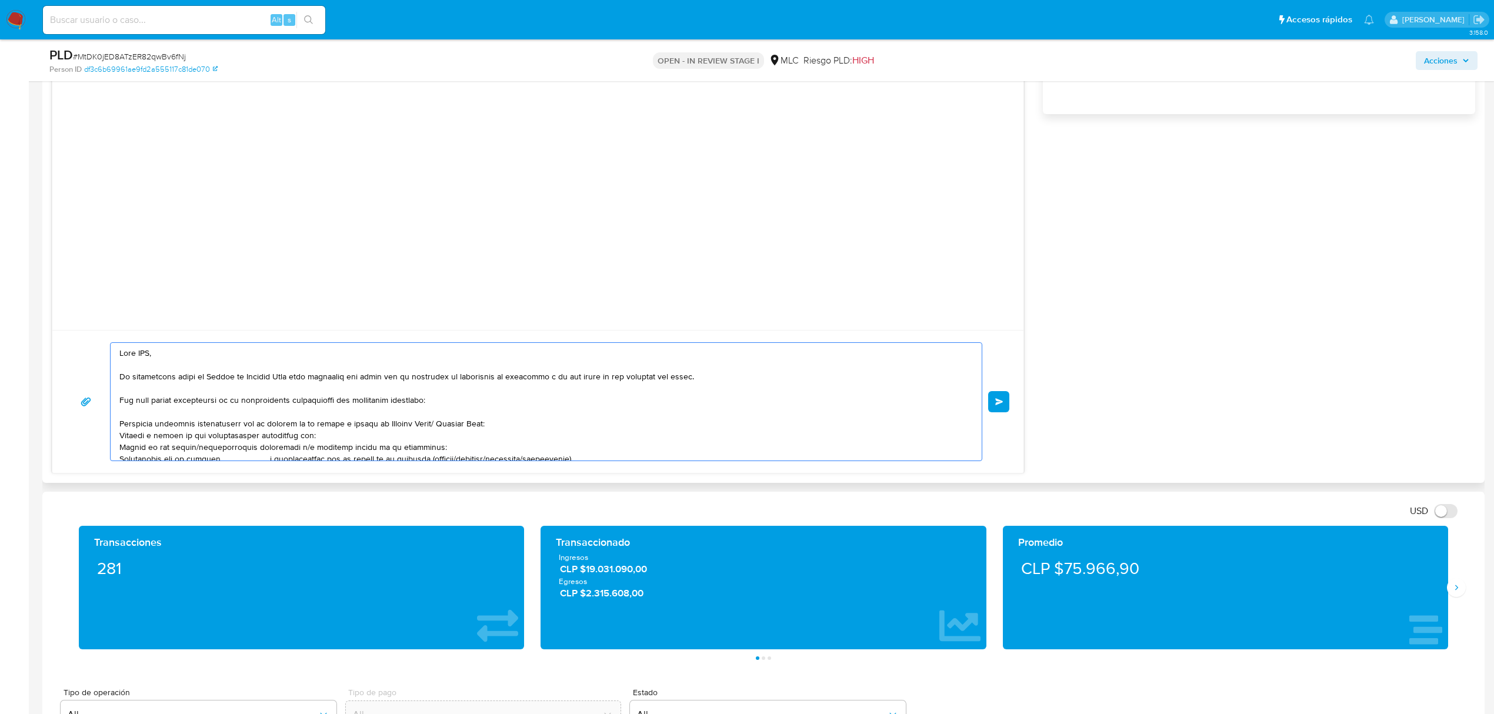
drag, startPoint x: 152, startPoint y: 355, endPoint x: 109, endPoint y: 356, distance: 42.9
click at [109, 356] on div "Enviar" at bounding box center [537, 401] width 943 height 119
click at [184, 389] on textarea at bounding box center [542, 402] width 847 height 118
click at [442, 376] on textarea at bounding box center [542, 402] width 847 height 118
click at [539, 398] on textarea at bounding box center [542, 402] width 847 height 118
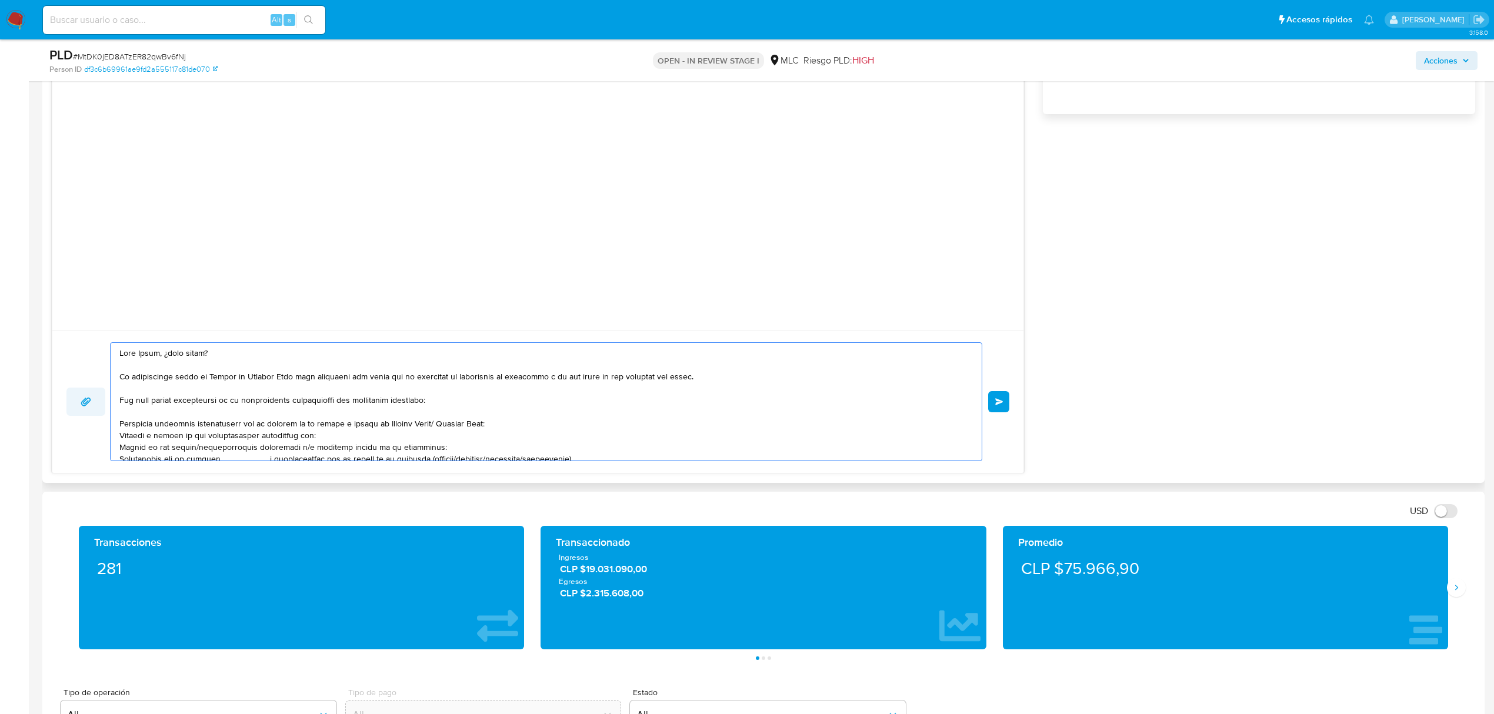
drag, startPoint x: 365, startPoint y: 399, endPoint x: 100, endPoint y: 399, distance: 264.6
click at [99, 399] on div "Enviar" at bounding box center [537, 401] width 943 height 119
click at [179, 360] on textarea at bounding box center [542, 402] width 847 height 118
click at [179, 355] on textarea at bounding box center [542, 402] width 847 height 118
click at [0, 0] on lt-span "c ó mo estás" at bounding box center [0, 0] width 0 height 0
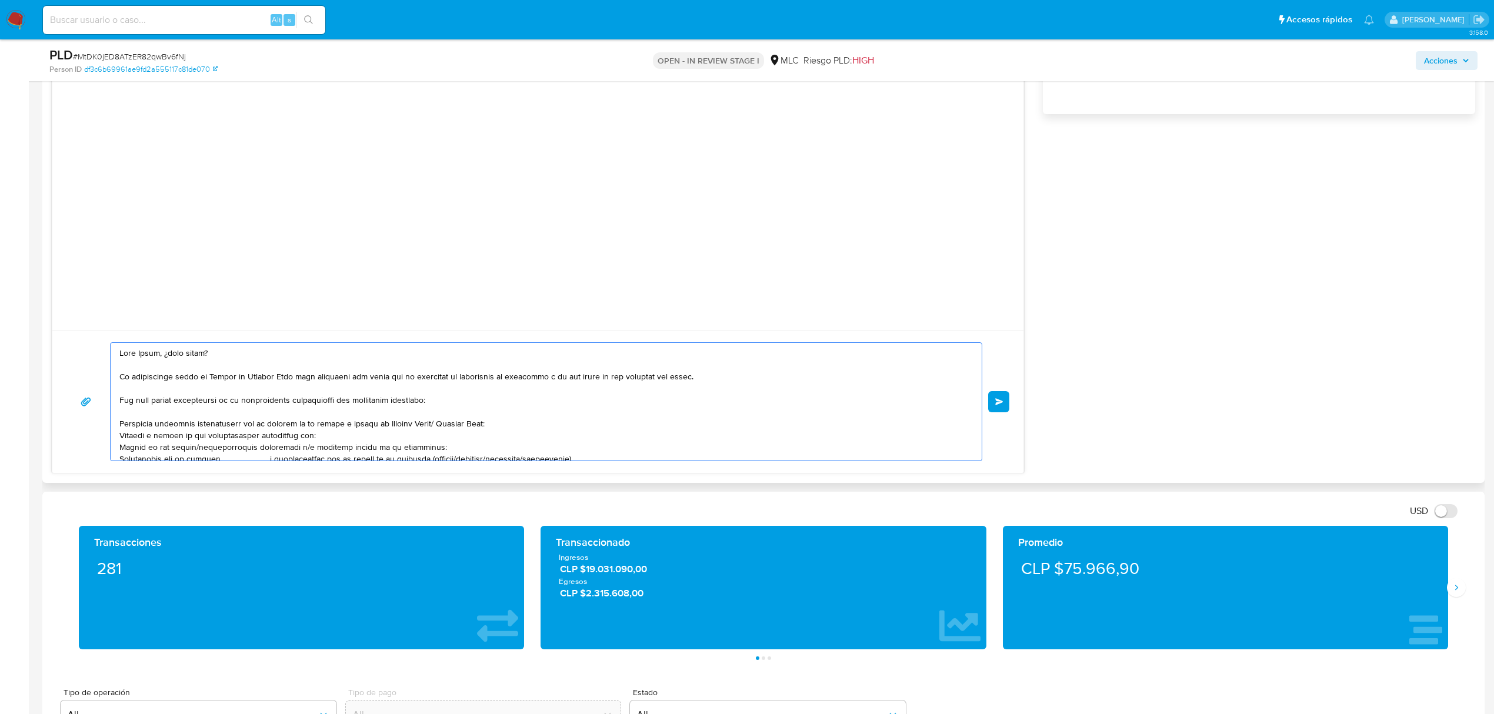
drag, startPoint x: 430, startPoint y: 406, endPoint x: 114, endPoint y: 402, distance: 316.4
click at [114, 402] on div at bounding box center [543, 402] width 865 height 118
click at [205, 402] on textarea at bounding box center [542, 402] width 847 height 118
drag, startPoint x: 389, startPoint y: 403, endPoint x: 272, endPoint y: 403, distance: 117.6
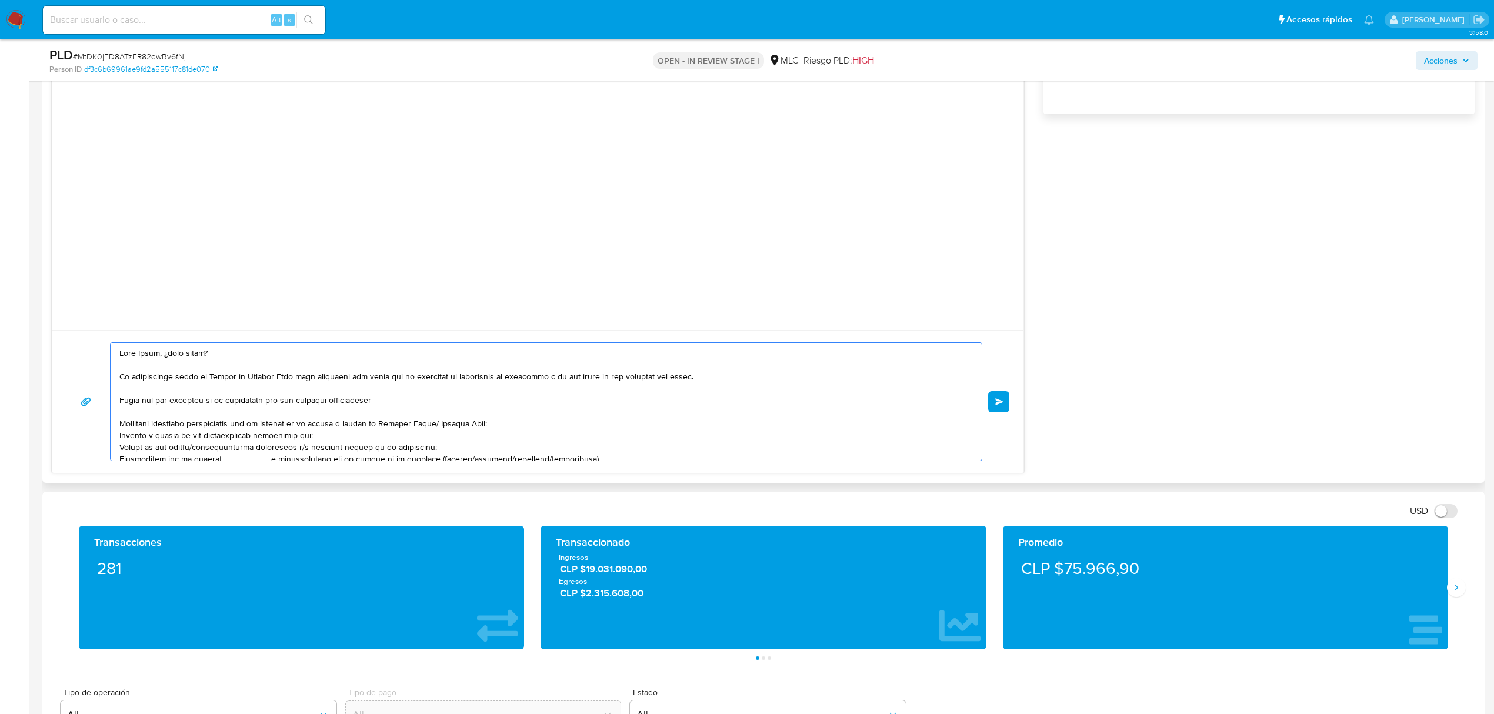
click at [272, 403] on textarea at bounding box center [542, 402] width 847 height 118
drag, startPoint x: 158, startPoint y: 403, endPoint x: 407, endPoint y: 396, distance: 248.9
click at [407, 396] on textarea at bounding box center [542, 402] width 847 height 118
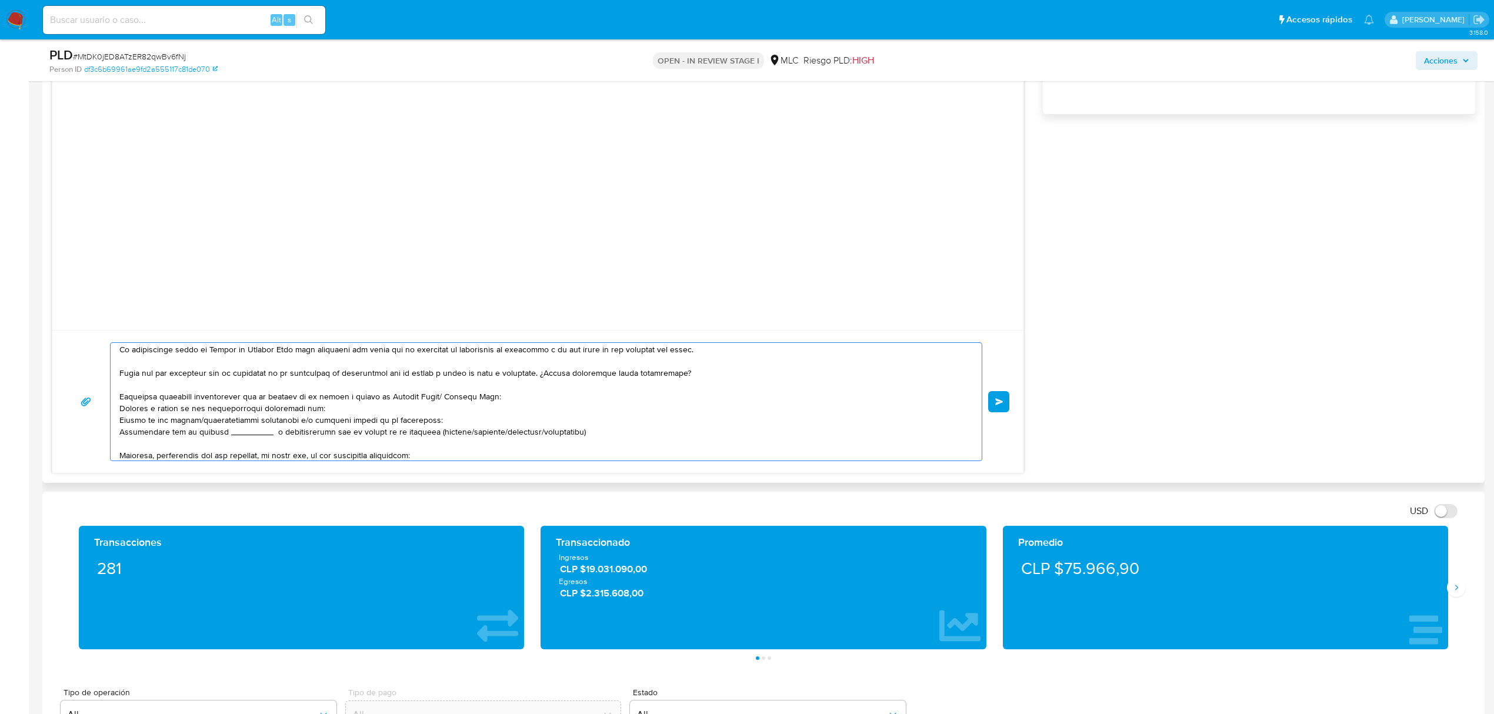
scroll to position [0, 0]
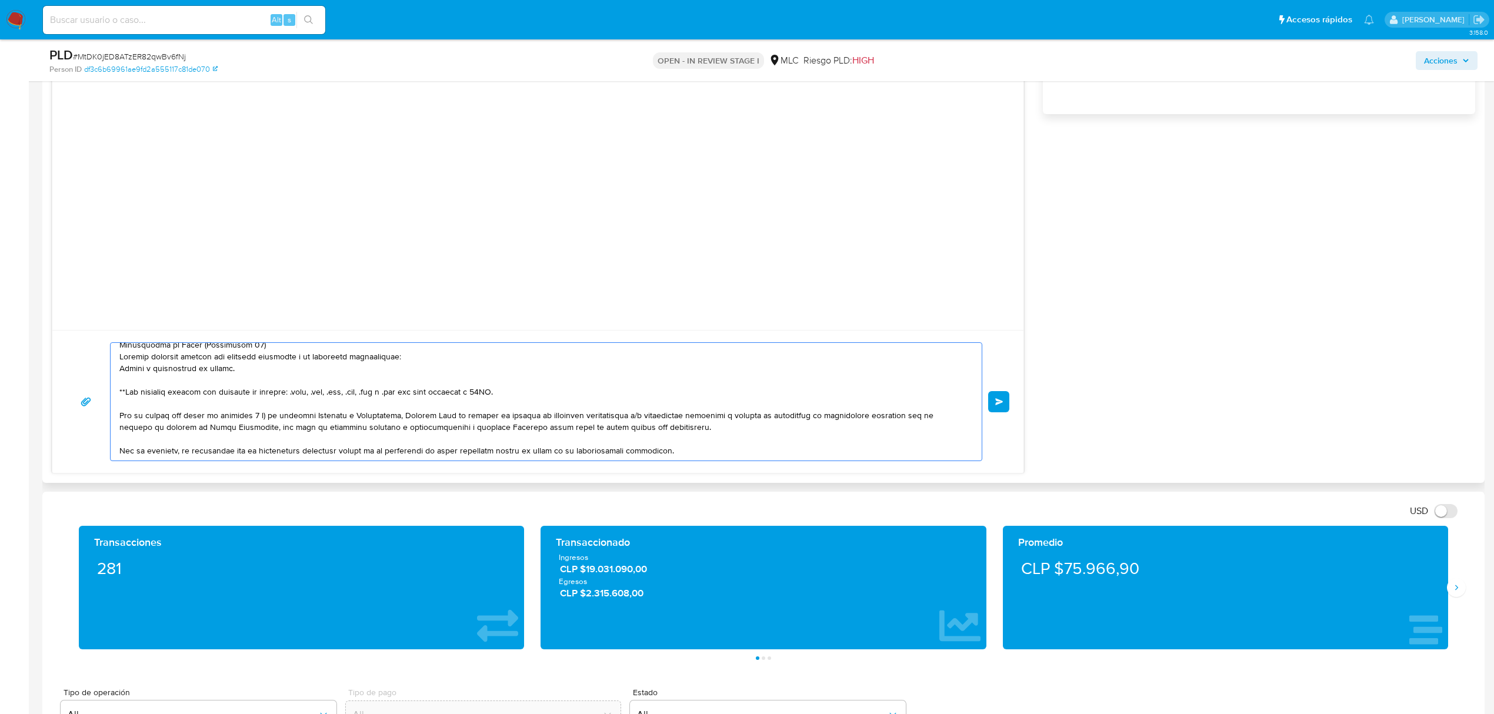
drag, startPoint x: 496, startPoint y: 430, endPoint x: 149, endPoint y: 436, distance: 347.6
click at [71, 442] on div "Enviar" at bounding box center [537, 401] width 943 height 119
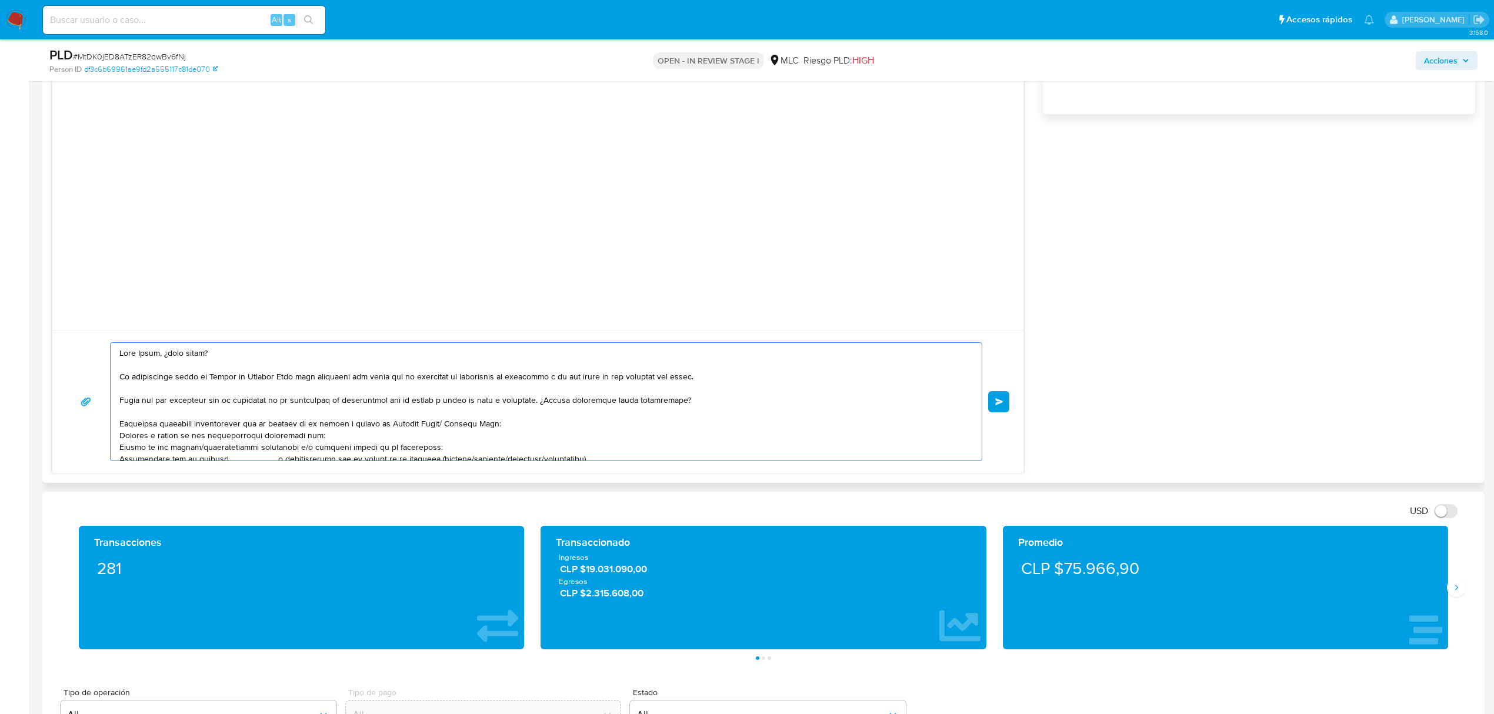
click at [238, 431] on textarea at bounding box center [542, 402] width 847 height 118
drag, startPoint x: 501, startPoint y: 429, endPoint x: 102, endPoint y: 423, distance: 398.8
click at [102, 423] on div "Enviar" at bounding box center [537, 401] width 943 height 119
drag, startPoint x: 311, startPoint y: 426, endPoint x: 94, endPoint y: 421, distance: 217.1
click at [94, 421] on div "Enviar" at bounding box center [537, 401] width 943 height 119
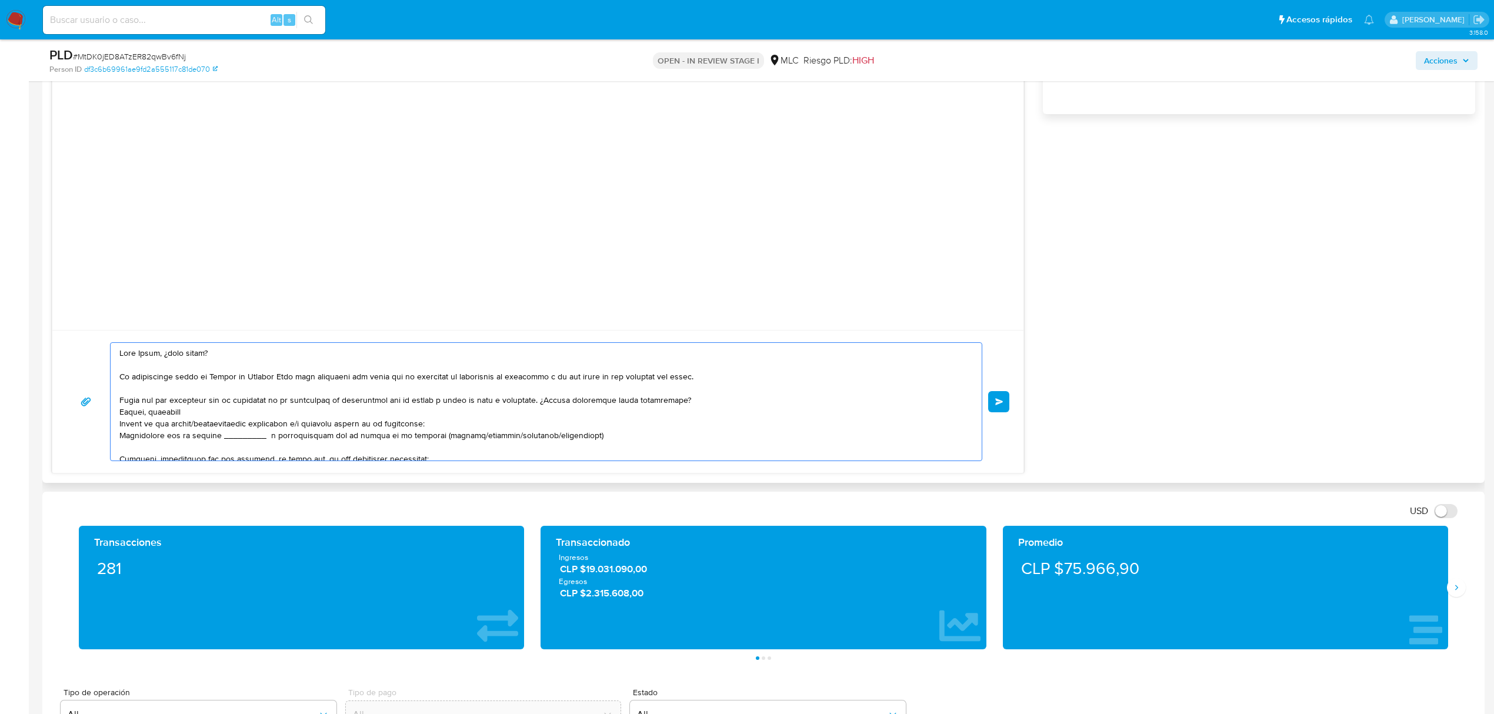
click at [162, 415] on textarea at bounding box center [542, 402] width 847 height 118
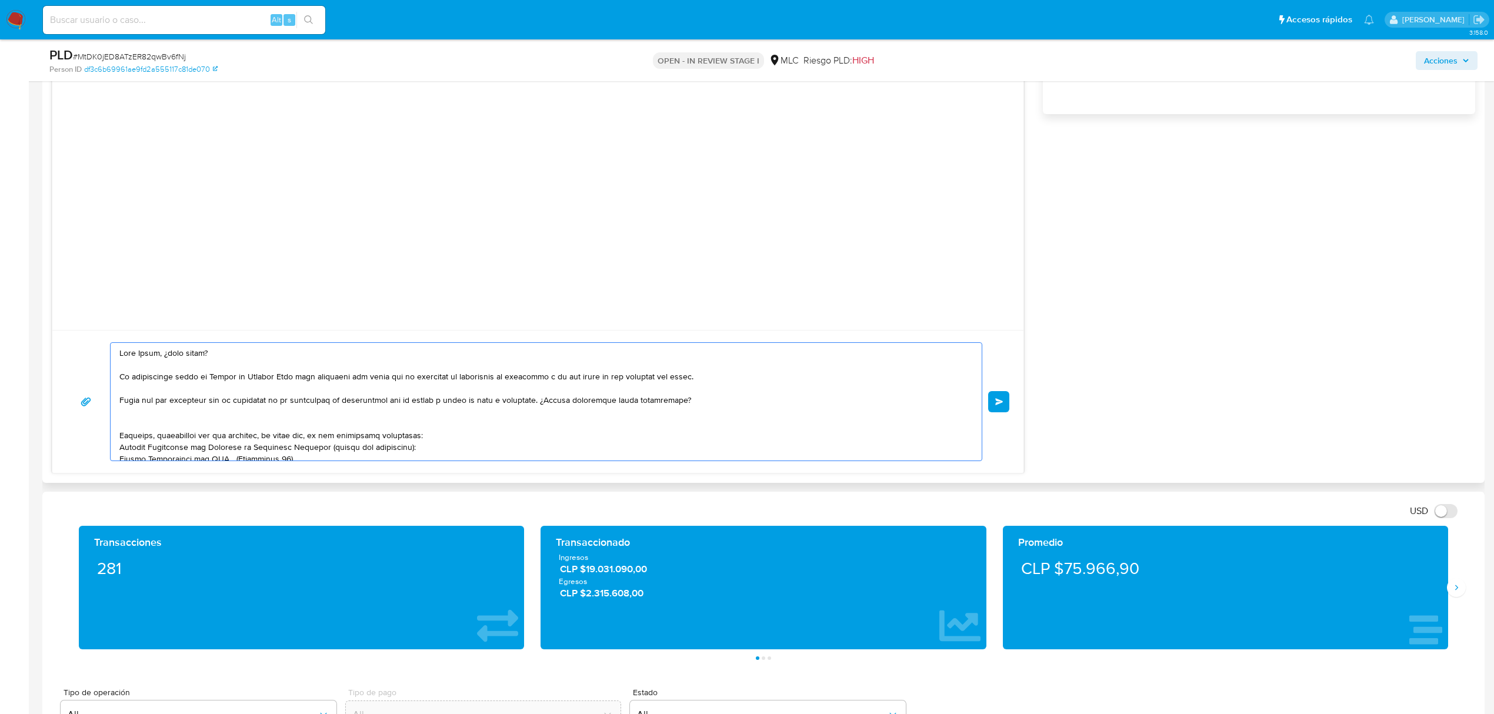
drag, startPoint x: 592, startPoint y: 439, endPoint x: 112, endPoint y: 419, distance: 480.3
click at [492, 402] on textarea at bounding box center [542, 402] width 847 height 118
click at [554, 436] on textarea at bounding box center [542, 402] width 847 height 118
type textarea "Hola Diego, ¿cómo estás? Te contactamos desde el Equipo de Mercado Pago para ve…"
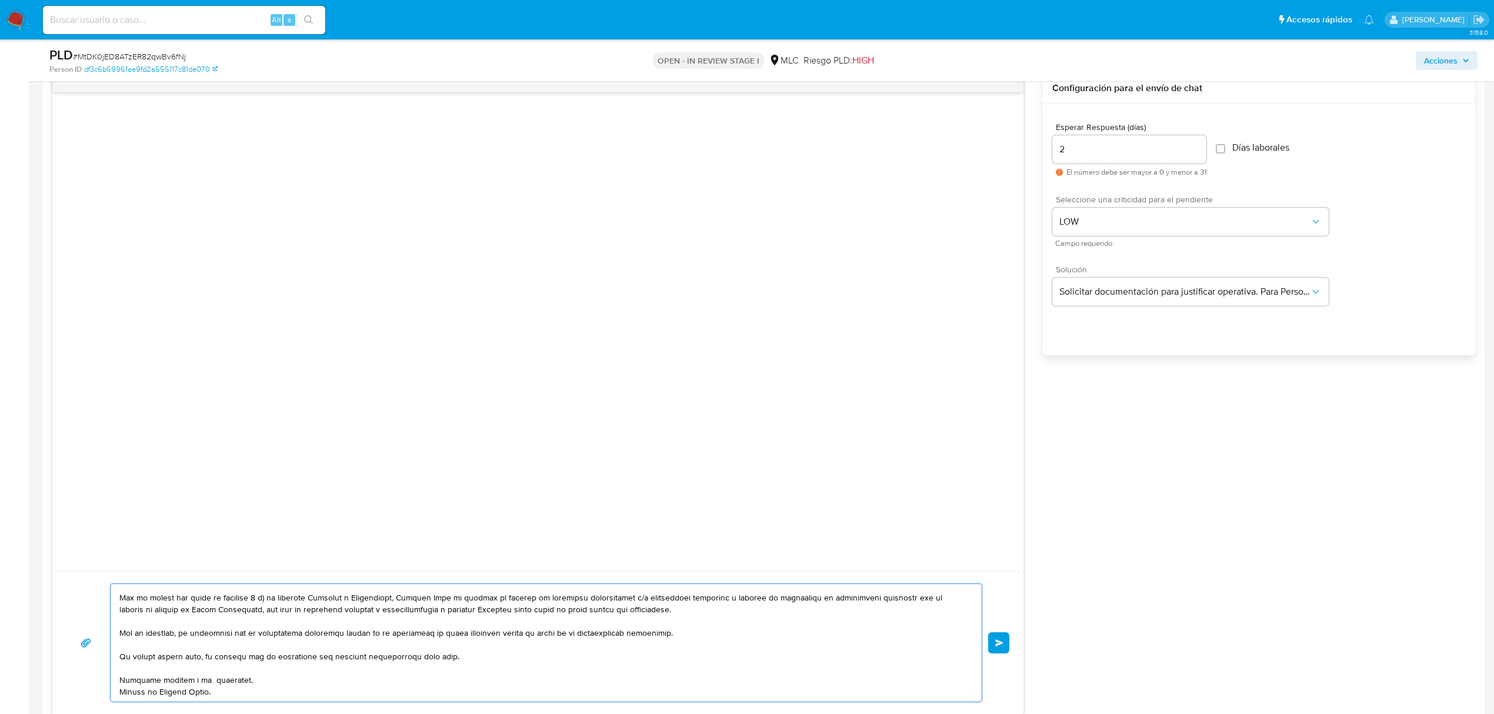
scroll to position [706, 0]
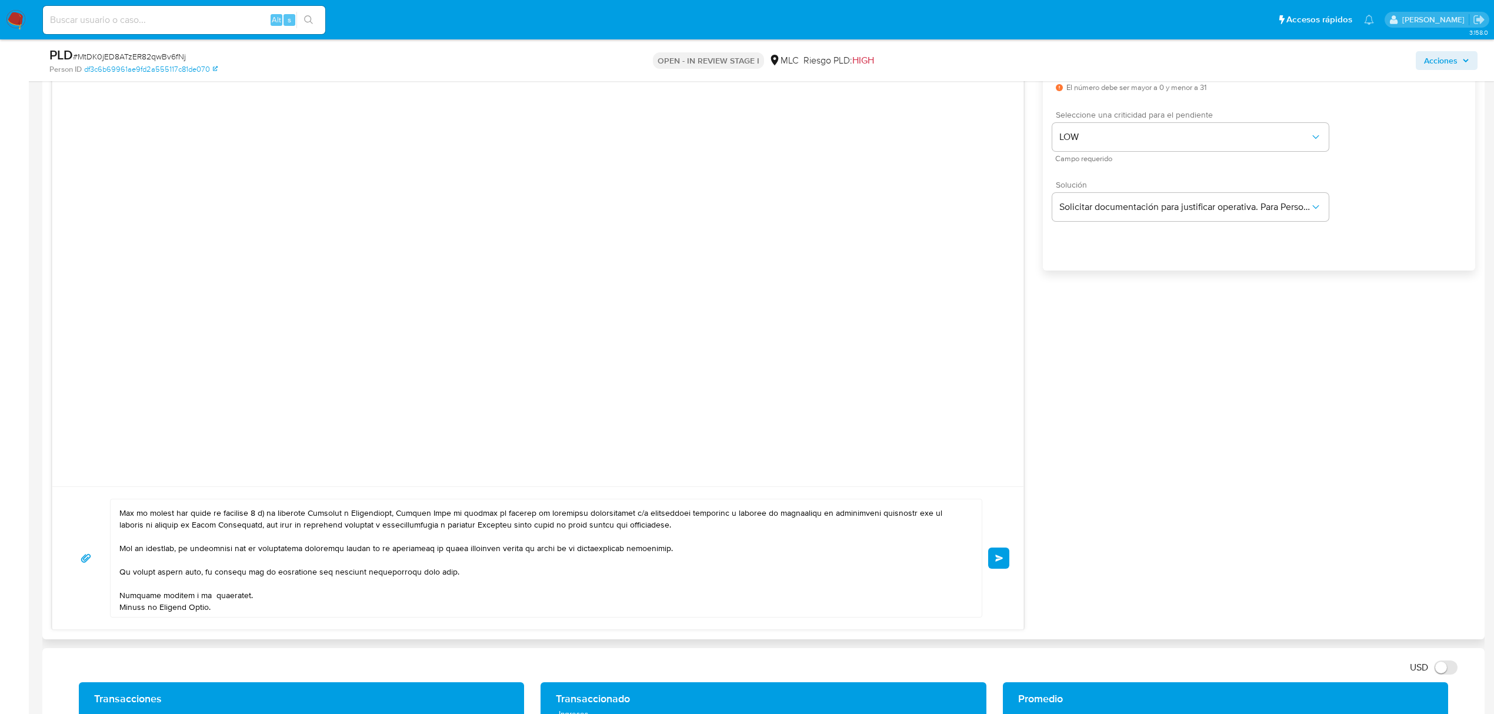
click at [998, 547] on div "Enviar" at bounding box center [537, 558] width 943 height 119
click at [1000, 551] on button "Enviar" at bounding box center [998, 557] width 21 height 21
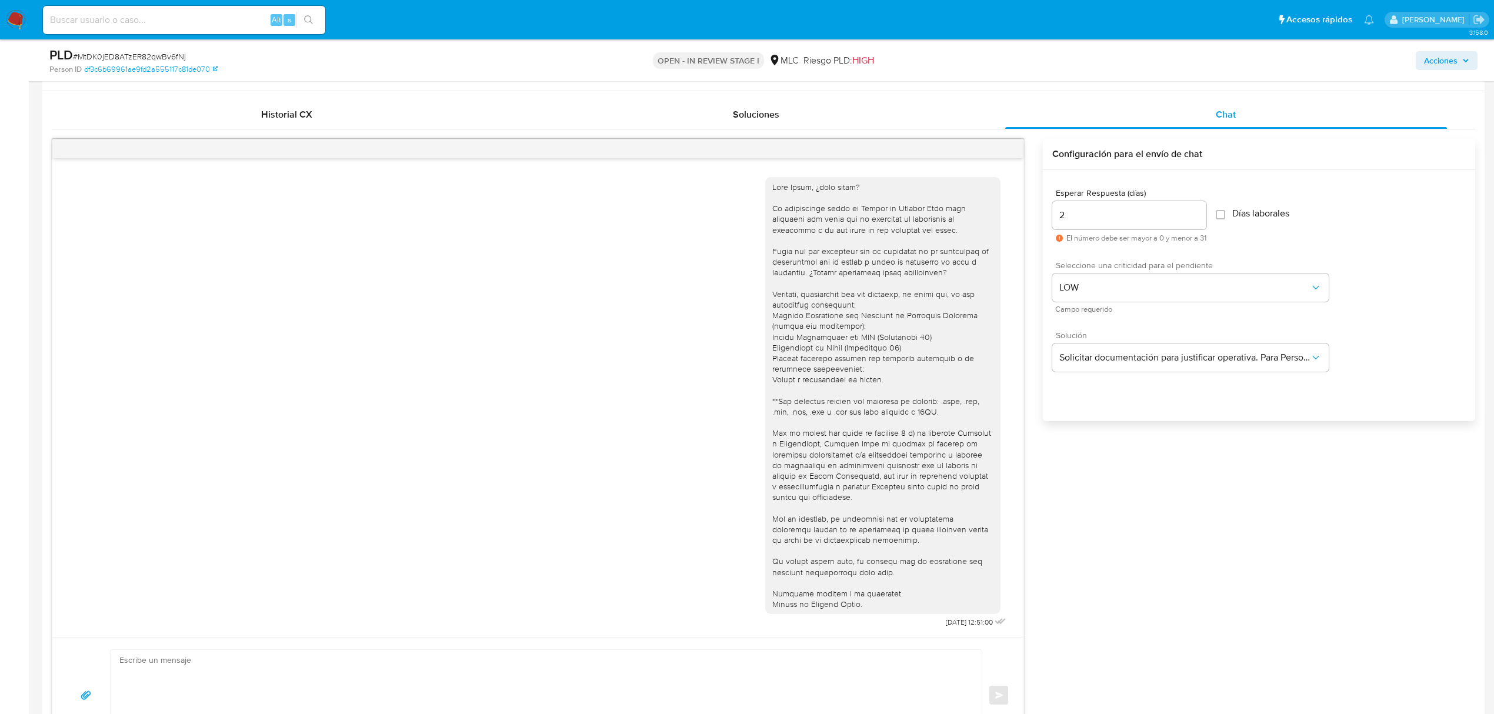
scroll to position [549, 0]
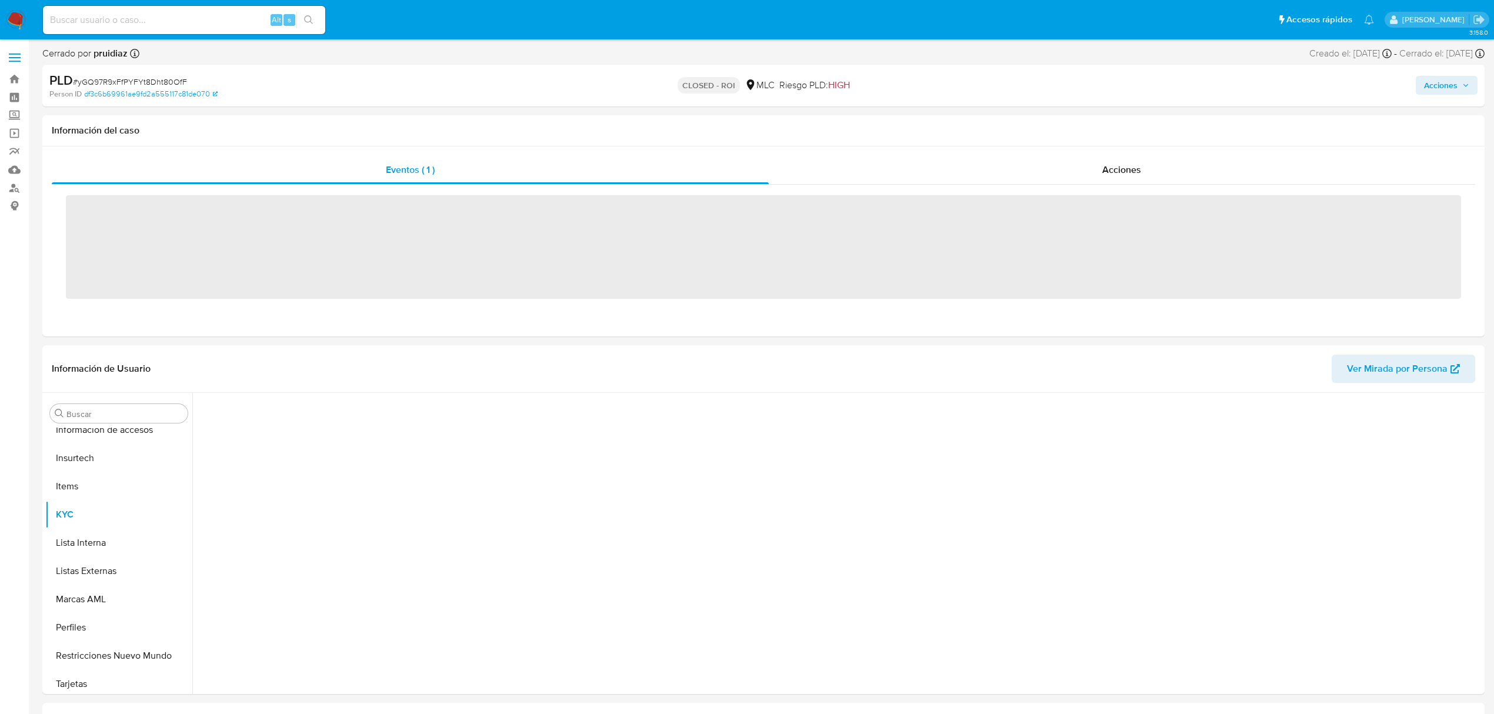
scroll to position [497, 0]
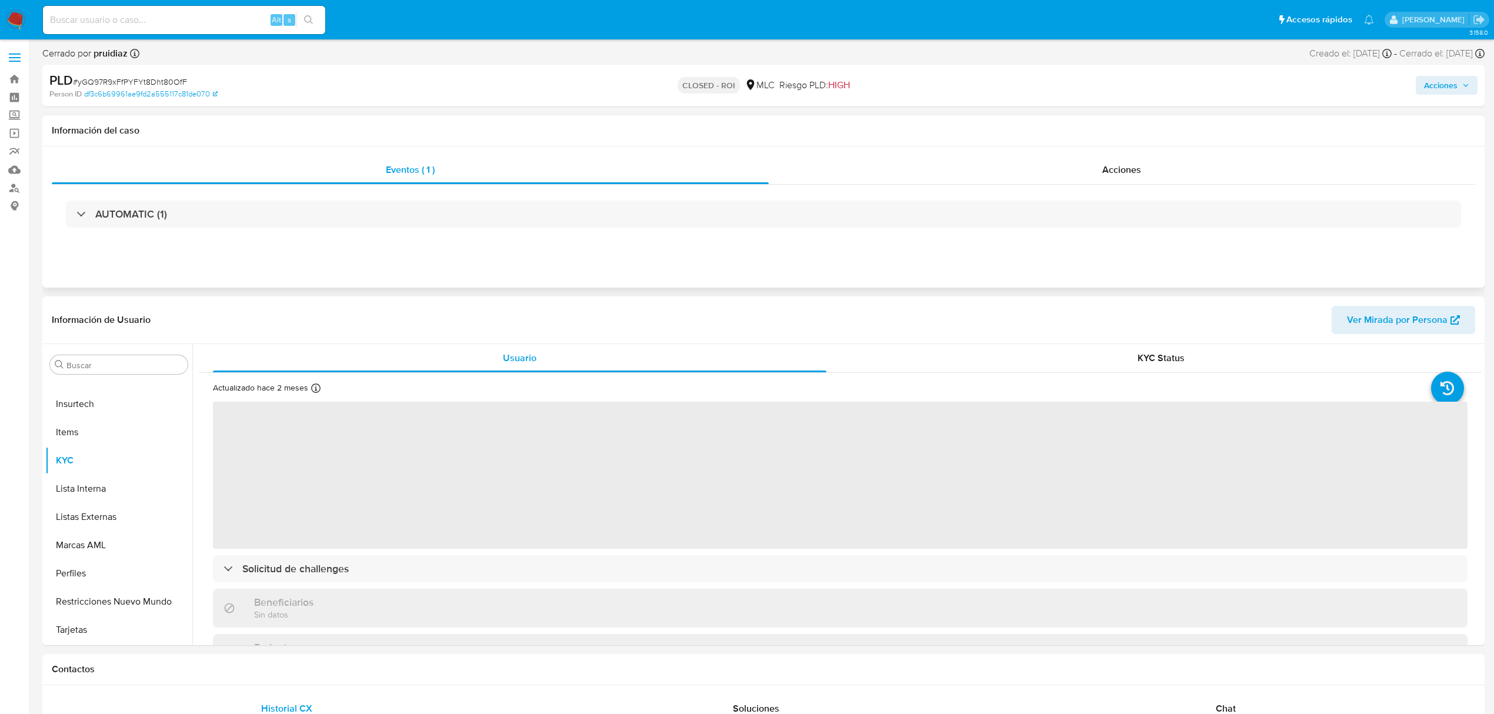
select select "10"
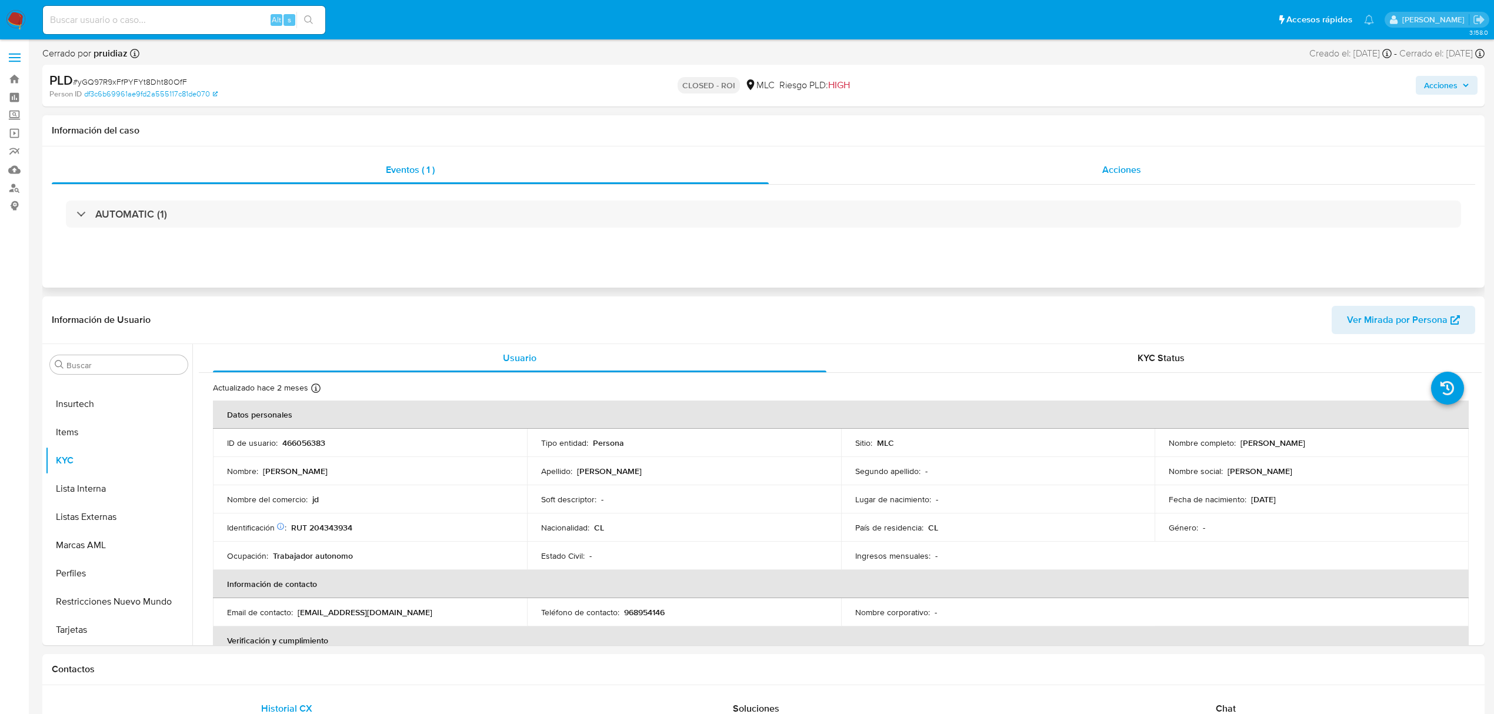
click at [1062, 168] on div "Acciones" at bounding box center [1122, 170] width 707 height 28
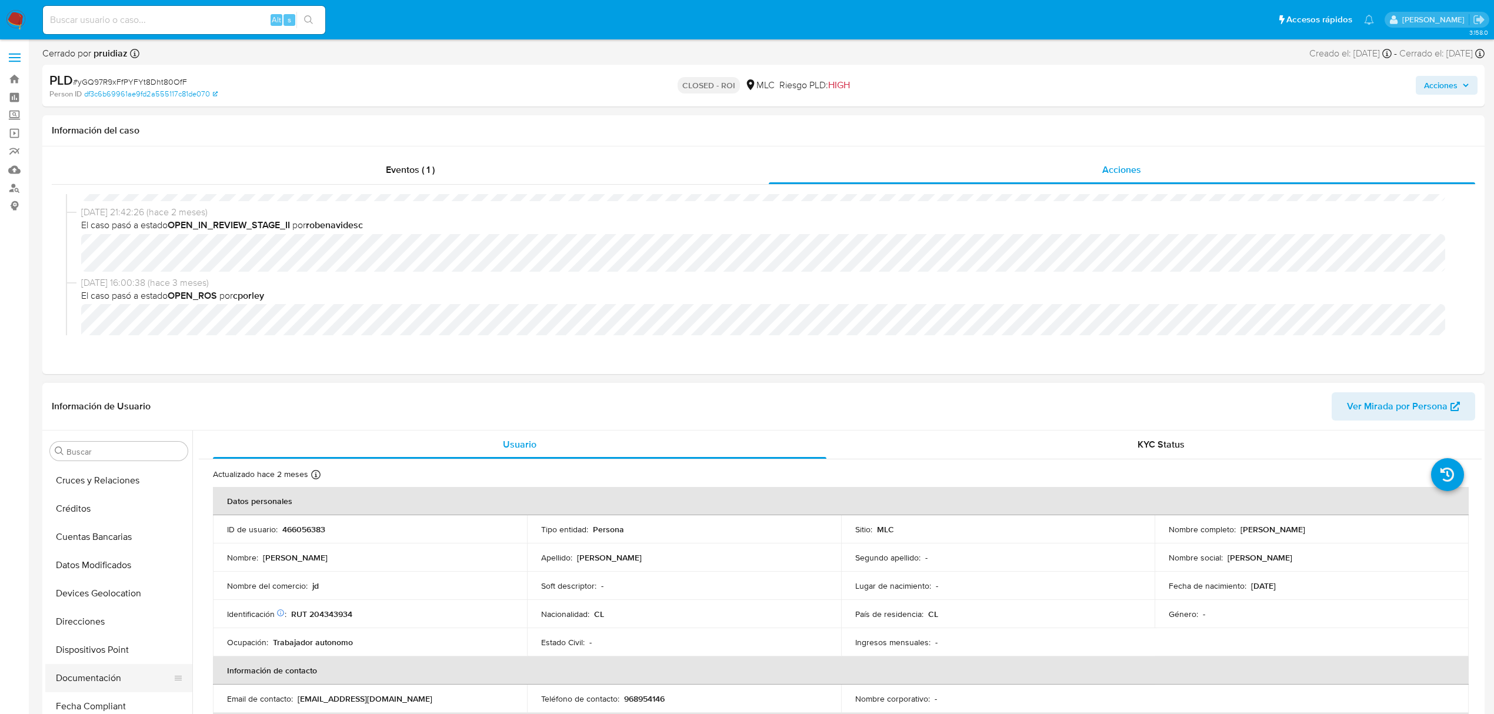
scroll to position [235, 0]
click at [76, 619] on button "Historial Casos" at bounding box center [114, 611] width 138 height 28
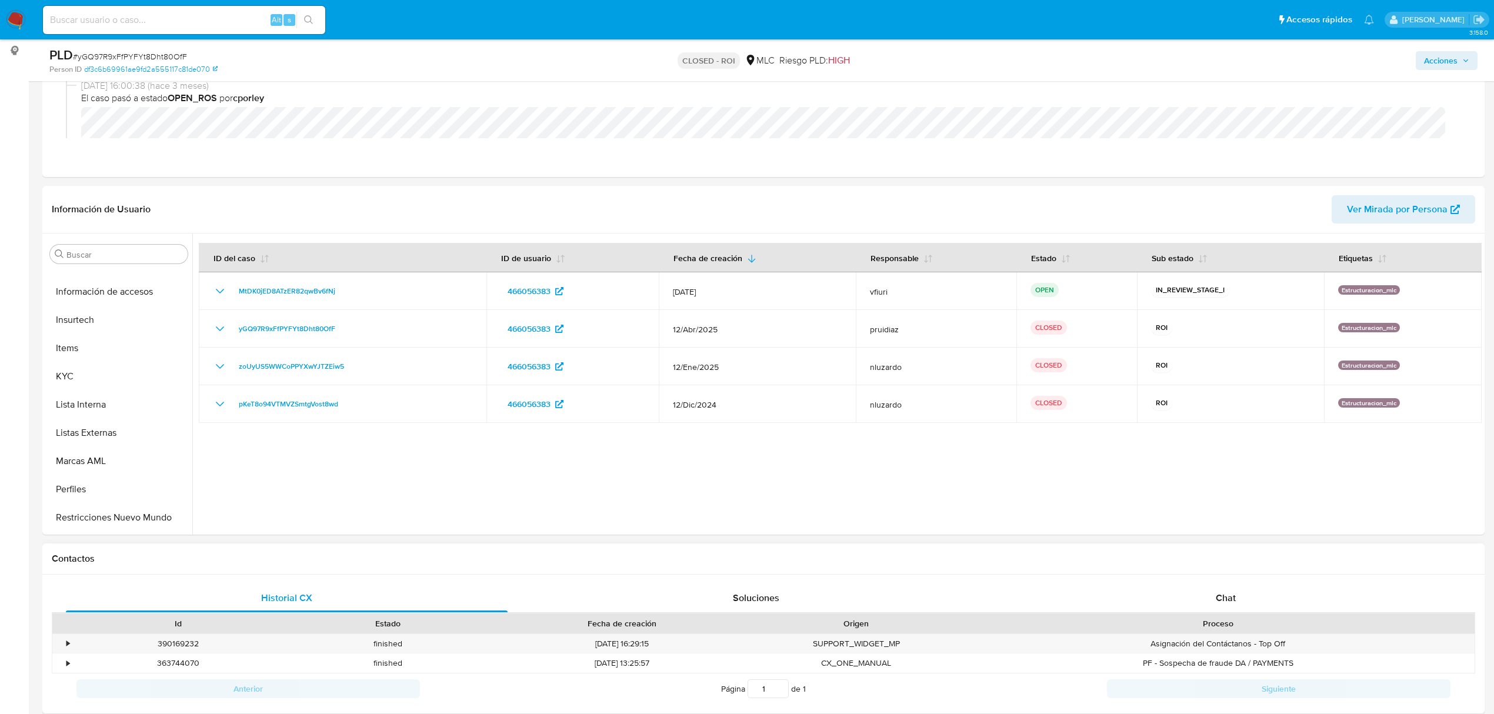
scroll to position [156, 0]
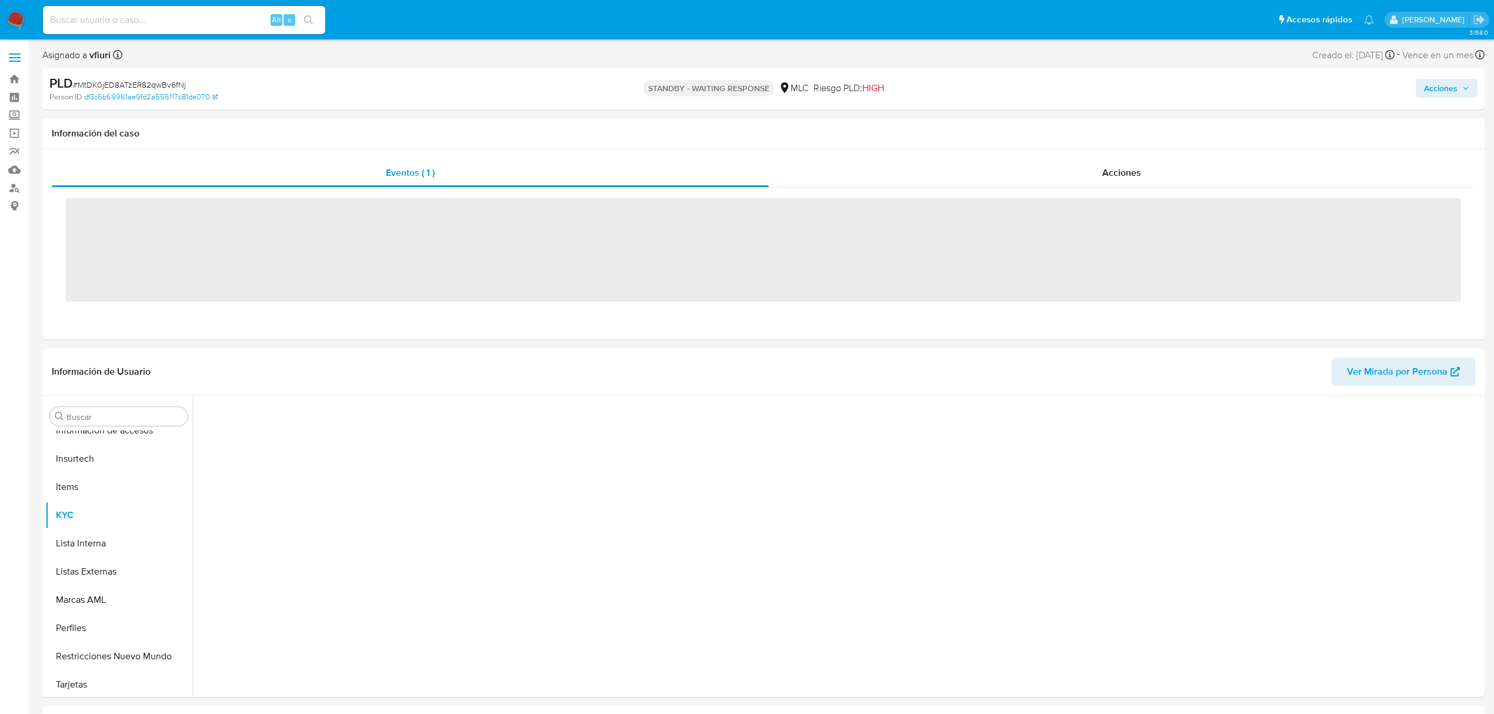
scroll to position [497, 0]
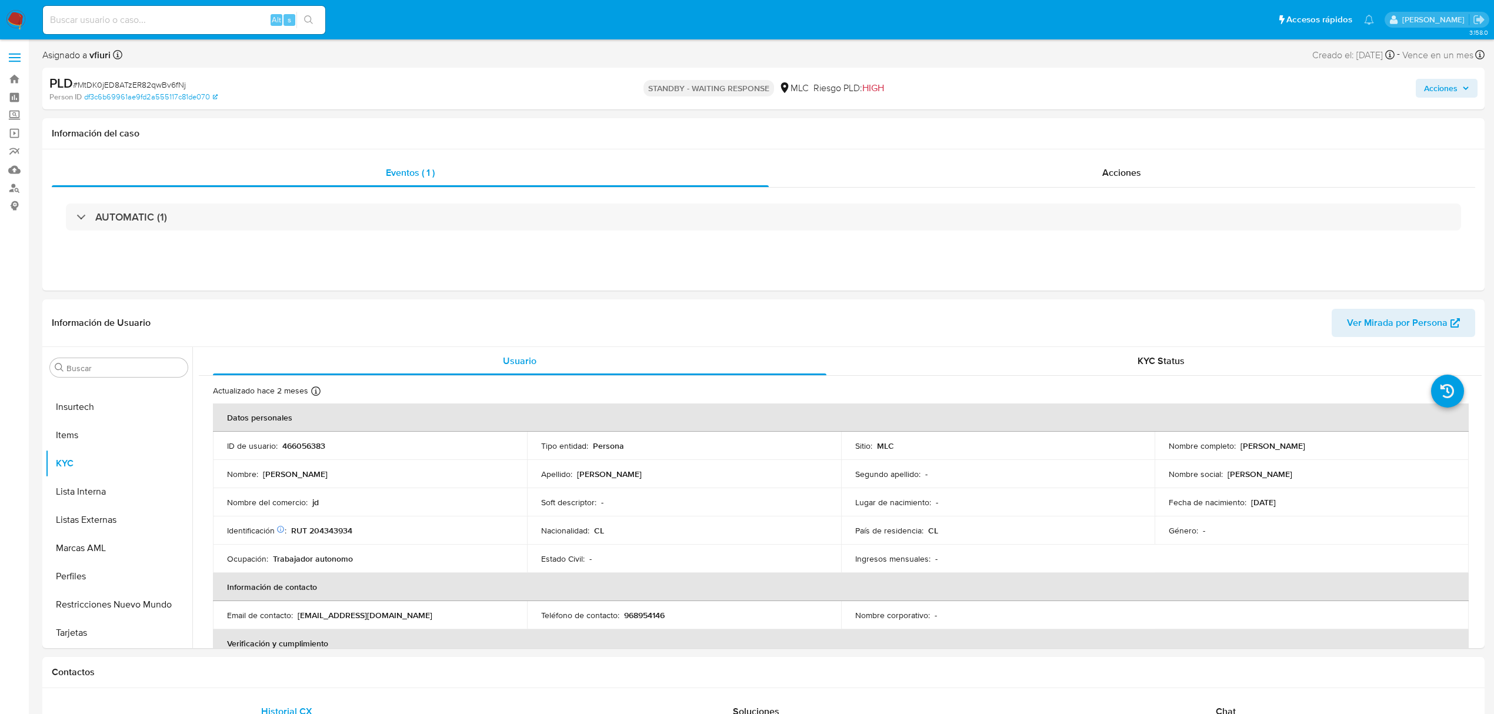
select select "10"
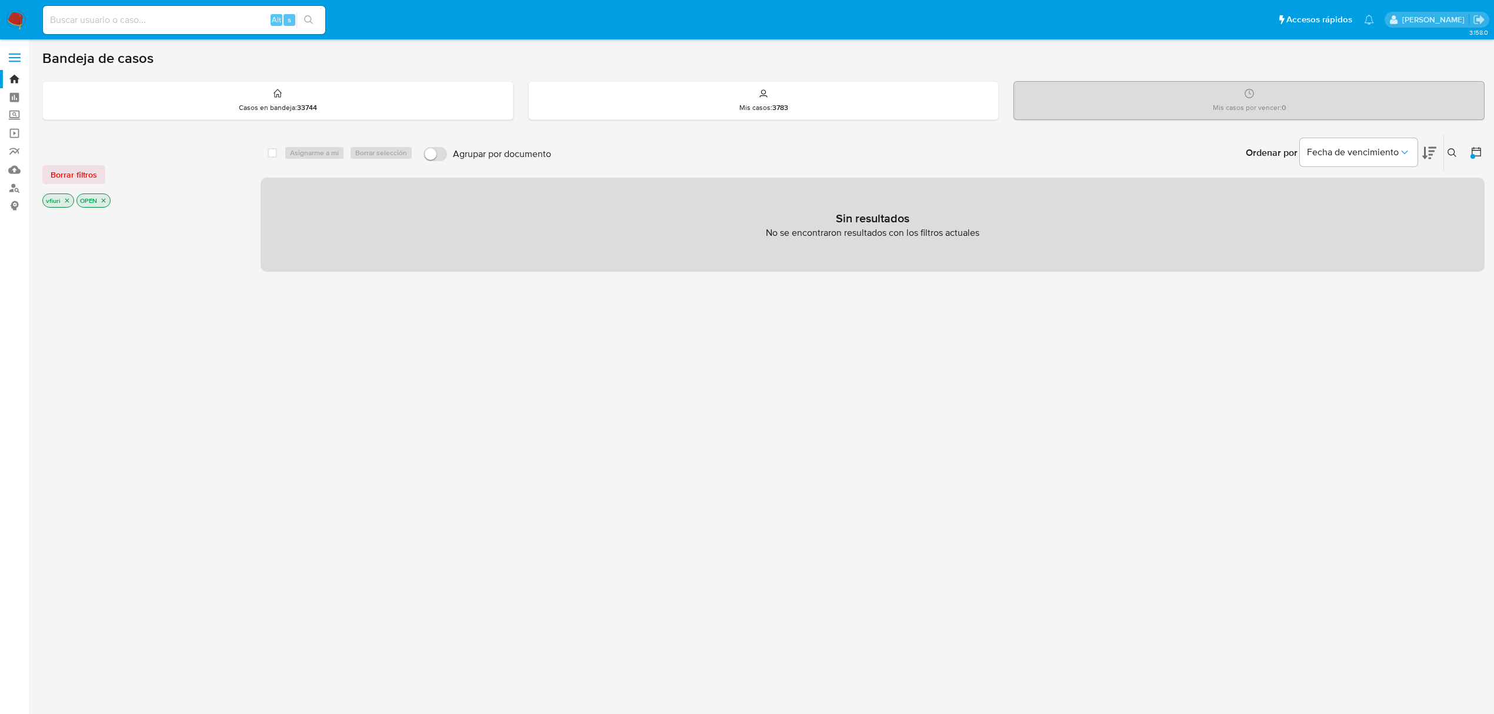
click at [1449, 152] on icon at bounding box center [1451, 152] width 9 height 9
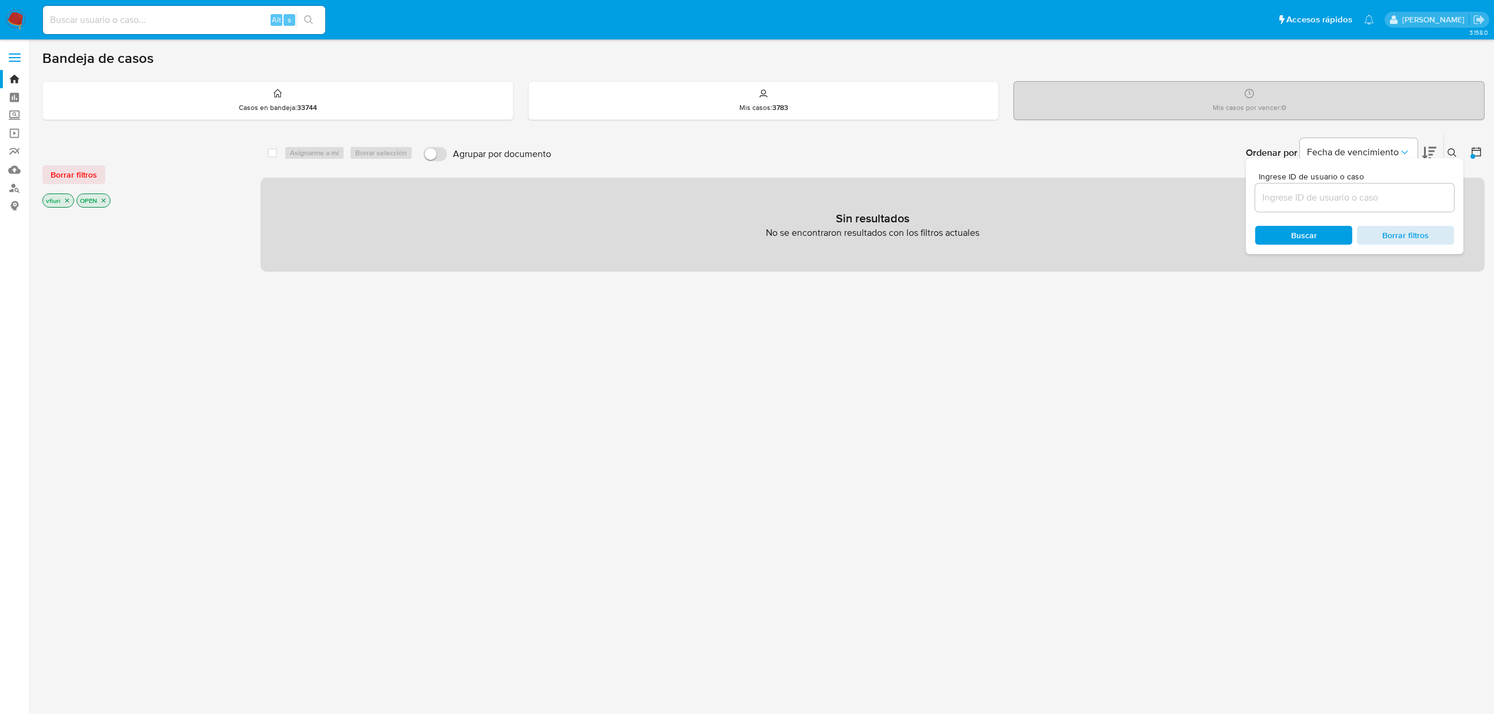
click at [1411, 232] on span "Borrar filtros" at bounding box center [1405, 235] width 81 height 16
click at [102, 203] on icon "close-filter" at bounding box center [103, 200] width 7 height 7
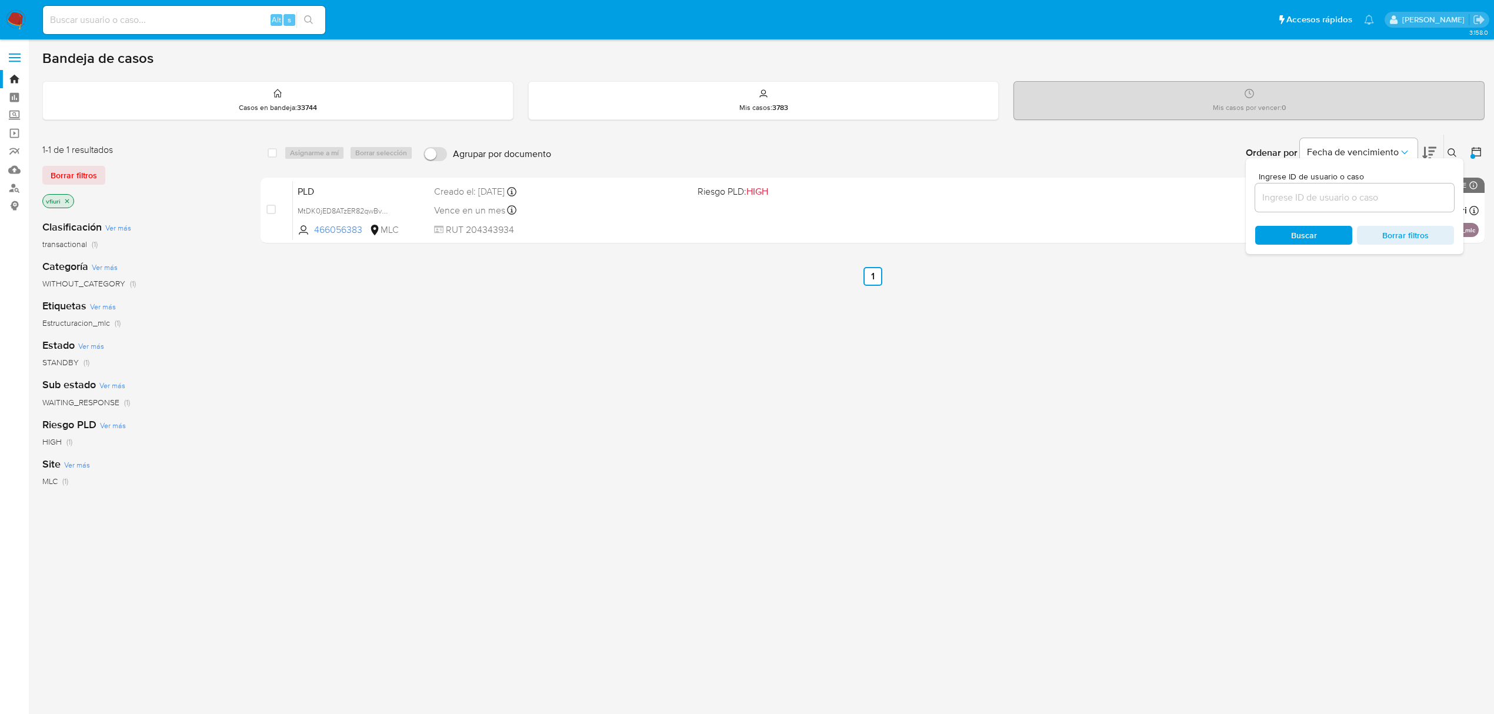
click at [69, 203] on icon "close-filter" at bounding box center [67, 201] width 7 height 7
click at [1464, 149] on icon at bounding box center [1463, 152] width 9 height 9
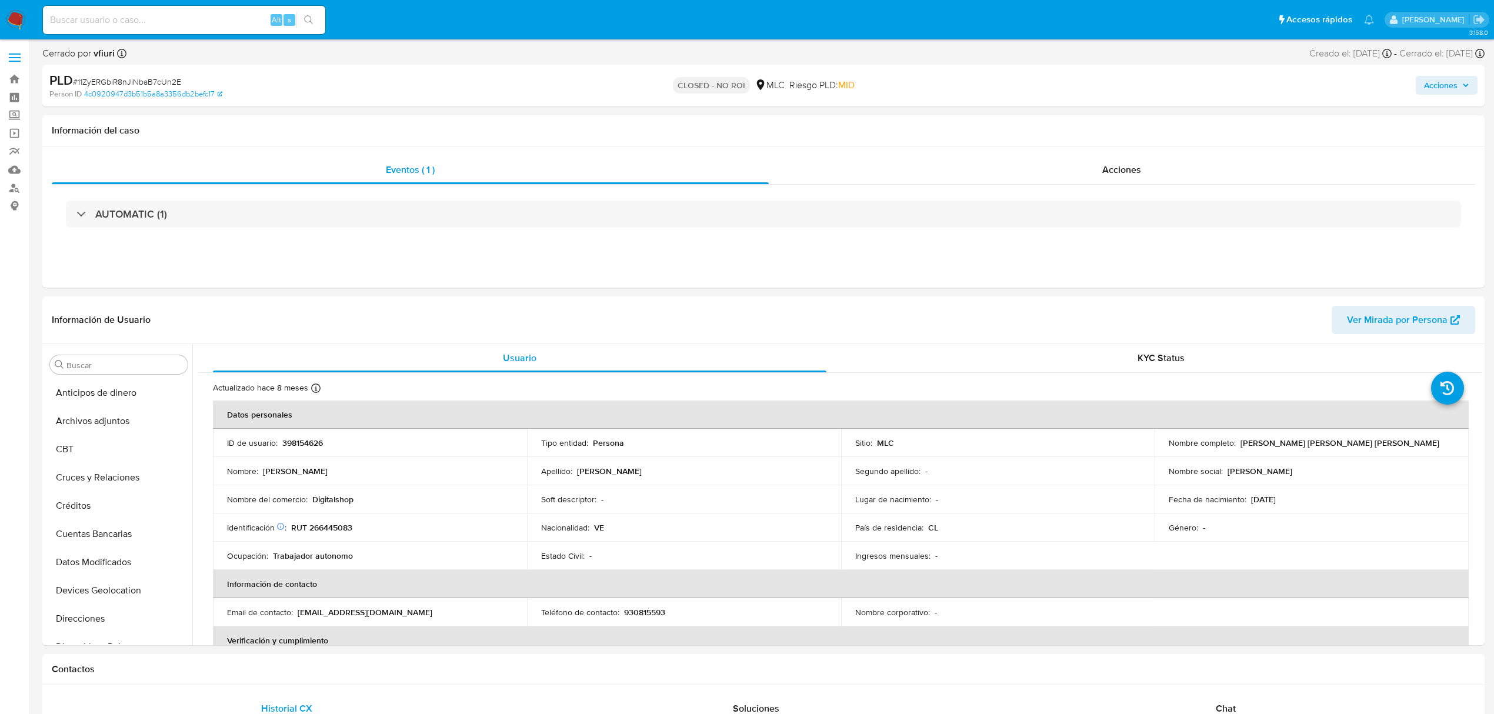
select select "10"
click at [5, 85] on link "Bandeja" at bounding box center [70, 79] width 140 height 18
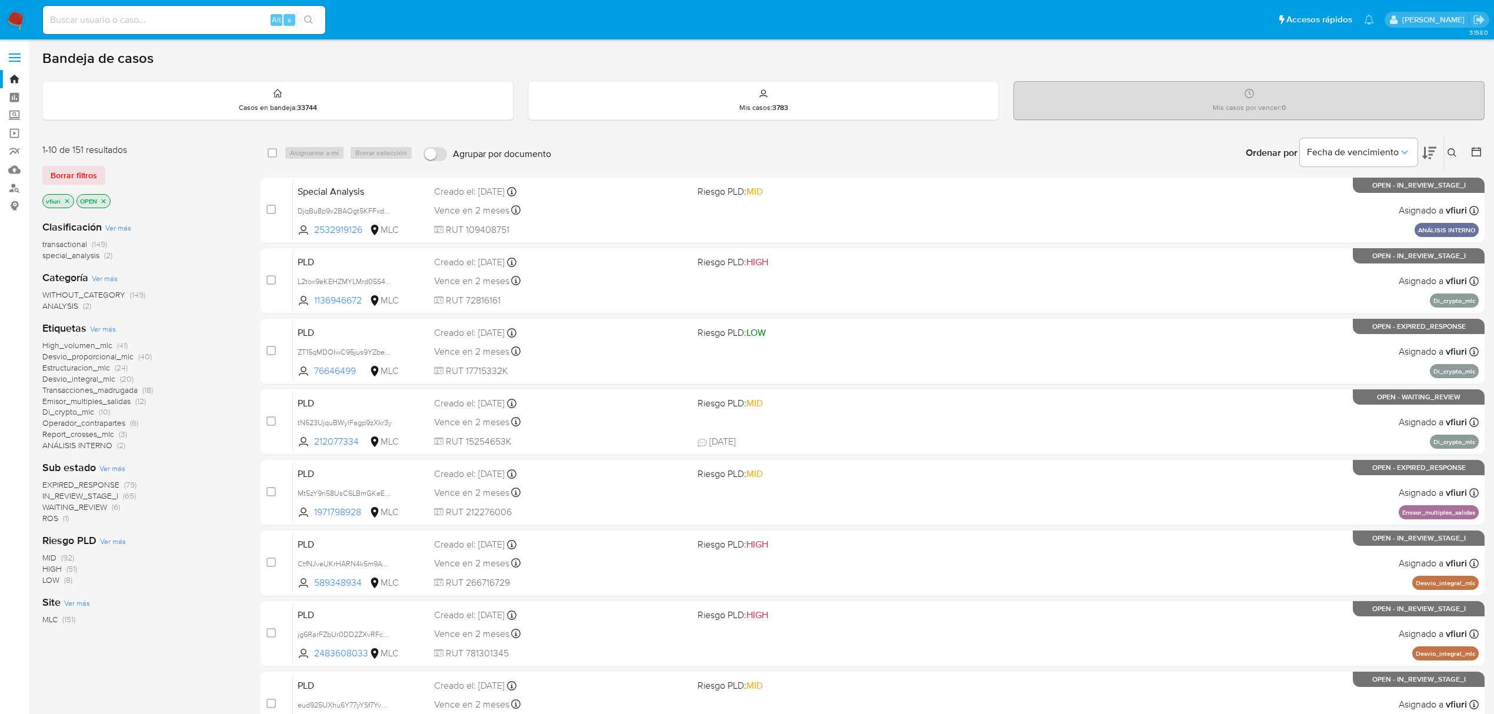
click at [104, 493] on span "IN_REVIEW_STAGE_I" at bounding box center [80, 496] width 76 height 12
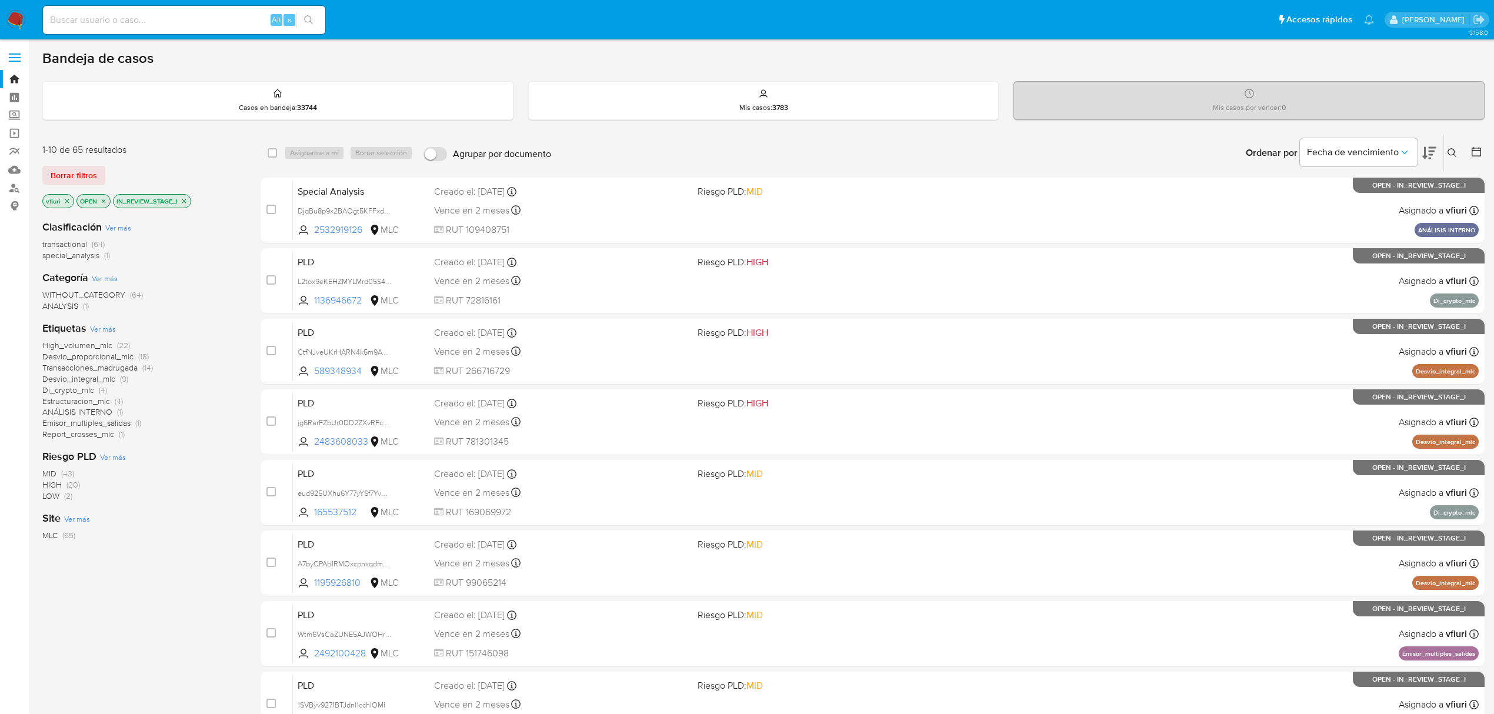
click at [1480, 151] on icon at bounding box center [1476, 152] width 12 height 12
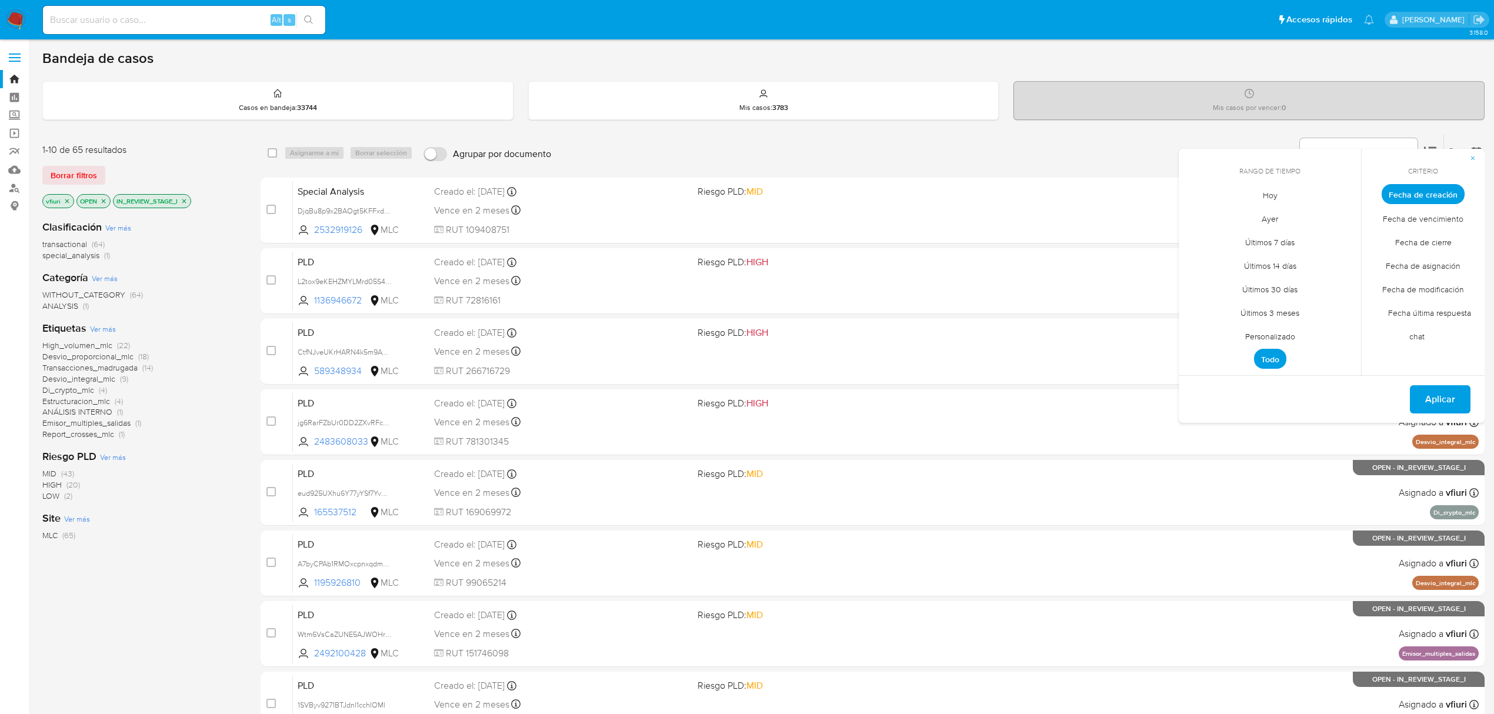
click at [1270, 332] on span "Personalizado" at bounding box center [1270, 336] width 75 height 24
click at [1198, 218] on icon "Mes anterior" at bounding box center [1197, 216] width 14 height 14
click at [1344, 220] on icon "Mes siguiente" at bounding box center [1343, 216] width 14 height 14
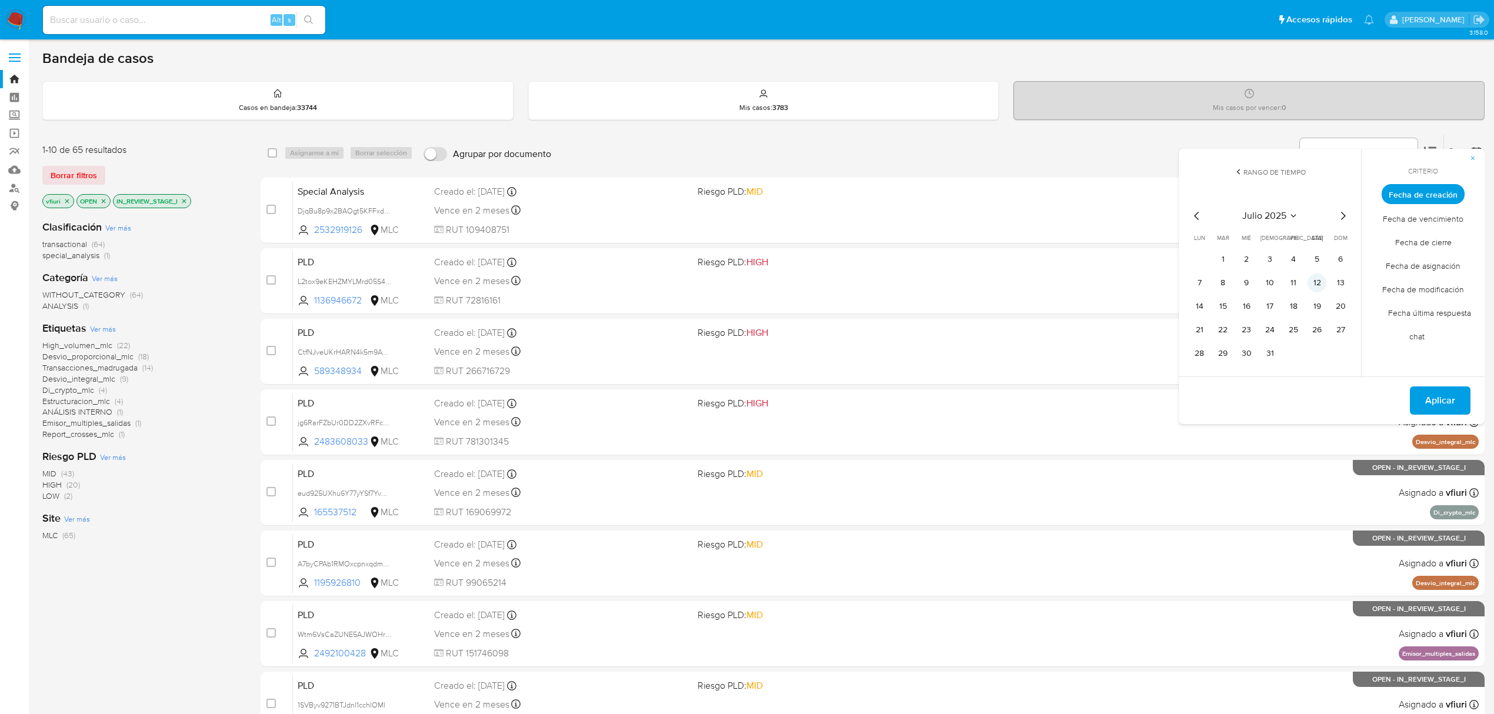
click at [1313, 283] on button "12" at bounding box center [1316, 282] width 19 height 19
click at [1436, 401] on span "Aplicar" at bounding box center [1440, 401] width 30 height 26
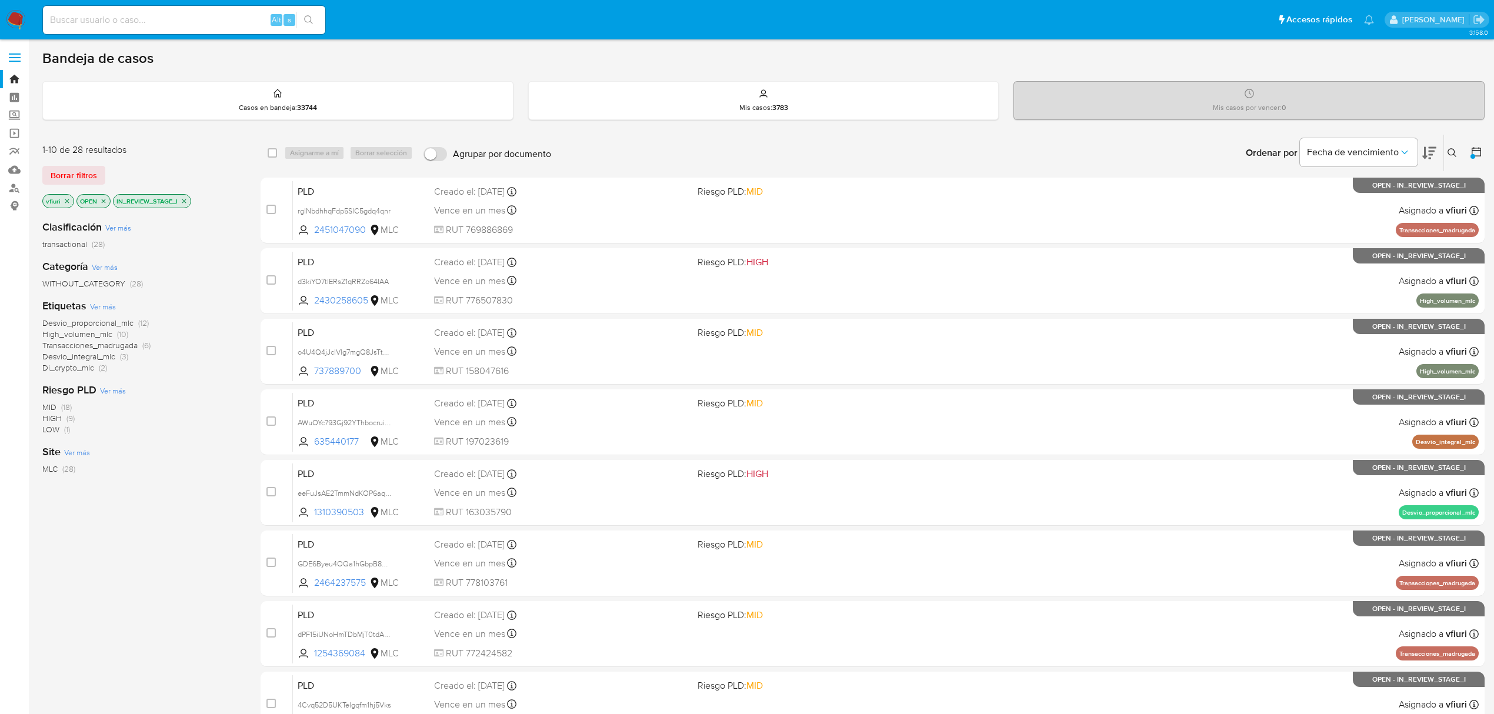
click at [102, 346] on span "Transacciones_madrugada" at bounding box center [89, 345] width 95 height 12
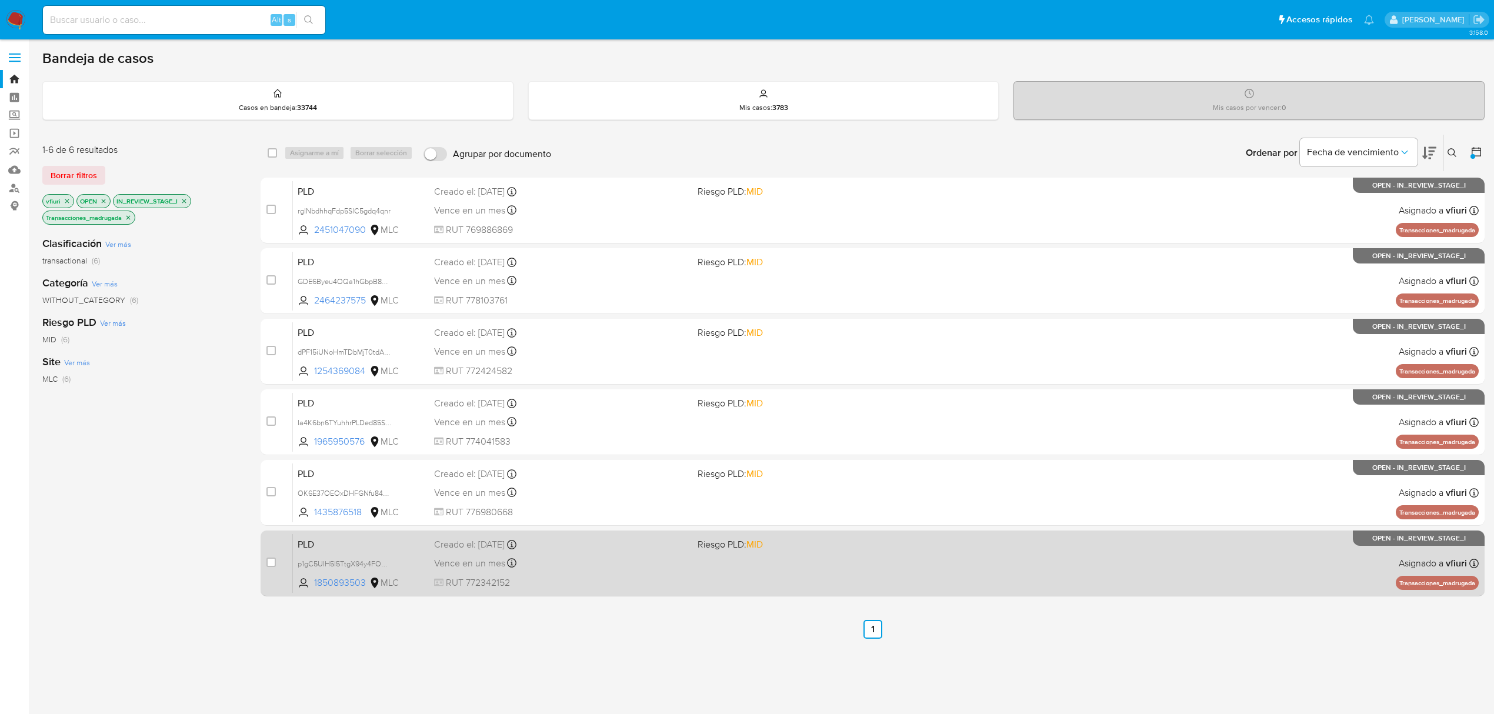
click at [755, 581] on div "PLD p1gC5UlH5I5TtgX94y4FOGVs 1850893503 MLC Riesgo PLD: MID Creado el: 12/07/20…" at bounding box center [886, 562] width 1186 height 59
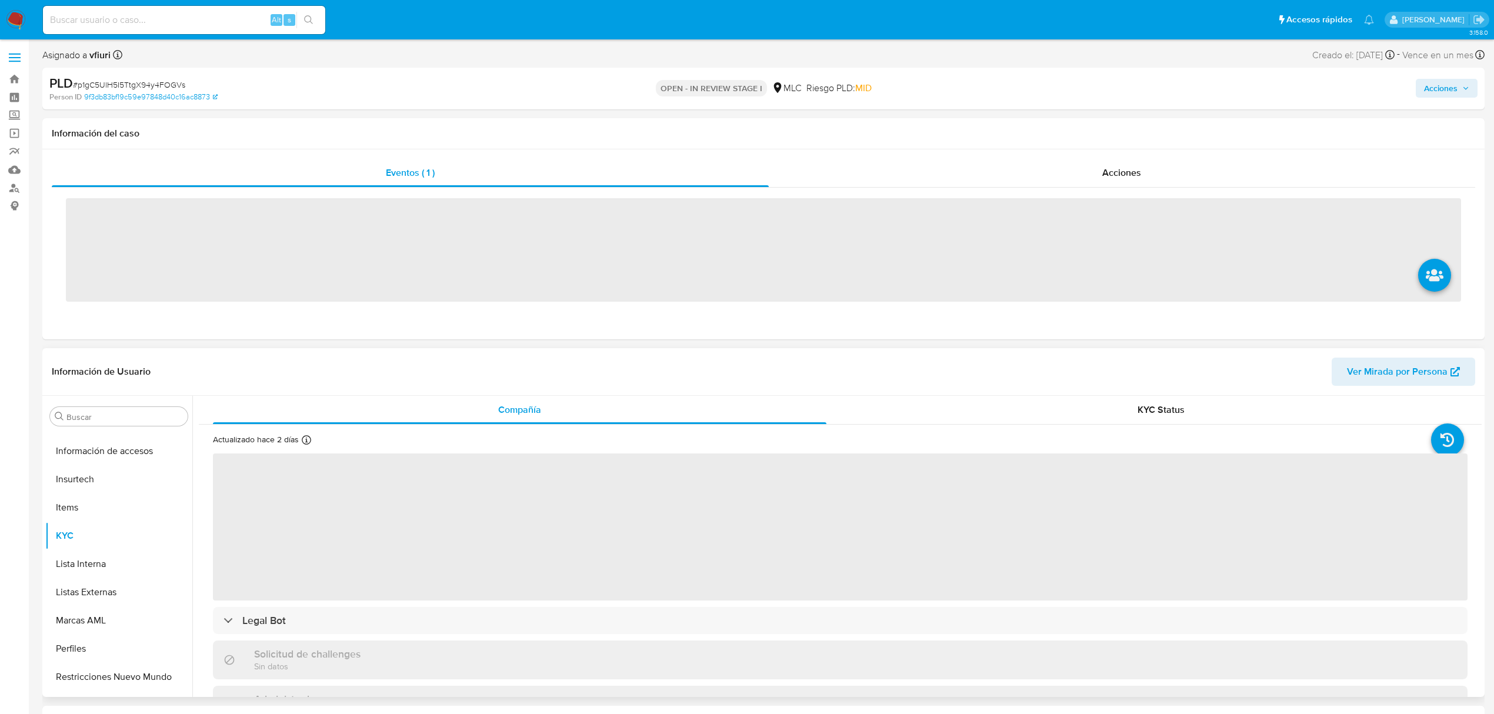
scroll to position [497, 0]
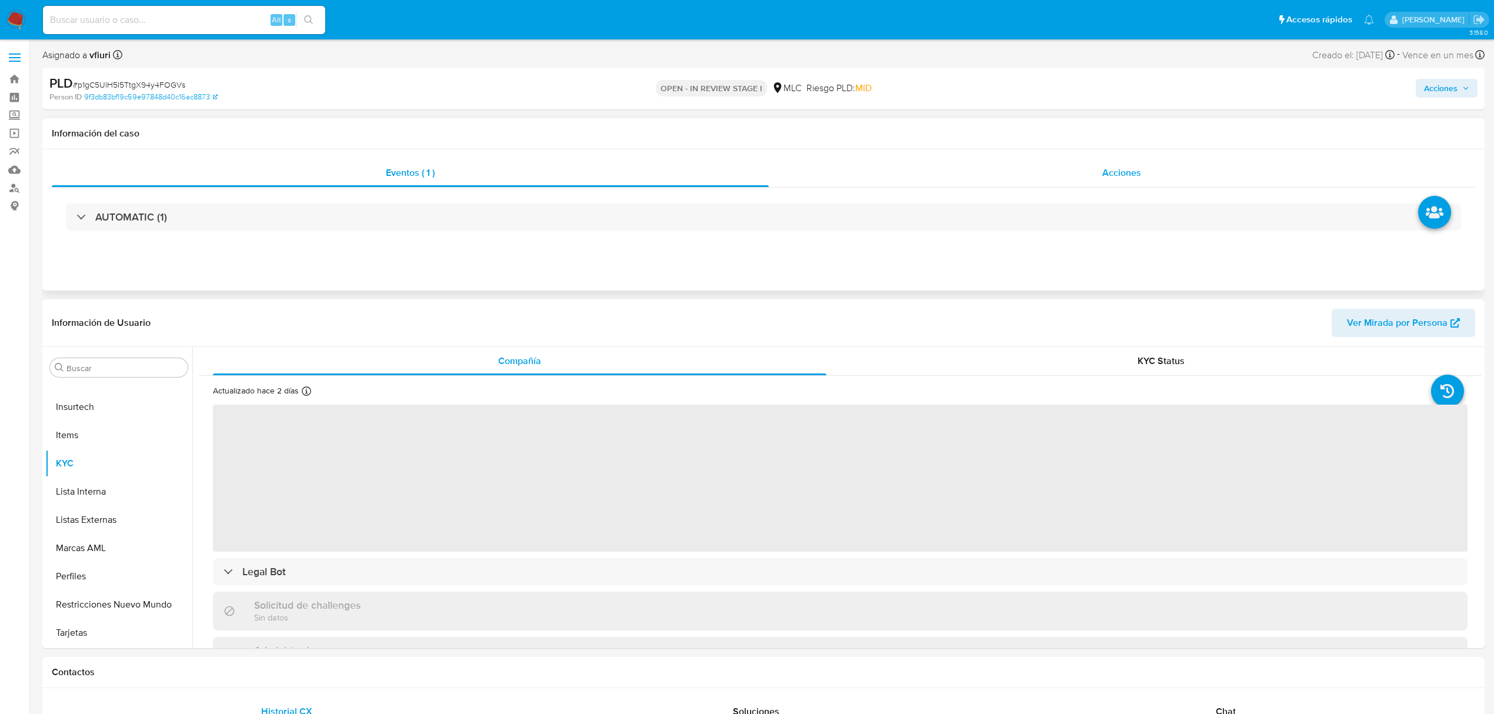
click at [1057, 185] on div "Acciones" at bounding box center [1122, 173] width 707 height 28
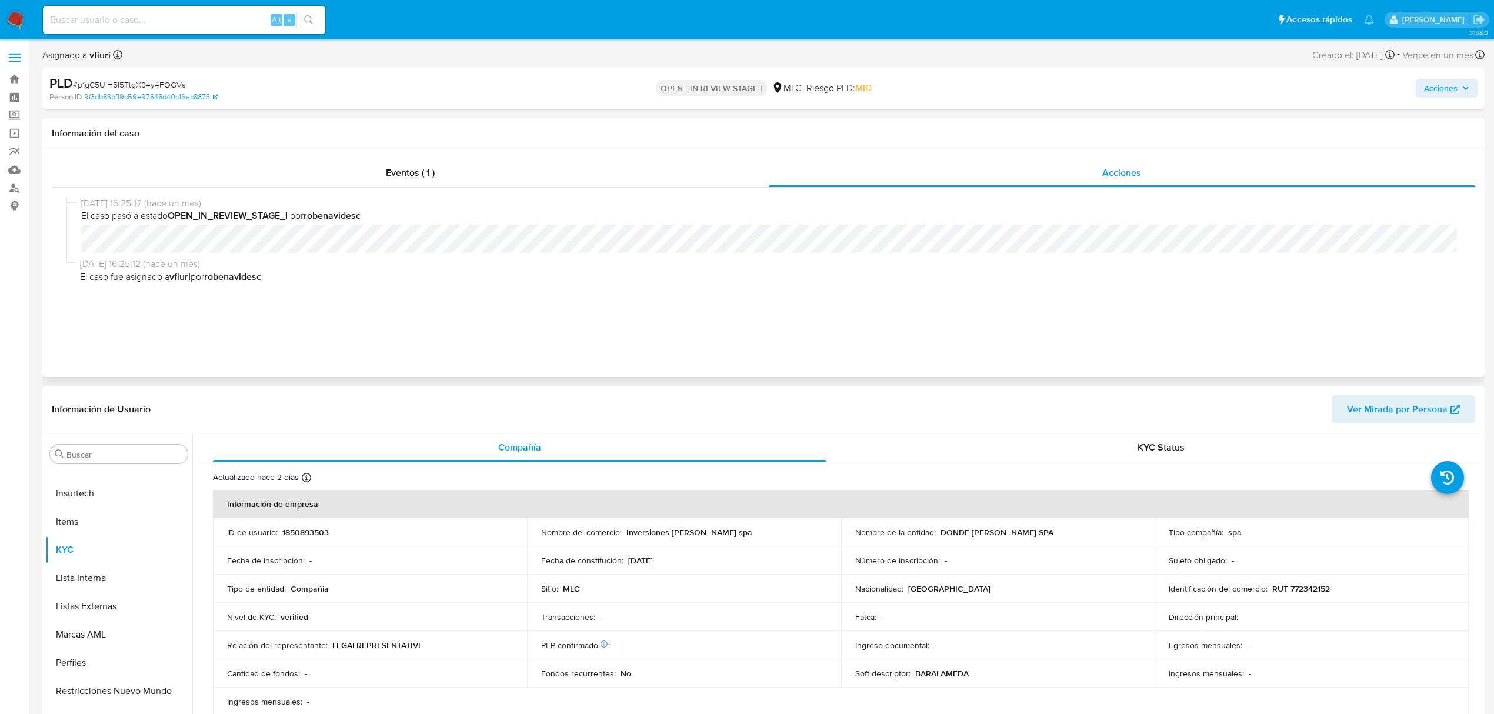
select select "10"
click at [415, 172] on span "Eventos ( 1 )" at bounding box center [410, 173] width 49 height 14
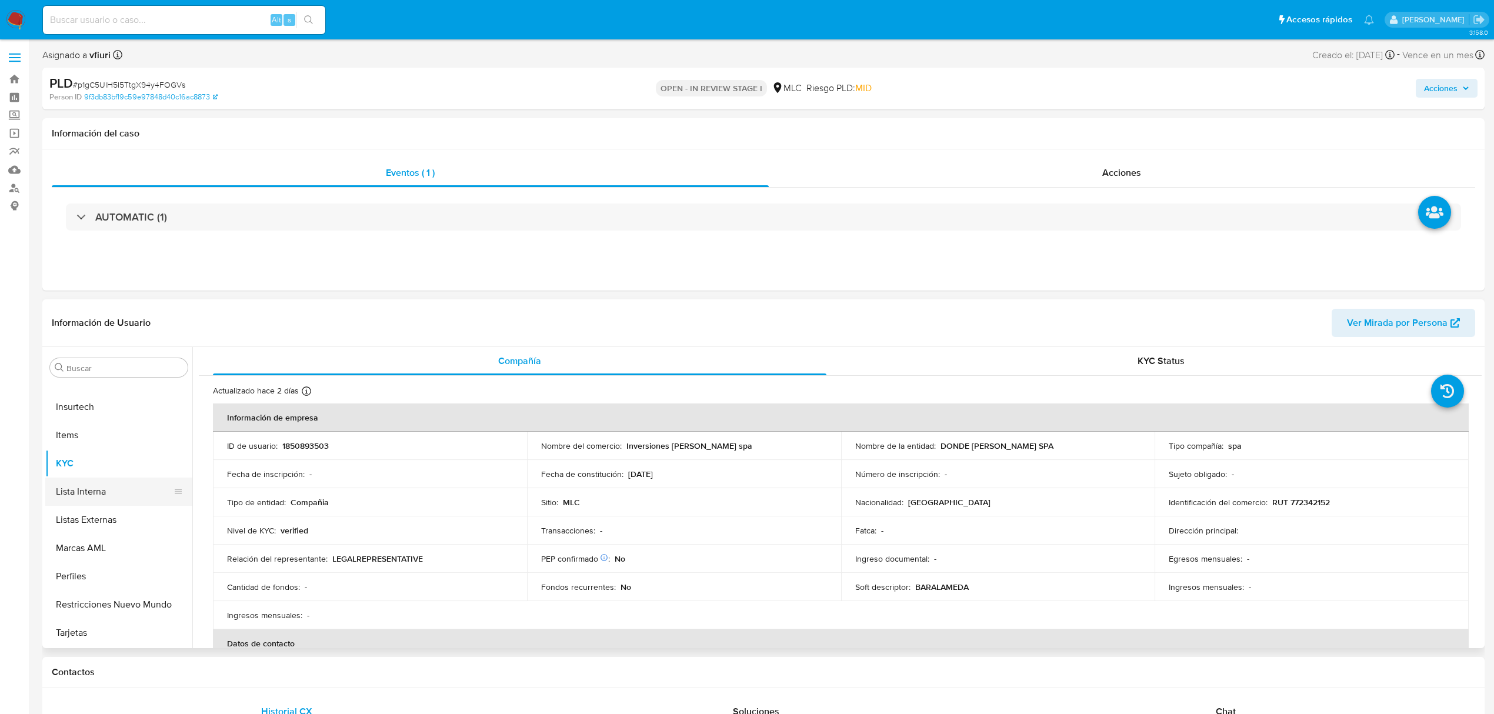
scroll to position [262, 0]
click at [113, 502] on button "Historial Casos" at bounding box center [114, 501] width 138 height 28
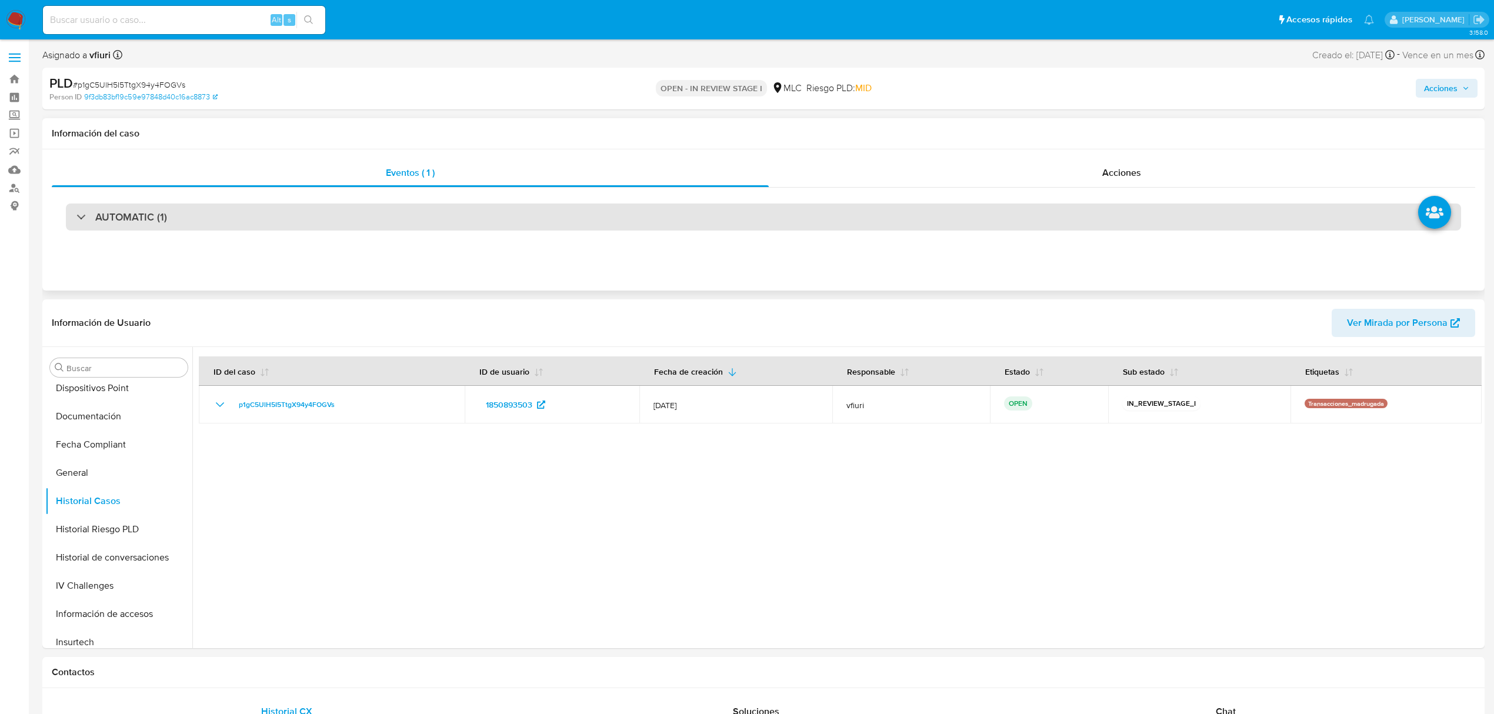
click at [256, 217] on div "AUTOMATIC (1)" at bounding box center [763, 216] width 1395 height 27
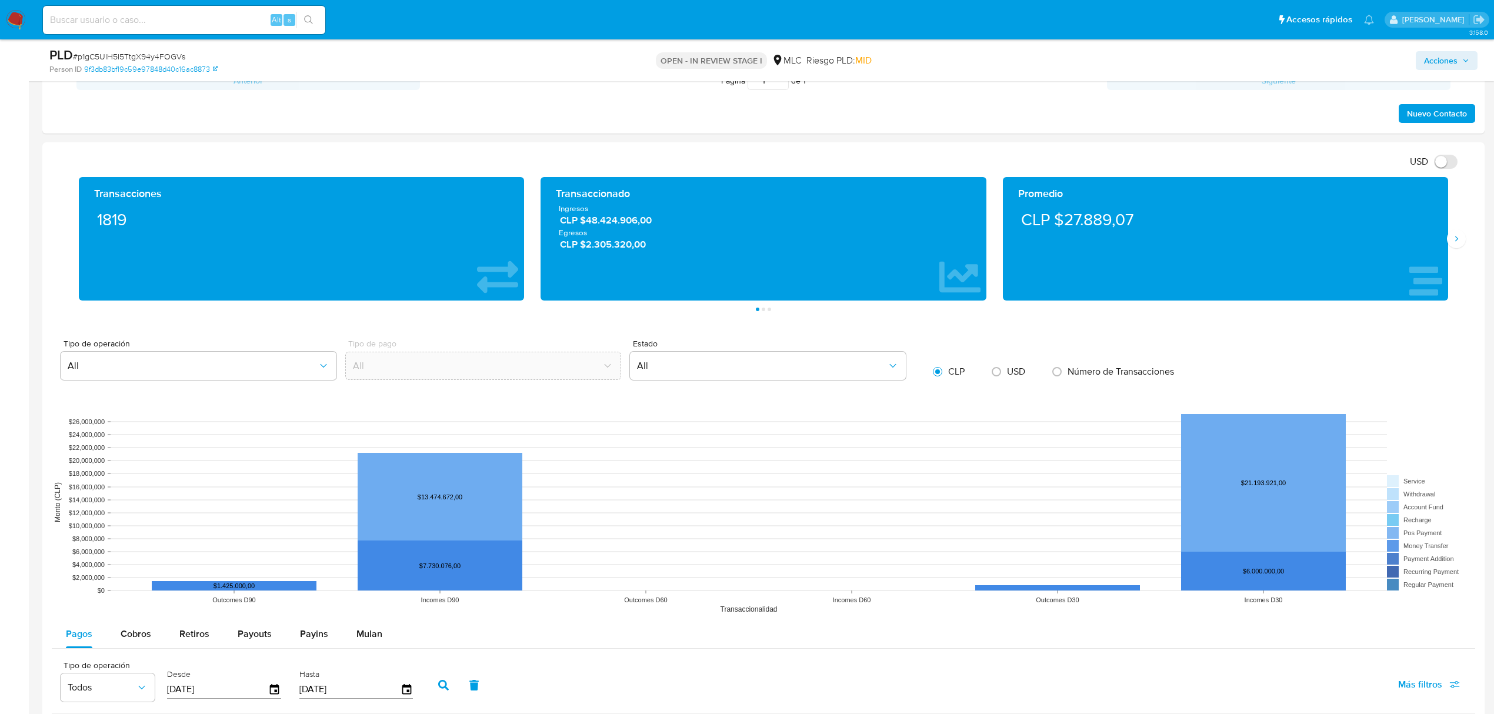
scroll to position [1097, 0]
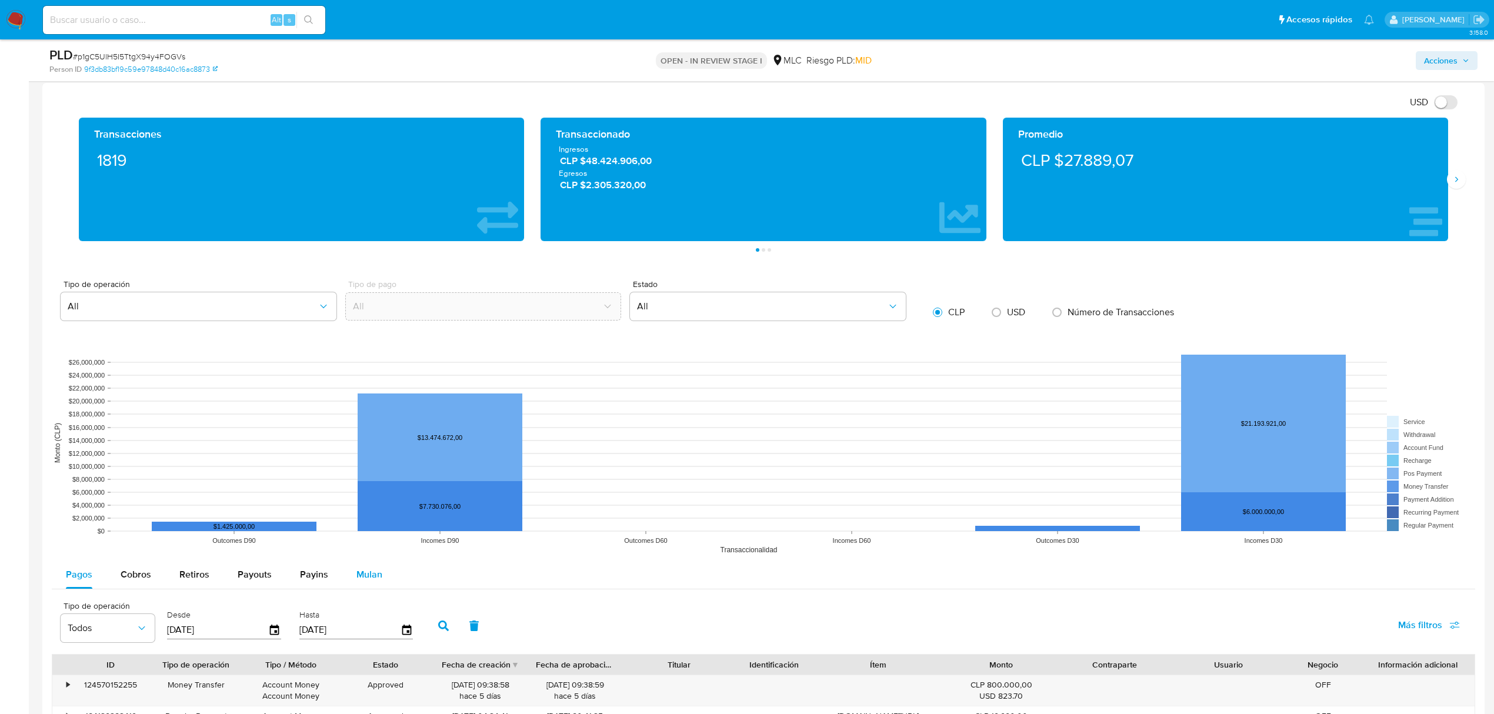
click at [374, 580] on span "Mulan" at bounding box center [369, 574] width 26 height 14
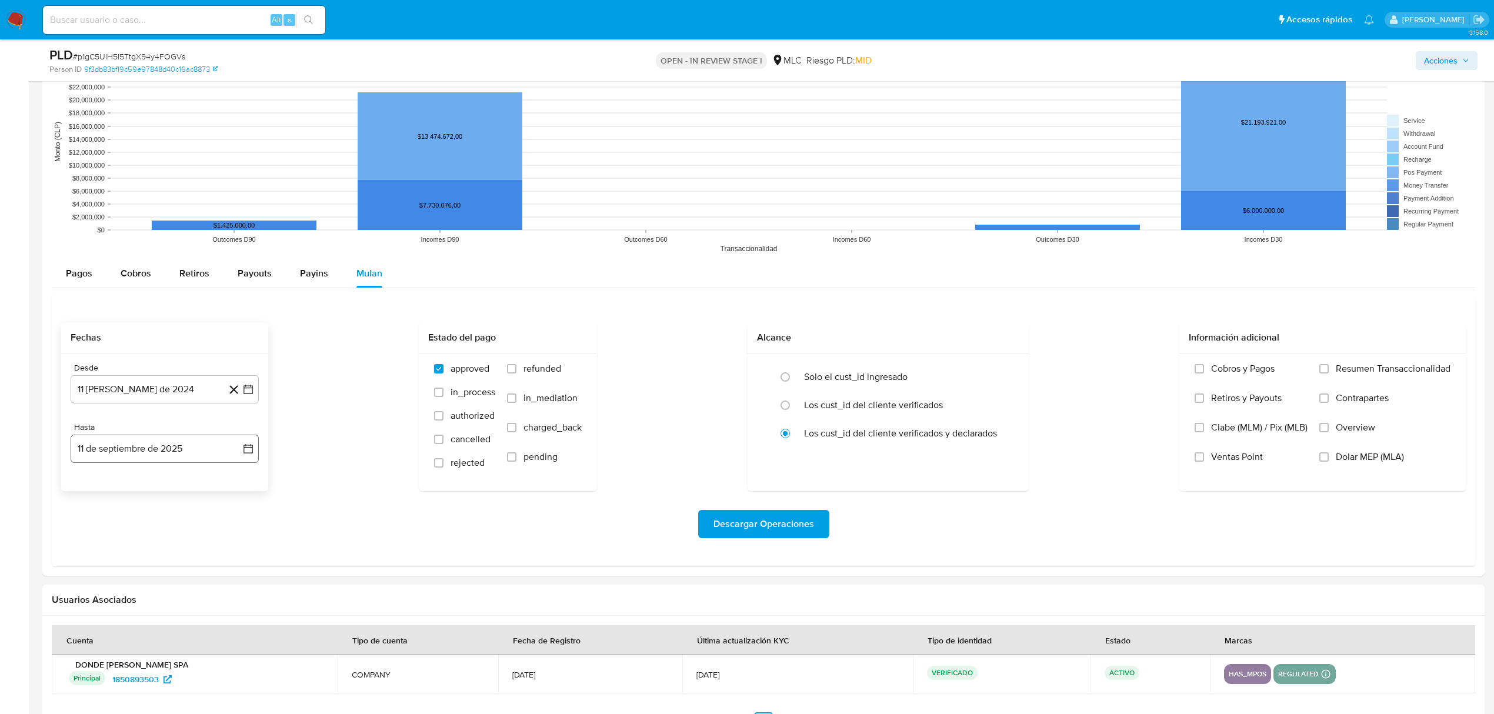
scroll to position [1490, 0]
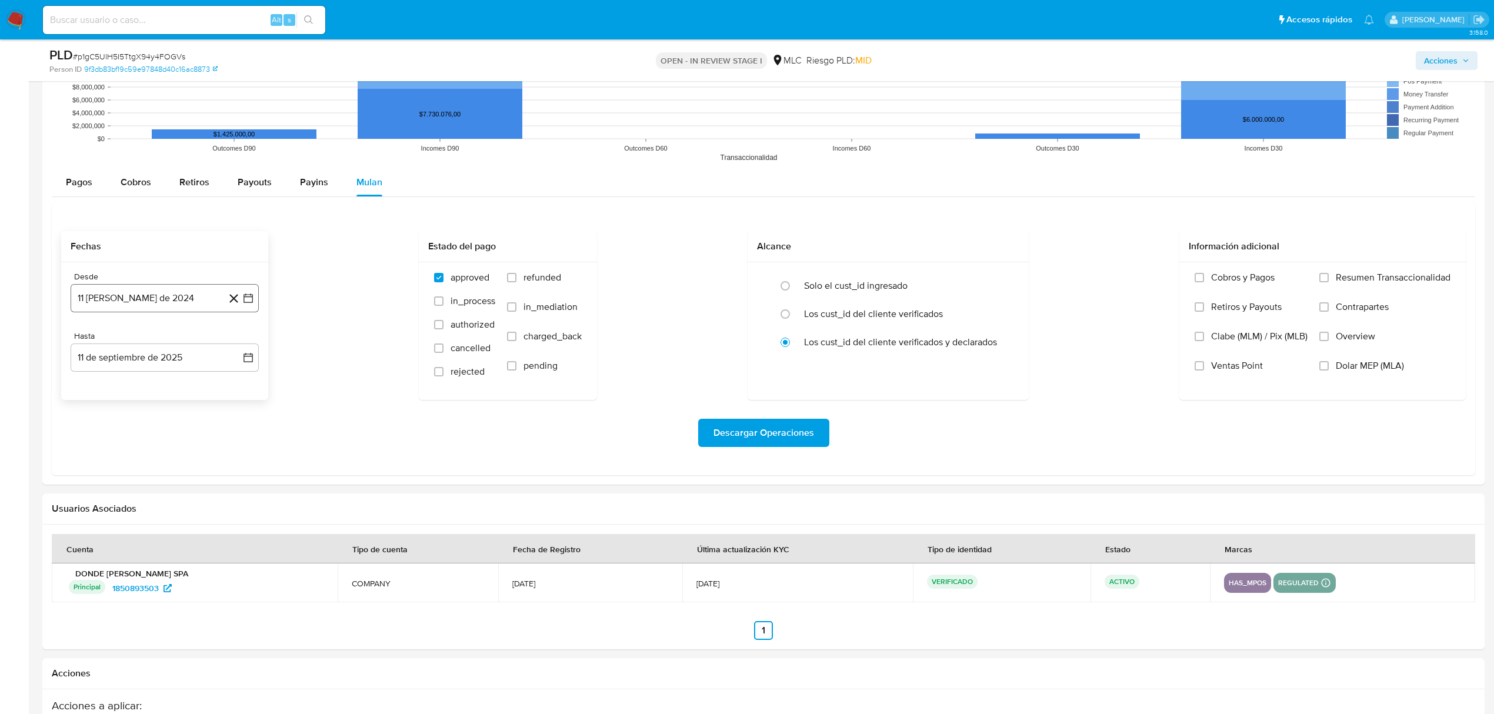
click at [248, 299] on icon "button" at bounding box center [248, 298] width 12 height 12
click at [229, 342] on div "agosto 2024" at bounding box center [165, 341] width 160 height 14
click at [229, 341] on div "agosto 2024" at bounding box center [165, 341] width 160 height 14
click at [238, 342] on icon "Mes siguiente" at bounding box center [238, 340] width 5 height 8
click at [112, 430] on button "10" at bounding box center [117, 431] width 19 height 19
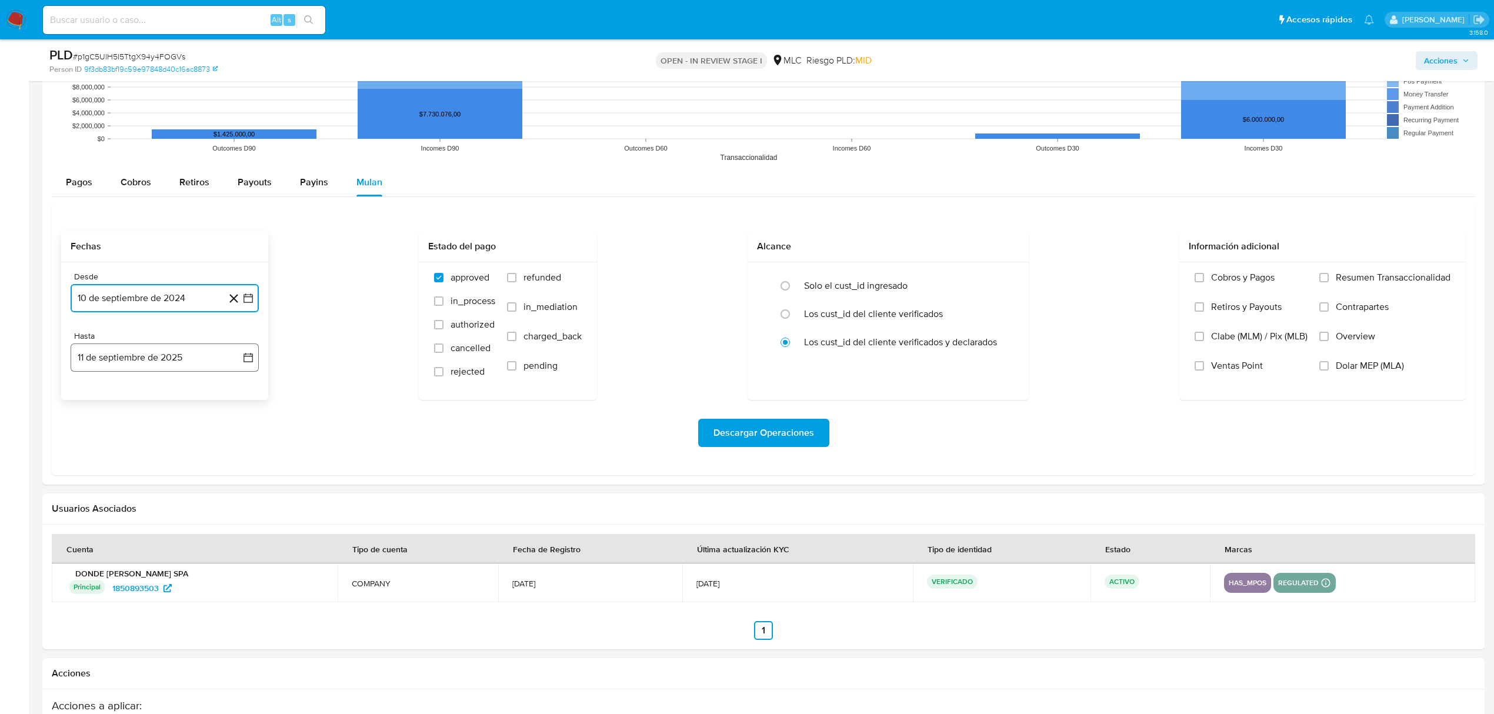
click at [248, 363] on icon "button" at bounding box center [248, 358] width 12 height 12
click at [123, 471] on button "9" at bounding box center [117, 467] width 19 height 19
click at [711, 429] on button "Descargar Operaciones" at bounding box center [763, 433] width 131 height 28
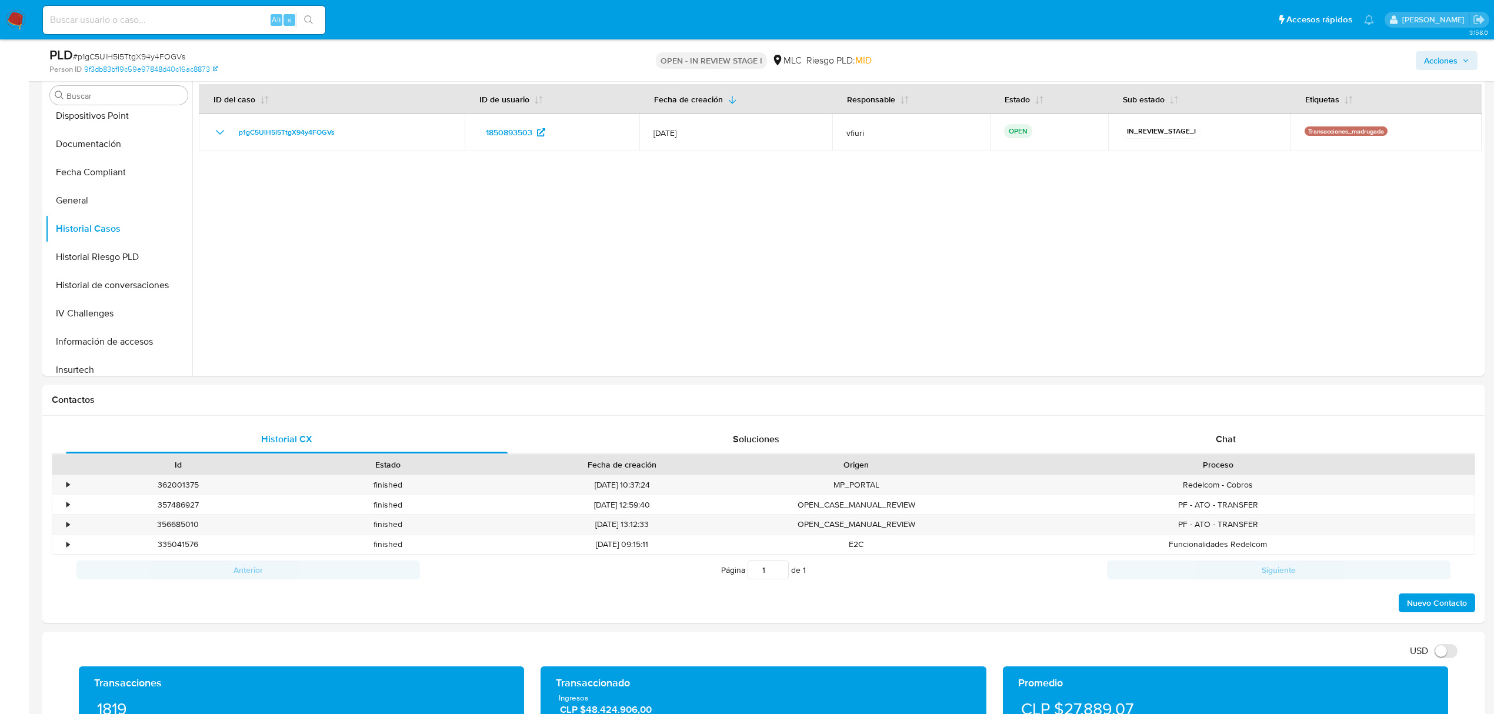
scroll to position [156, 0]
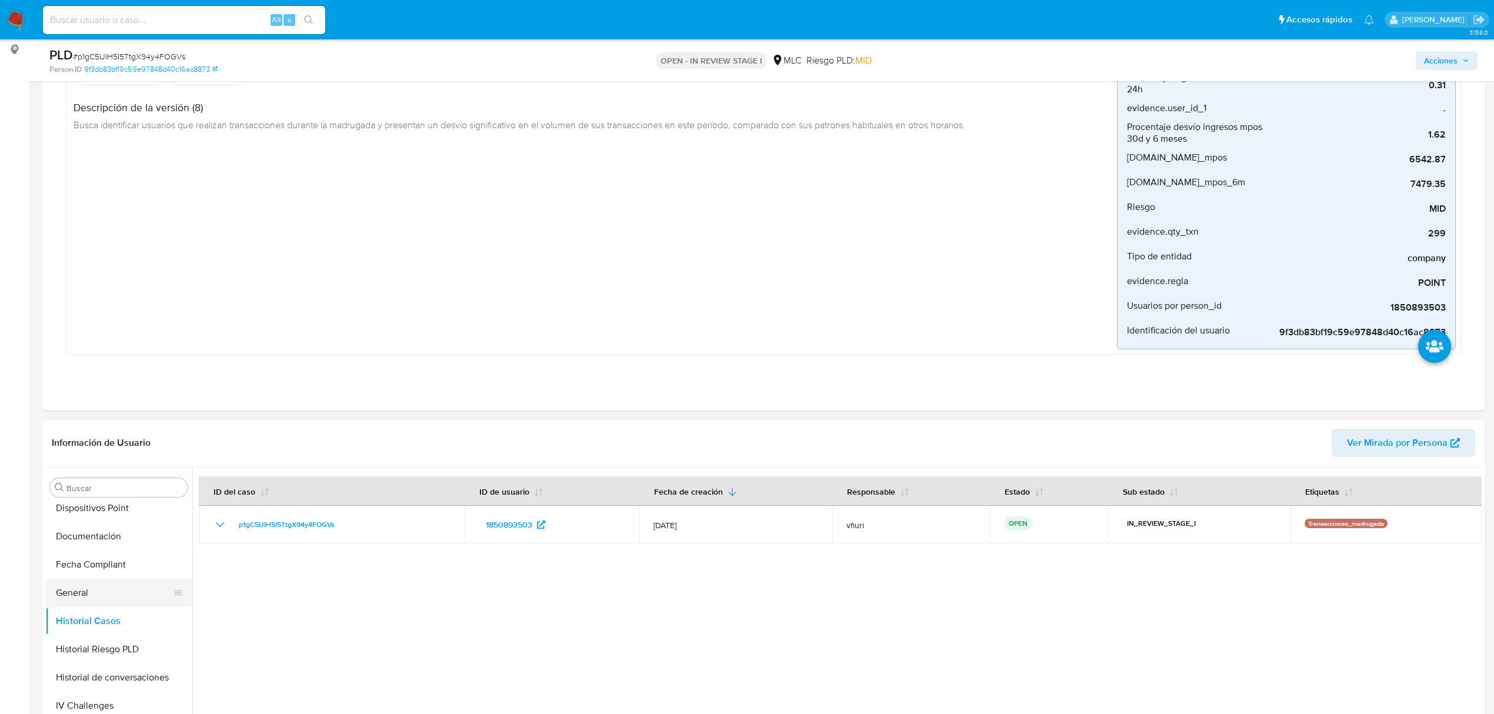
click at [90, 583] on button "General" at bounding box center [114, 593] width 138 height 28
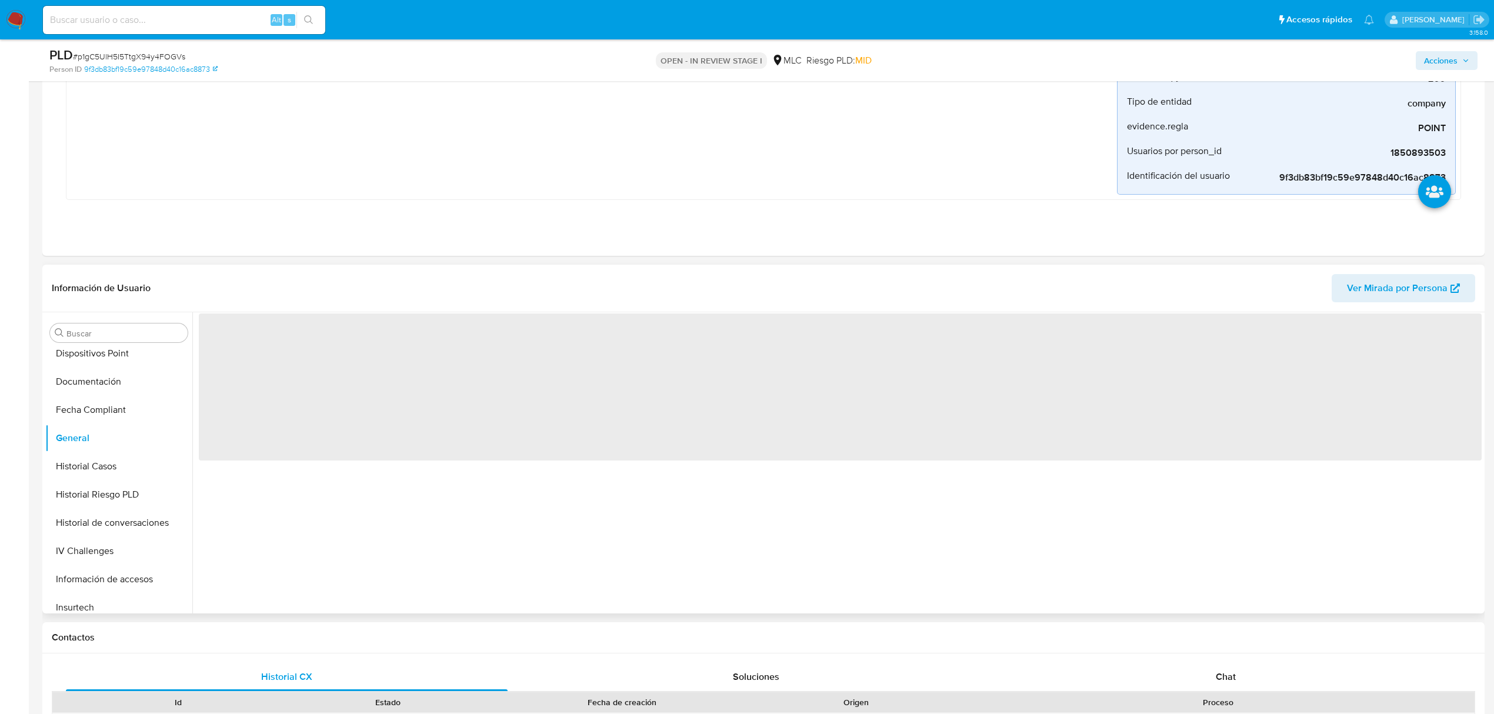
scroll to position [313, 0]
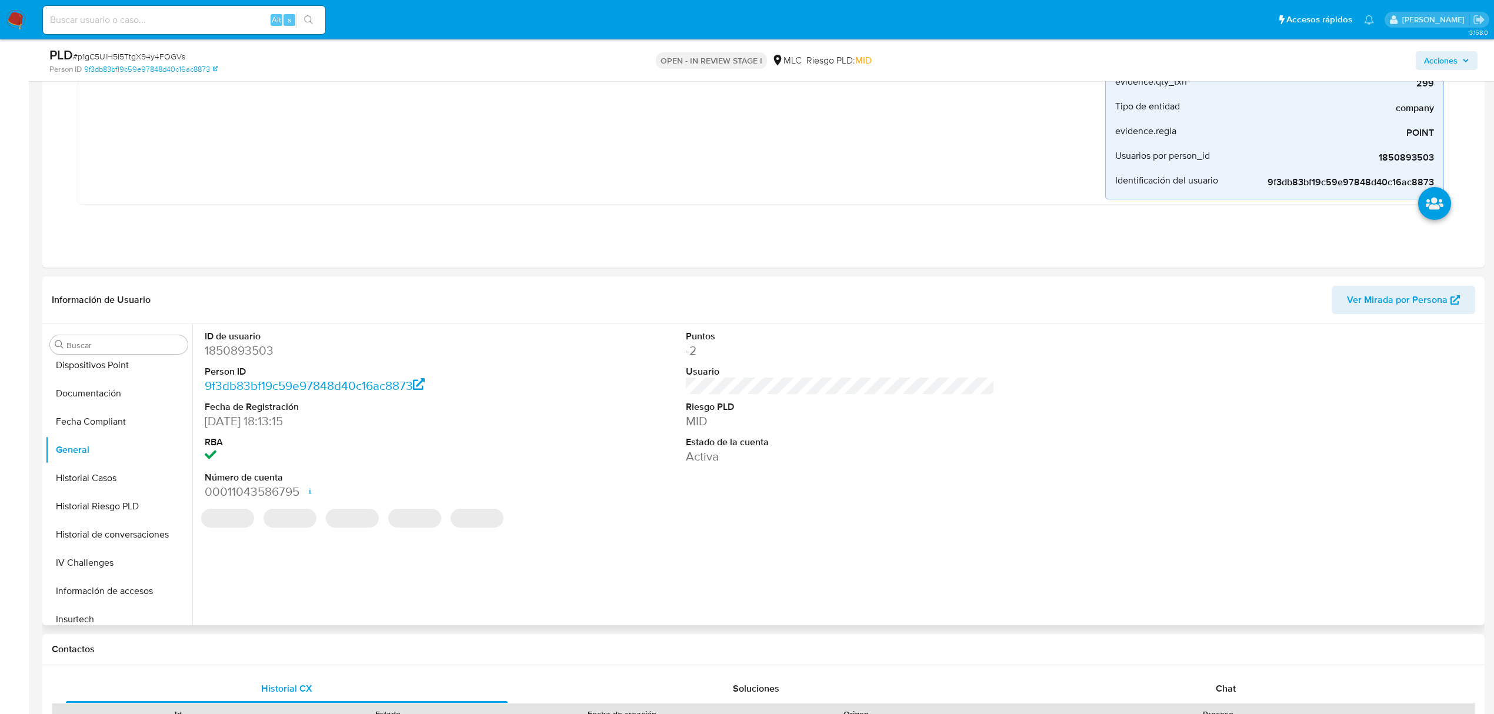
click at [264, 359] on dd "1850893503" at bounding box center [359, 350] width 309 height 16
copy dd "1850893503"
drag, startPoint x: 248, startPoint y: 361, endPoint x: 236, endPoint y: 342, distance: 21.9
click at [236, 342] on dd "1850893503" at bounding box center [359, 350] width 309 height 16
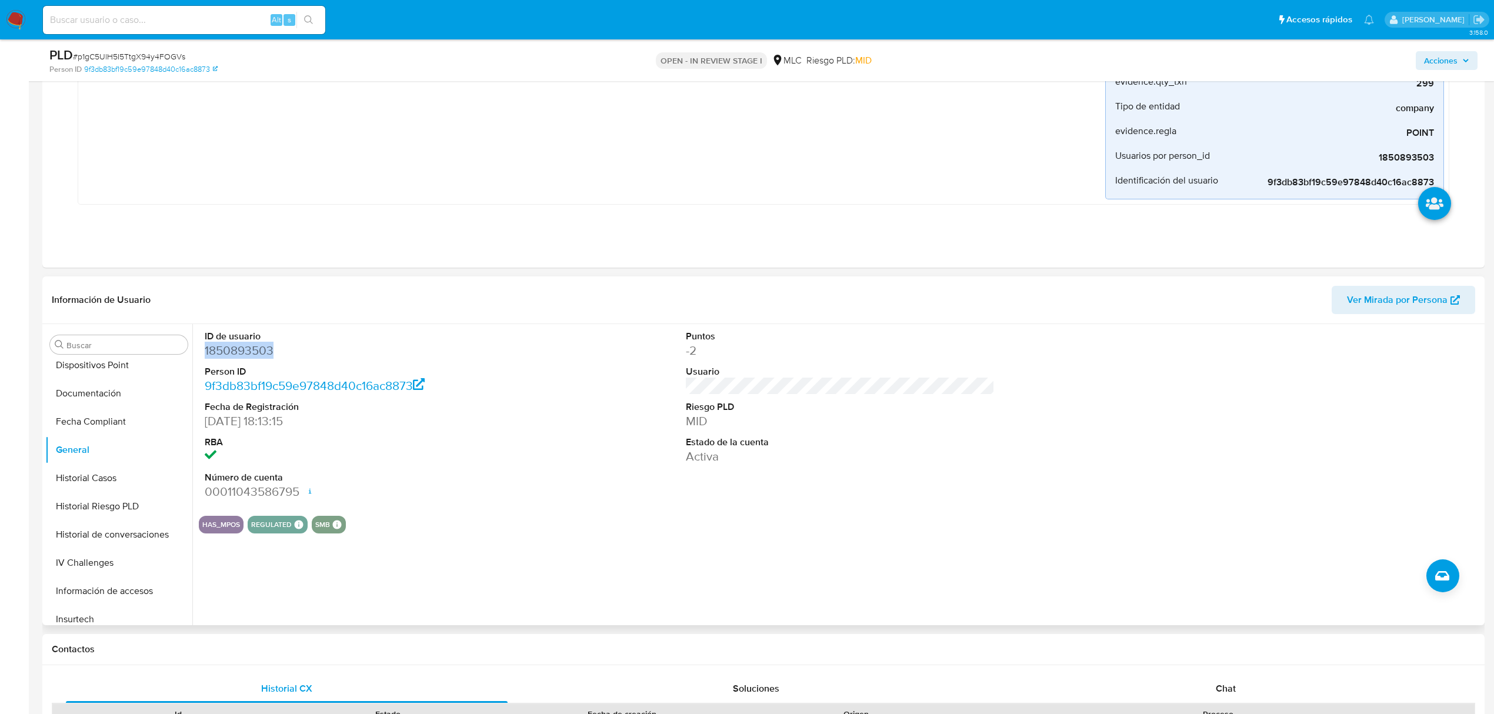
click at [236, 342] on dd "1850893503" at bounding box center [359, 350] width 309 height 16
copy dd "1850893503"
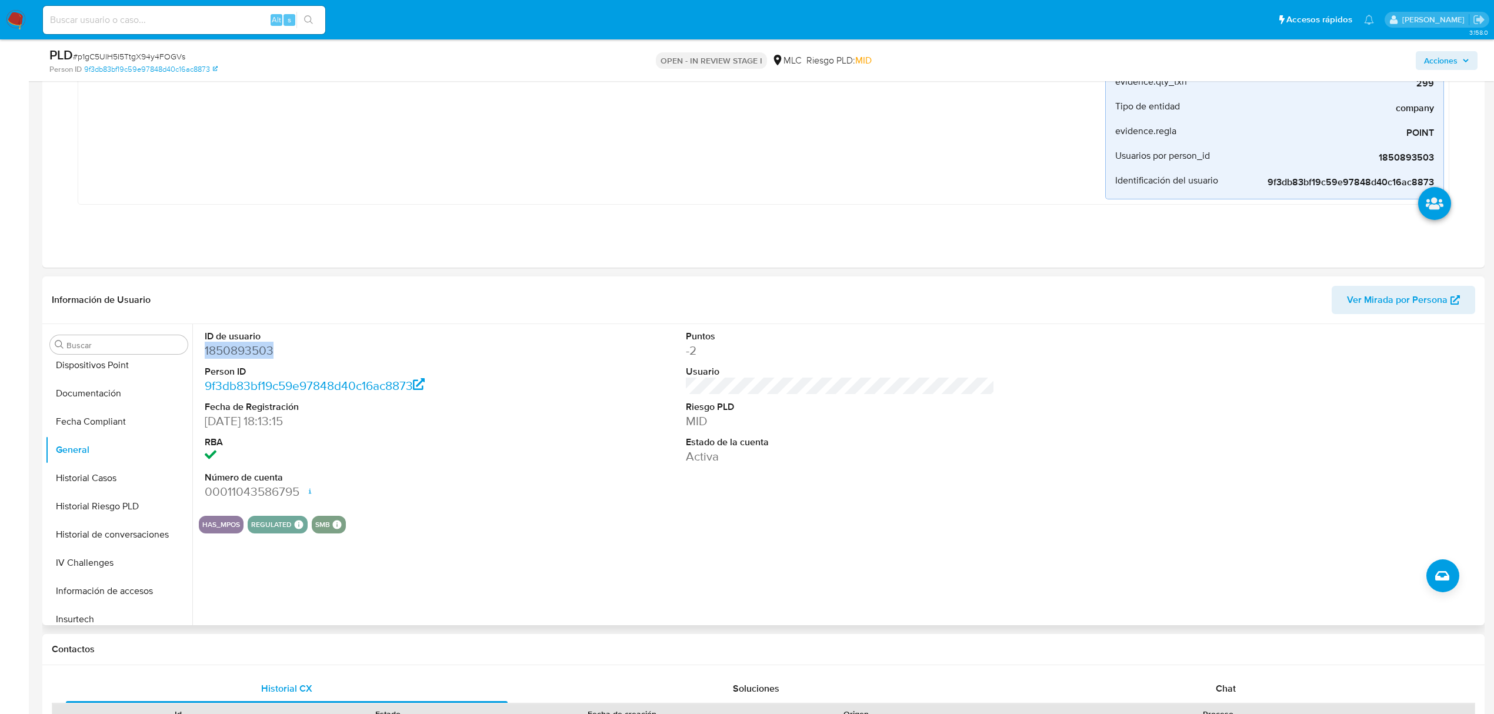
copy dd "1850893503"
click at [168, 62] on span "# p1gC5UlH5I5TtgX94y4FOGVs" at bounding box center [129, 57] width 112 height 12
click at [172, 59] on span "# p1gC5UlH5I5TtgX94y4FOGVs" at bounding box center [129, 57] width 112 height 12
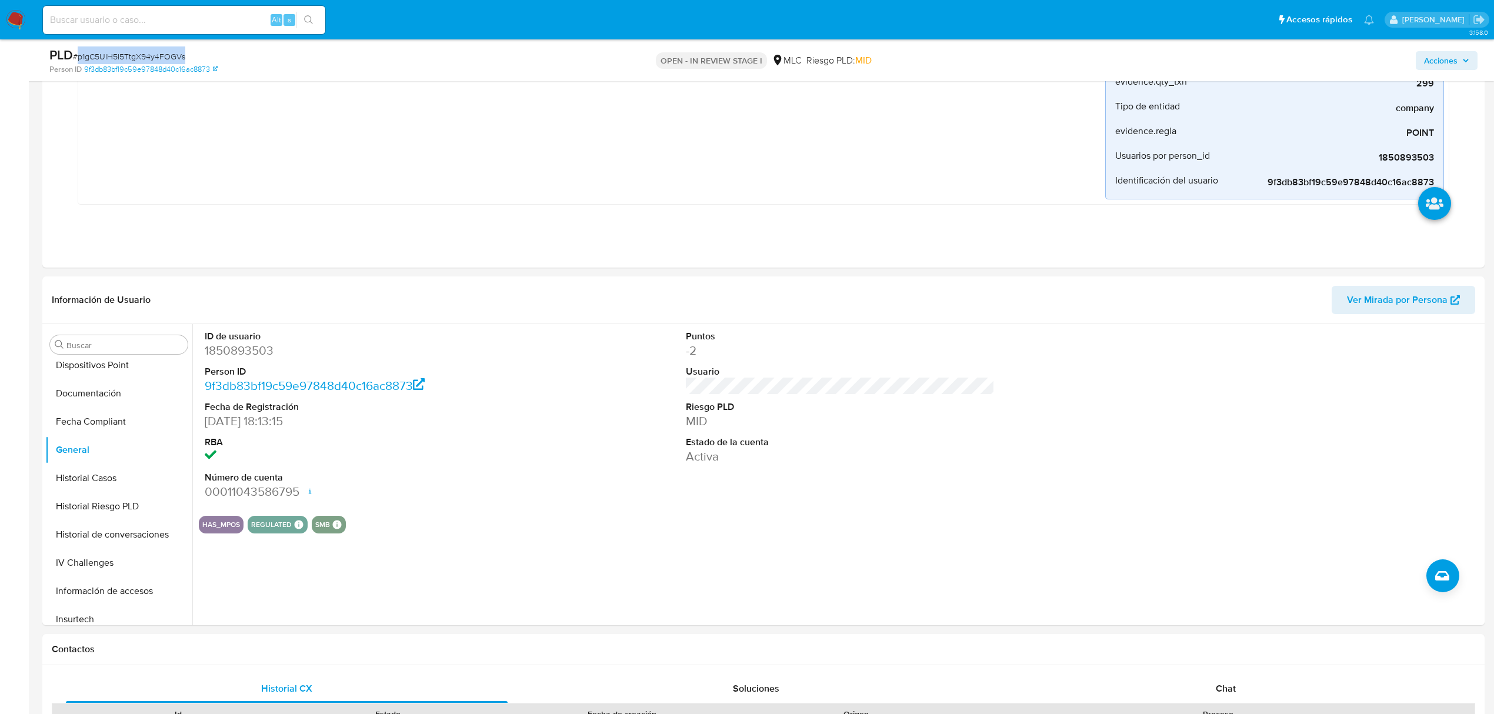
click at [172, 59] on span "# p1gC5UlH5I5TtgX94y4FOGVs" at bounding box center [129, 57] width 112 height 12
copy span "p1gC5UlH5I5TtgX94y4FOGVs"
click at [95, 436] on button "KYC" at bounding box center [114, 440] width 138 height 28
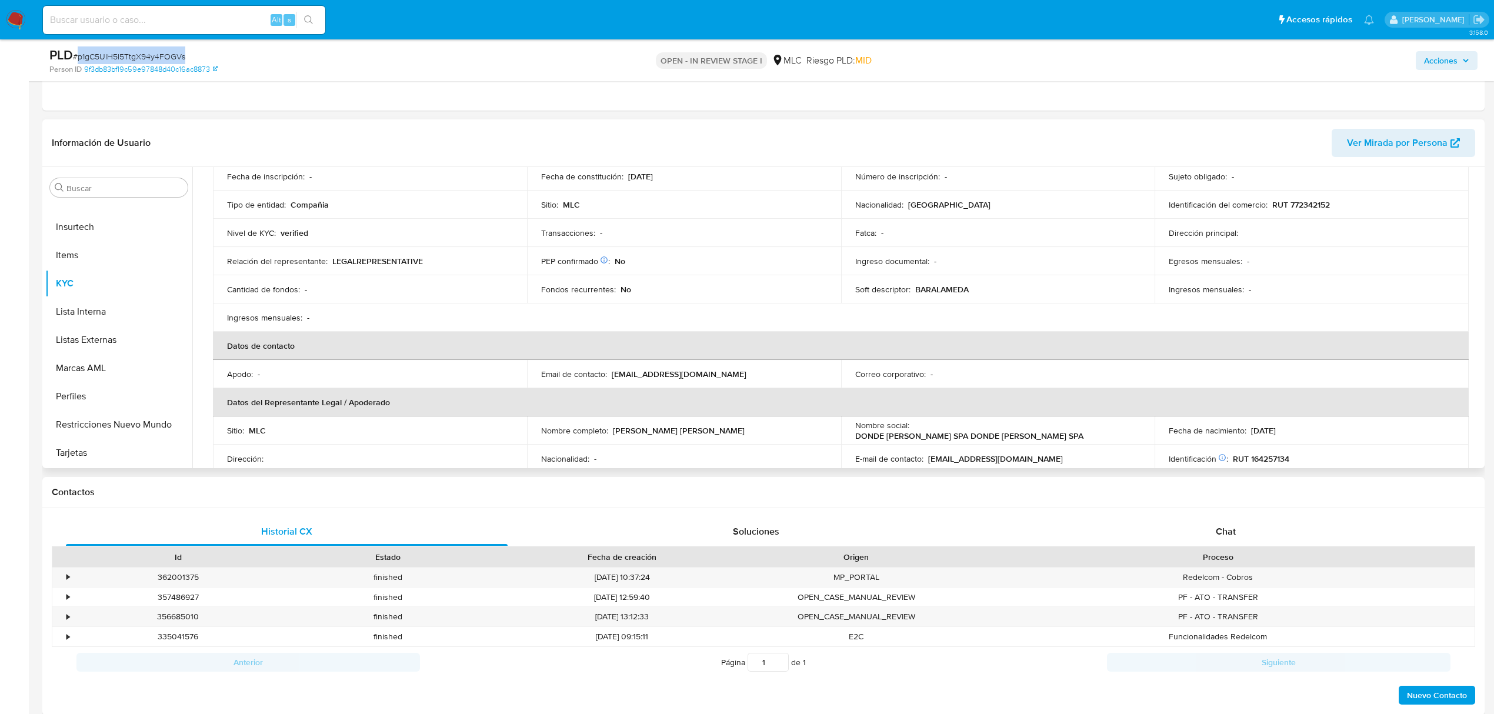
scroll to position [0, 0]
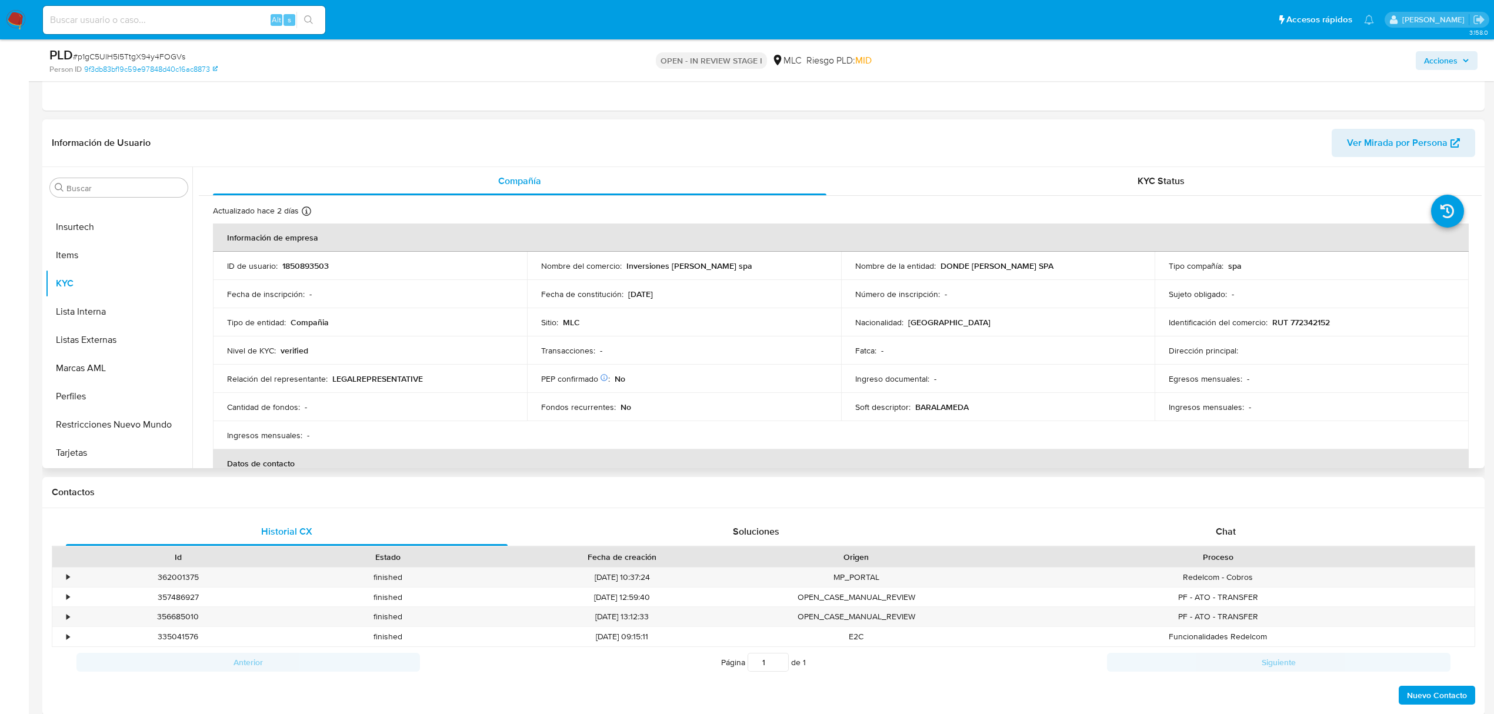
click at [1295, 318] on p "RUT 772342152" at bounding box center [1301, 322] width 58 height 11
copy p "772342152"
click at [94, 269] on button "Cruces y Relaciones" at bounding box center [114, 274] width 138 height 28
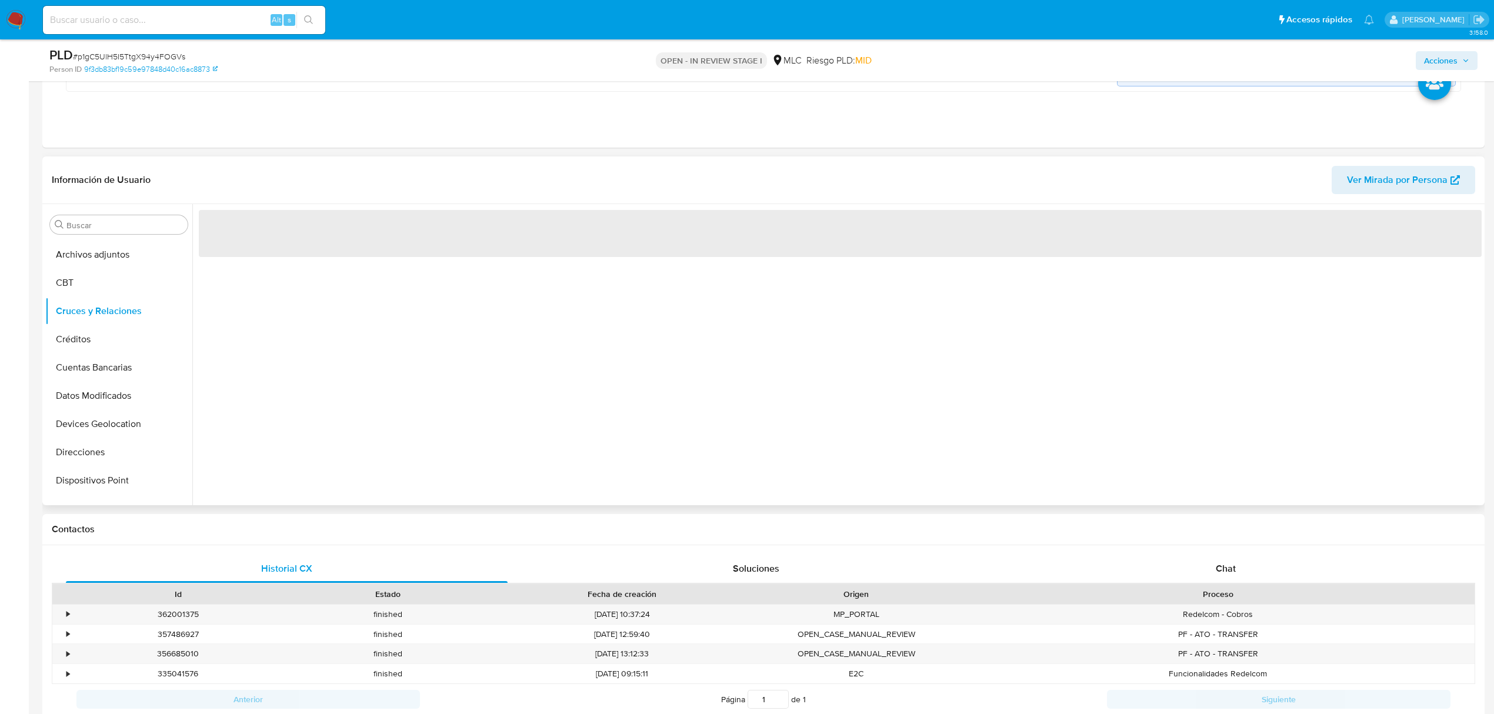
scroll to position [392, 0]
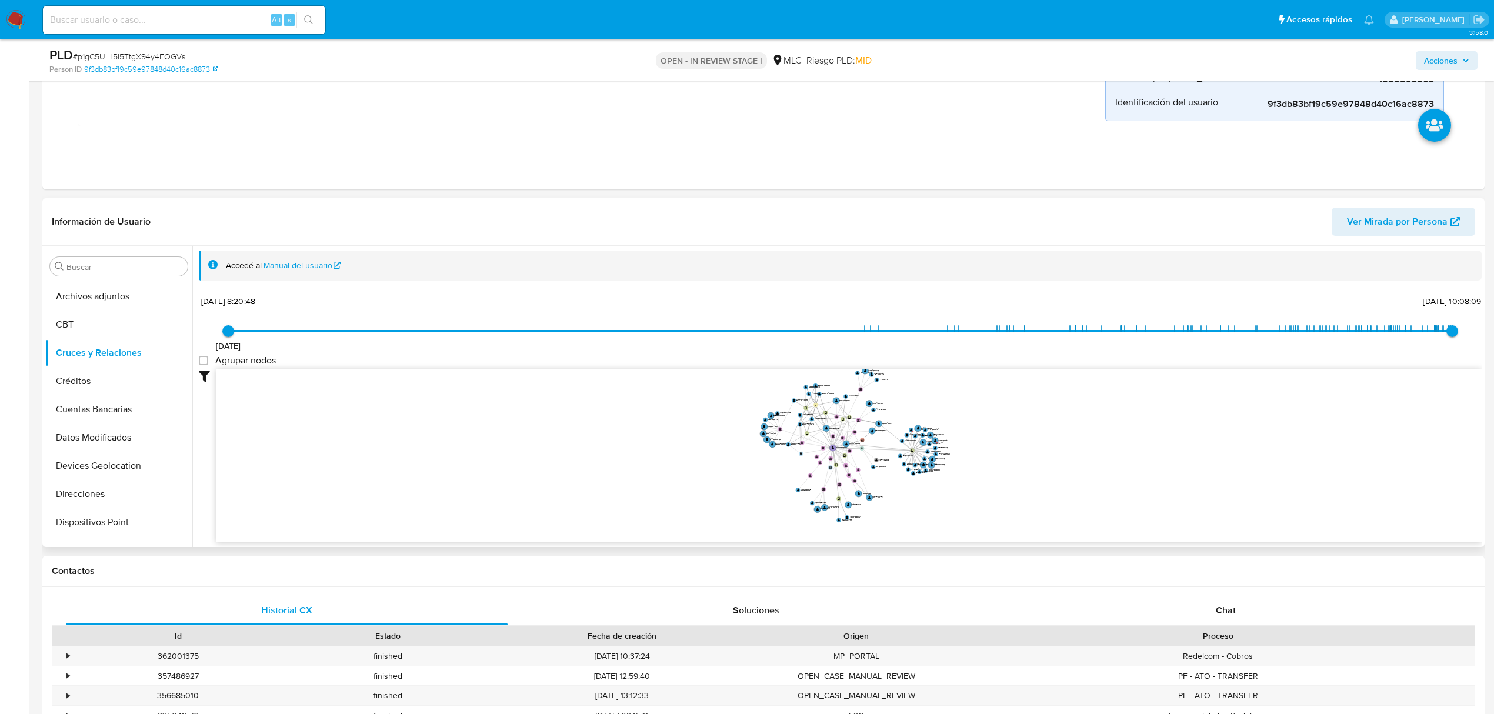
drag, startPoint x: 1016, startPoint y: 445, endPoint x: 1015, endPoint y: 456, distance: 11.8
click at [1015, 456] on icon "device-666880f198be628c00f8a41d  user-1850893503  1850893503 device-65e9f3af4…" at bounding box center [849, 454] width 1266 height 171
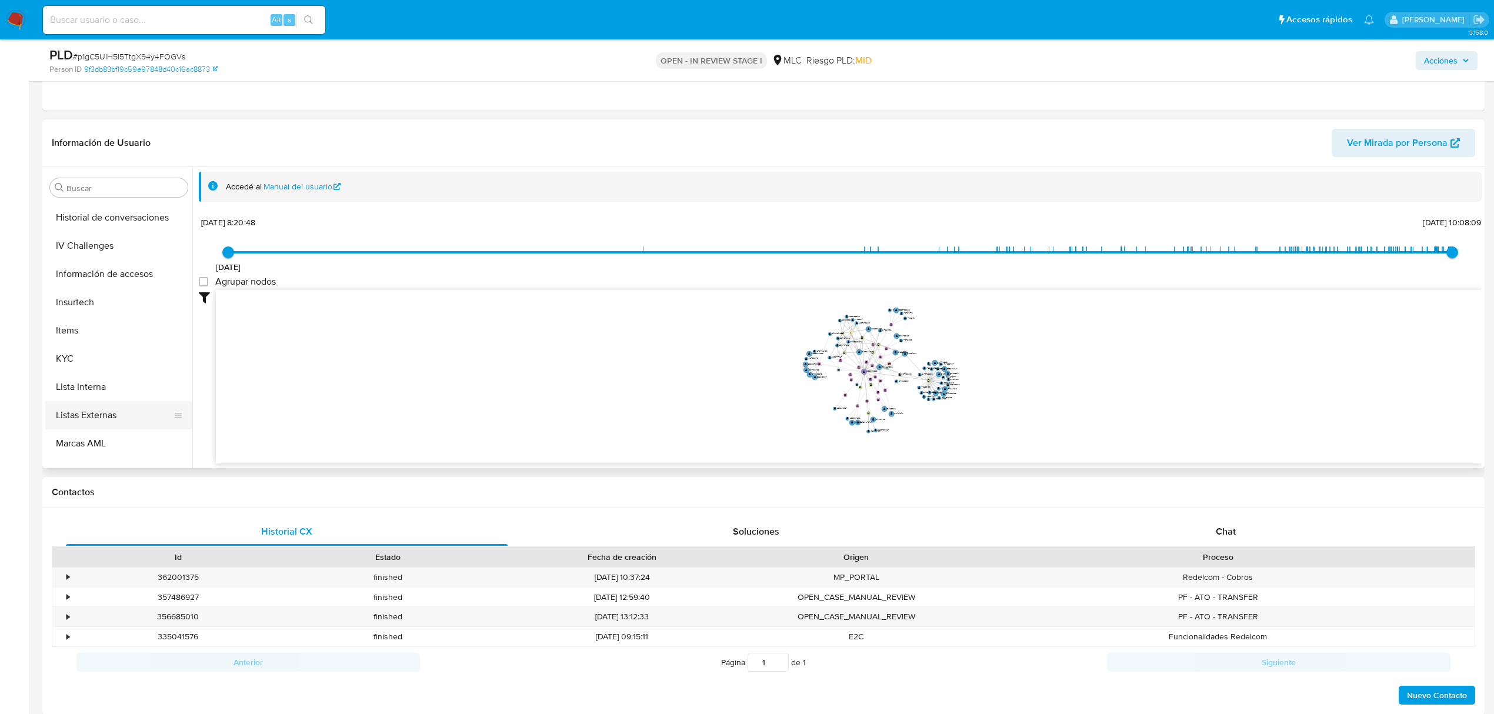
scroll to position [497, 0]
click at [93, 272] on button "KYC" at bounding box center [114, 283] width 138 height 28
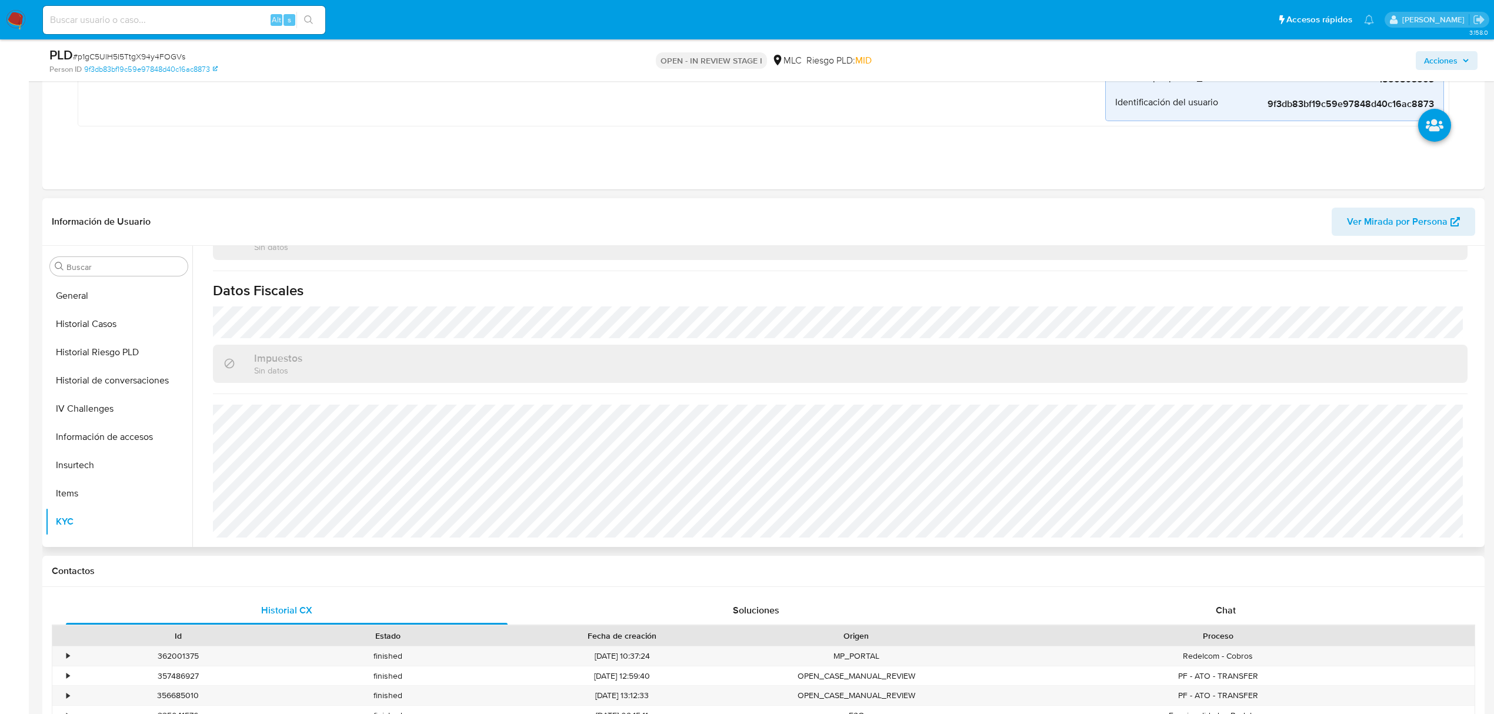
scroll to position [183, 0]
click at [115, 339] on button "Direcciones" at bounding box center [114, 337] width 138 height 28
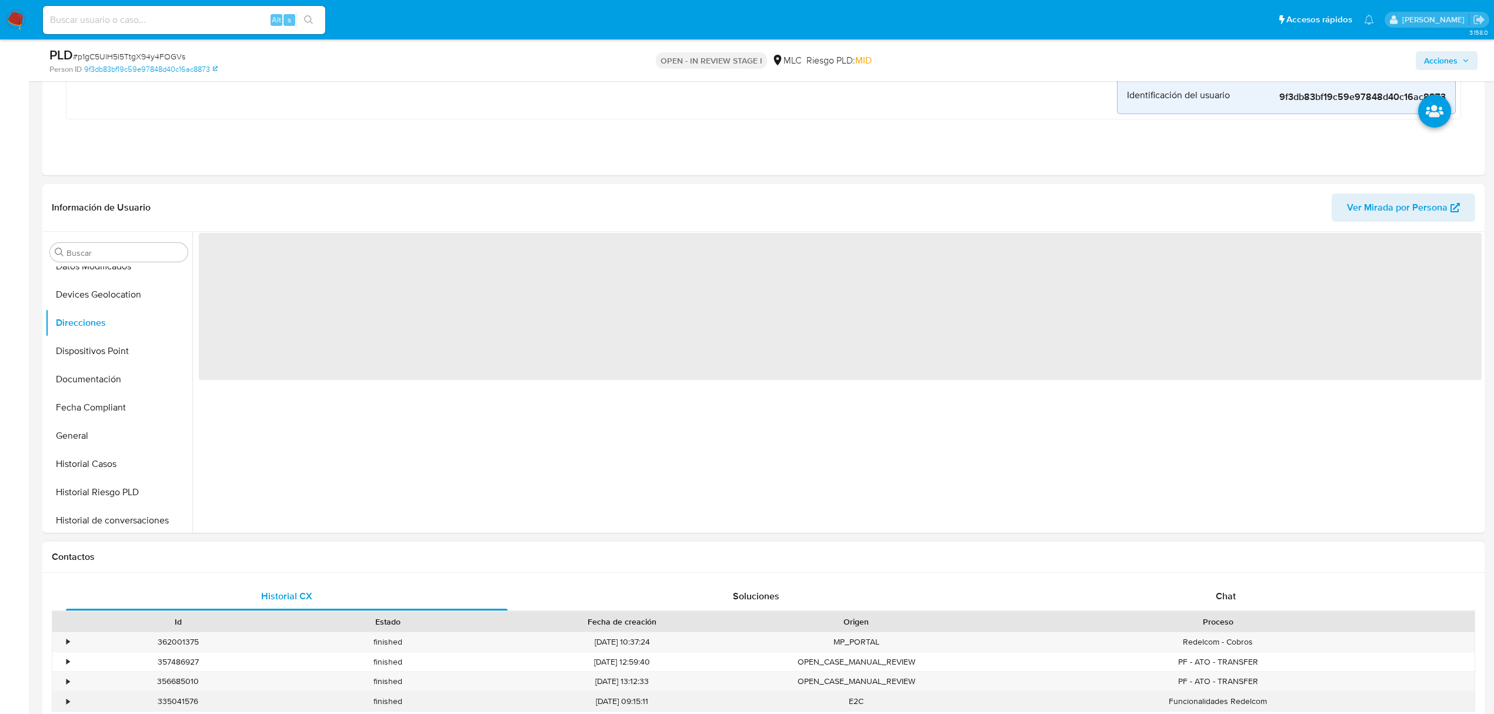
scroll to position [0, 0]
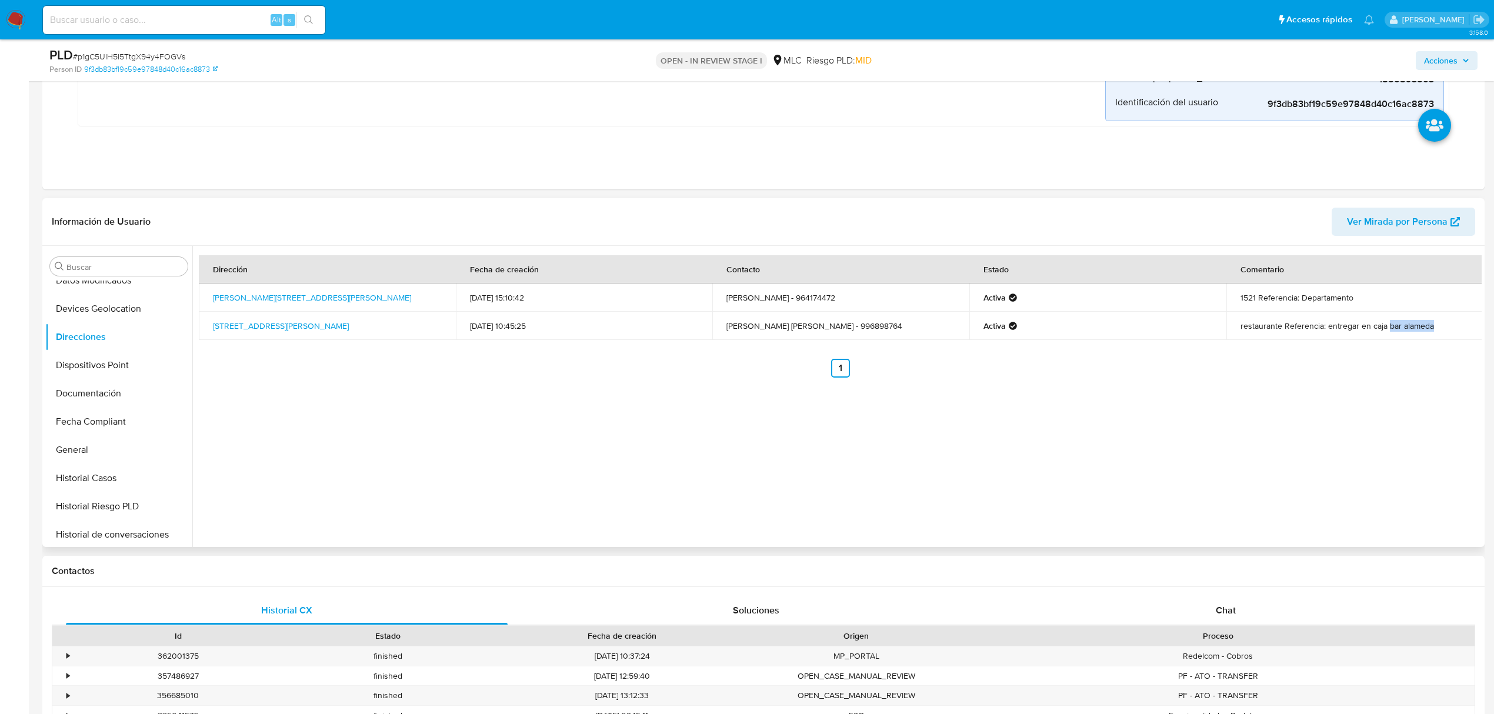
drag, startPoint x: 1411, startPoint y: 328, endPoint x: 1440, endPoint y: 328, distance: 28.2
click at [1440, 328] on td "restaurante Referencia: entregar en caja bar alameda" at bounding box center [1354, 326] width 257 height 28
click at [241, 330] on link "[STREET_ADDRESS][PERSON_NAME]" at bounding box center [281, 326] width 136 height 12
click at [64, 349] on button "KYC" at bounding box center [114, 362] width 138 height 28
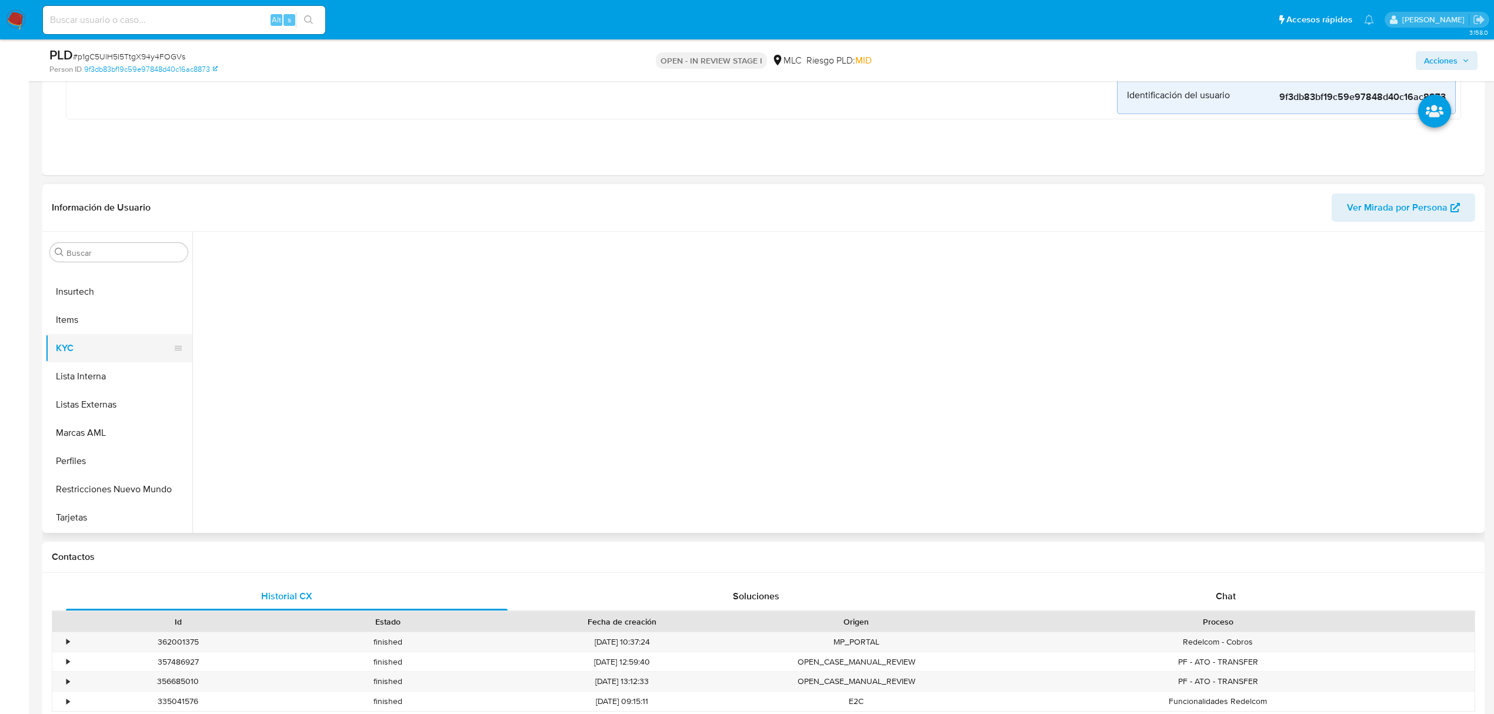
click at [66, 352] on button "KYC" at bounding box center [114, 348] width 138 height 28
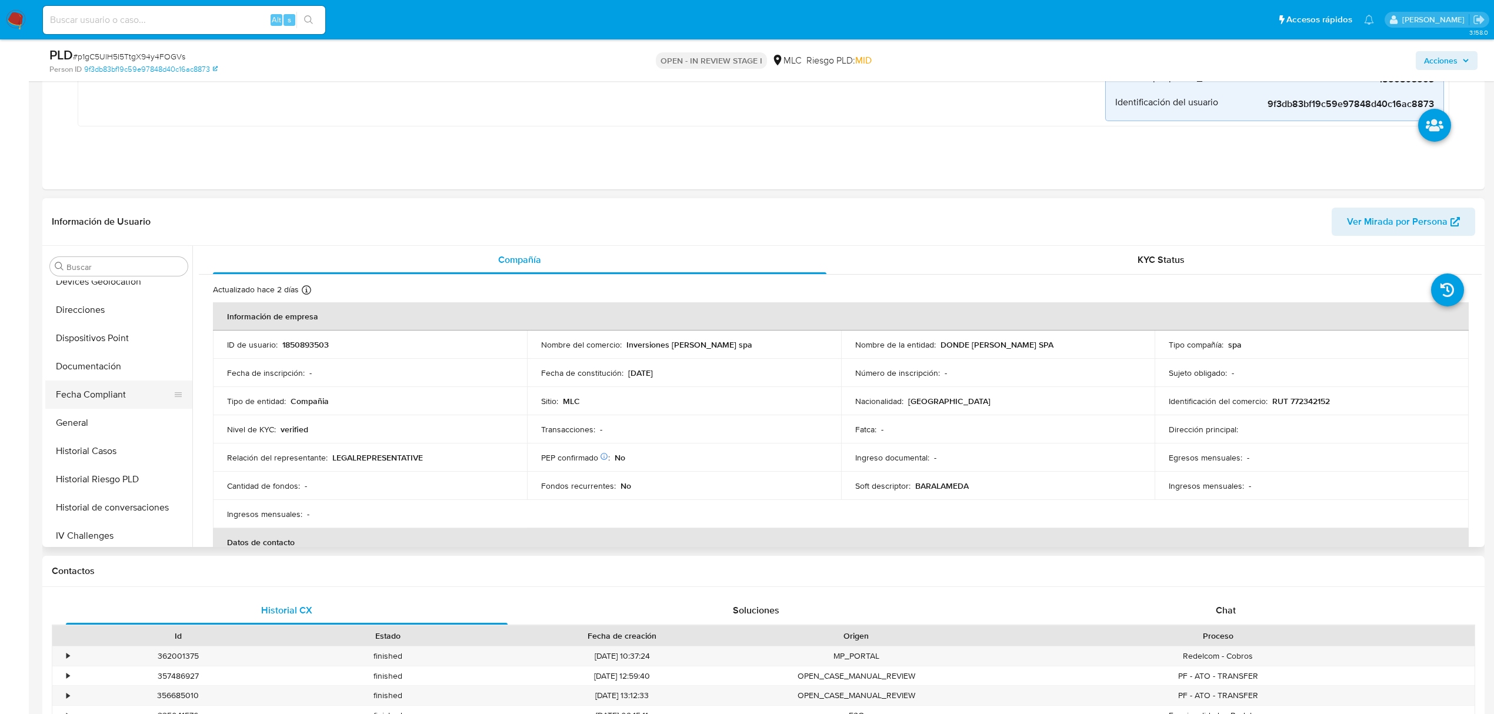
scroll to position [183, 0]
click at [92, 342] on button "Direcciones" at bounding box center [114, 337] width 138 height 28
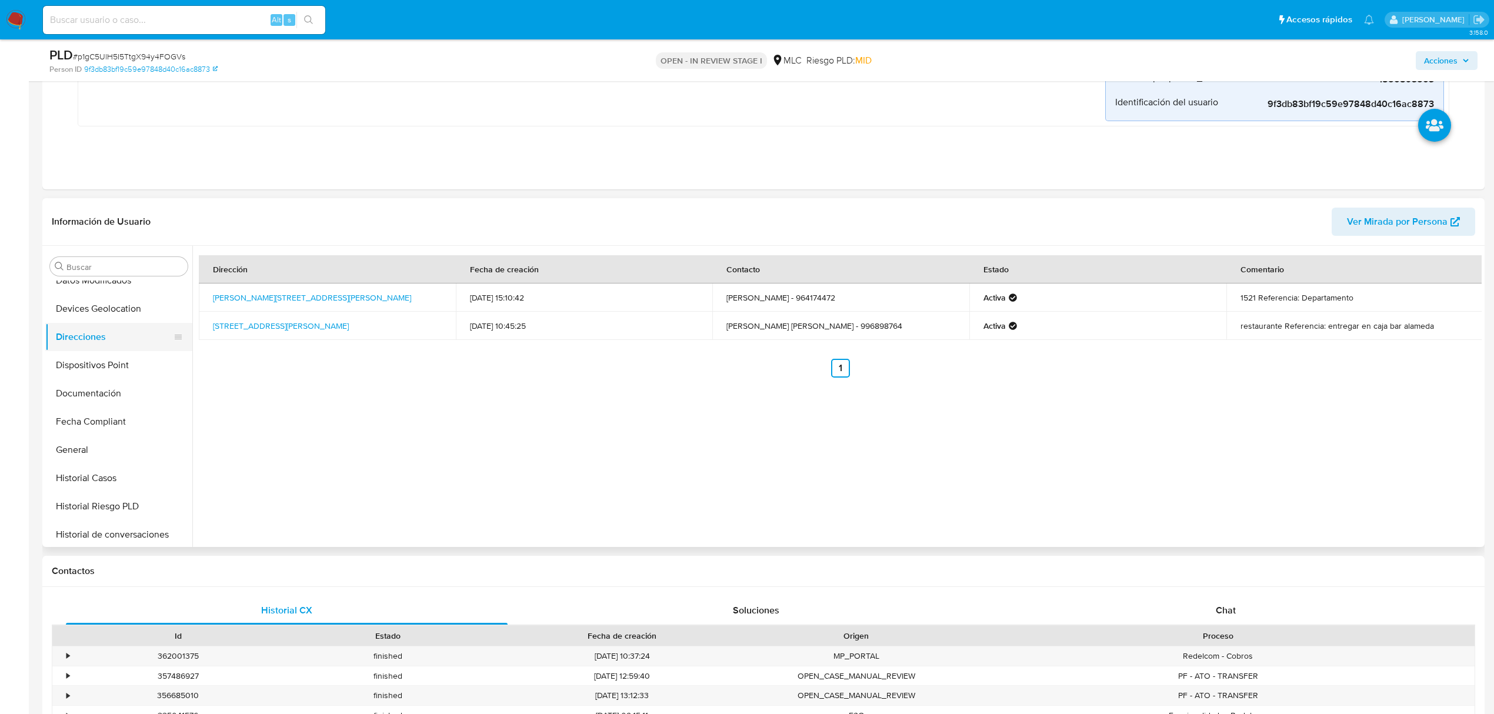
scroll to position [497, 0]
click at [69, 365] on button "KYC" at bounding box center [114, 362] width 138 height 28
